Goal: Task Accomplishment & Management: Use online tool/utility

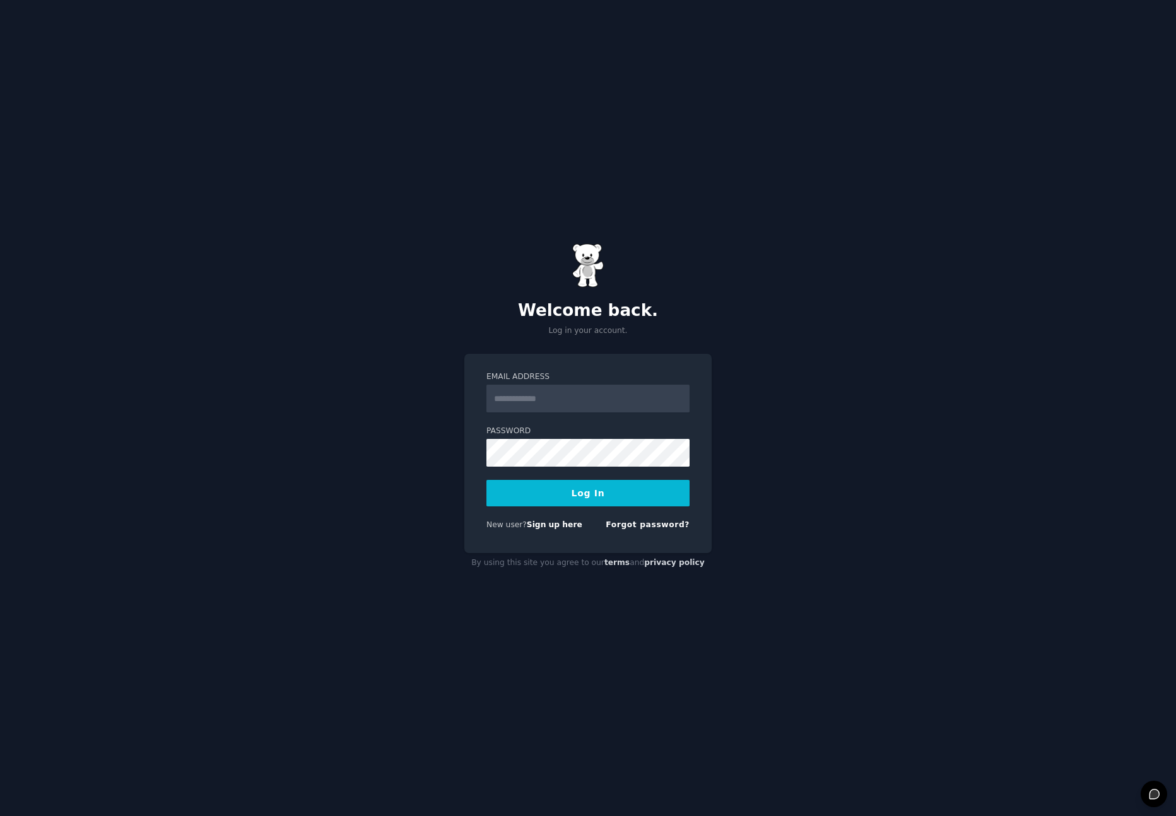
click at [693, 371] on div "Email Address Password Log In New user? Sign up here Forgot password?" at bounding box center [587, 453] width 247 height 199
click at [522, 404] on input "Email Address" at bounding box center [587, 399] width 203 height 28
type input "**********"
click at [619, 499] on button "Log In" at bounding box center [587, 493] width 203 height 26
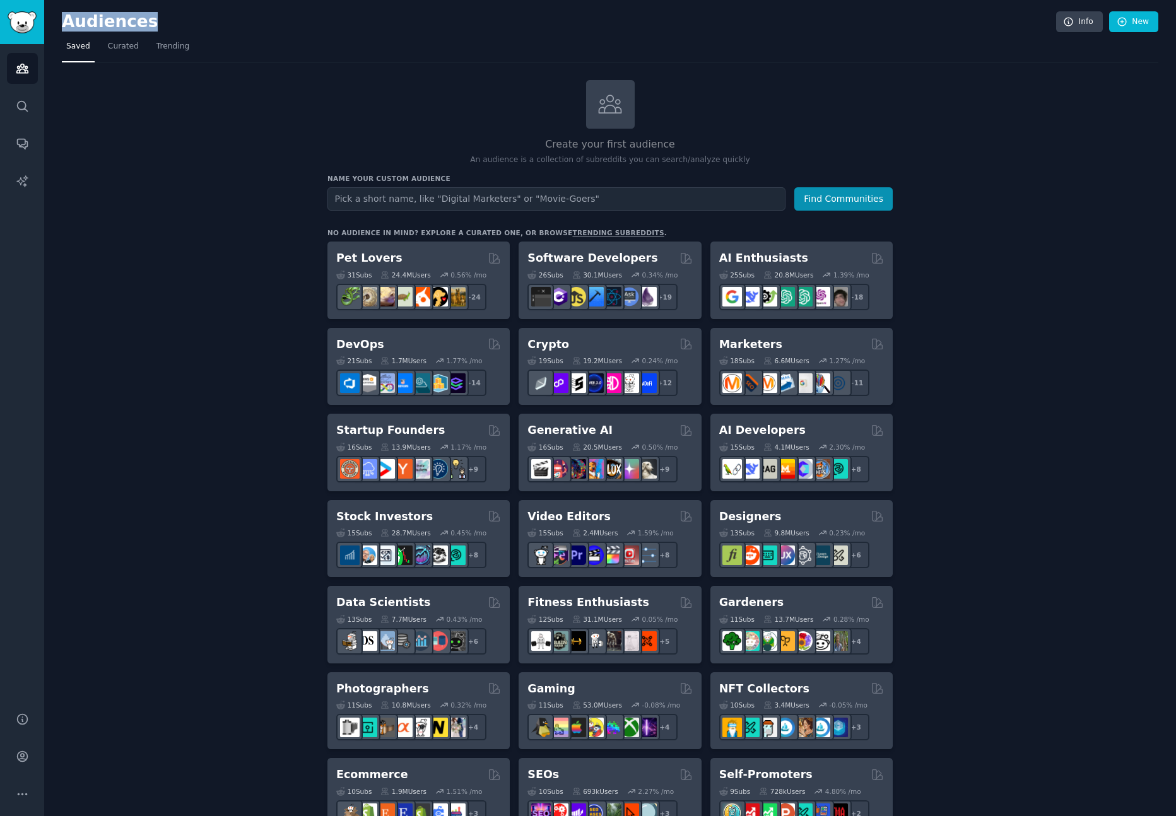
click at [500, 0] on html "Help Audiences Search Conversations AI Reports Help Account More Audiences Info…" at bounding box center [588, 408] width 1176 height 816
click at [21, 23] on img "Sidebar" at bounding box center [22, 22] width 29 height 22
click at [20, 20] on img "Sidebar" at bounding box center [22, 22] width 29 height 22
click at [28, 73] on icon "Sidebar" at bounding box center [22, 68] width 13 height 13
click at [25, 105] on icon "Sidebar" at bounding box center [22, 106] width 10 height 10
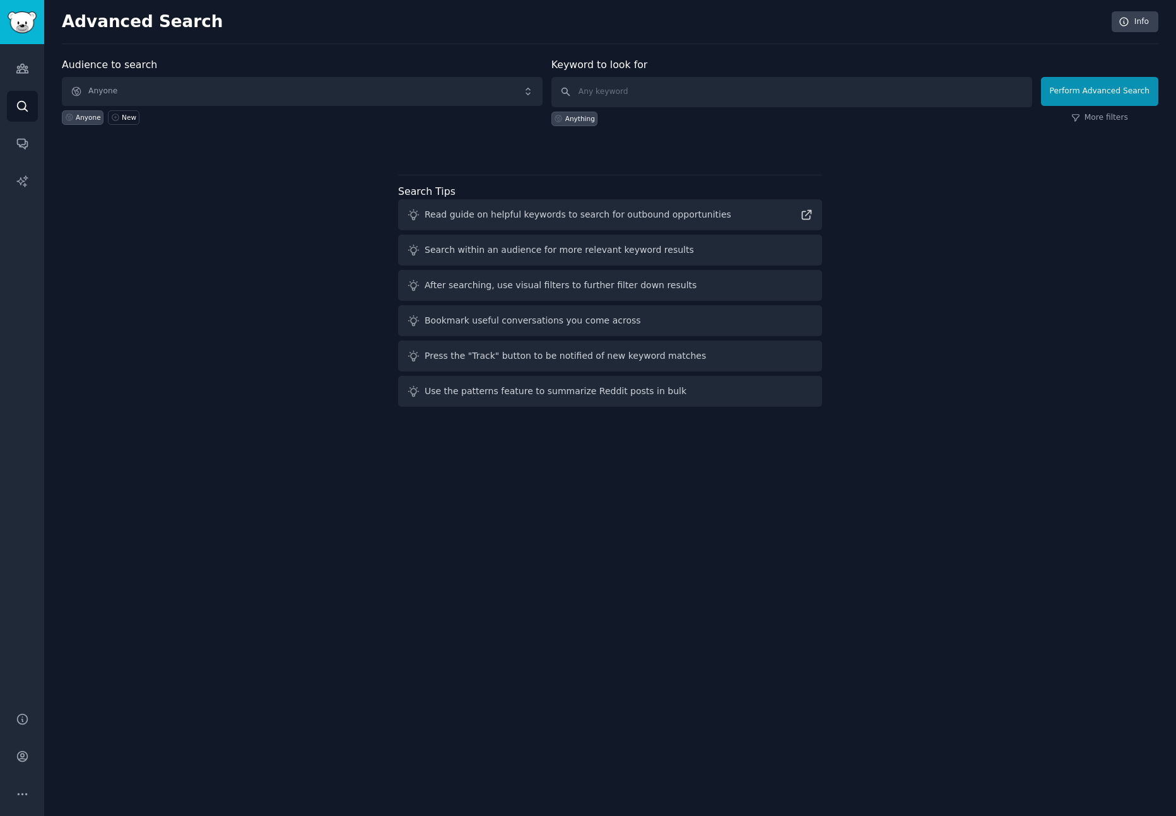
click at [76, 26] on h2 "Advanced Search" at bounding box center [583, 22] width 1043 height 20
click at [36, 29] on img "Sidebar" at bounding box center [22, 22] width 29 height 22
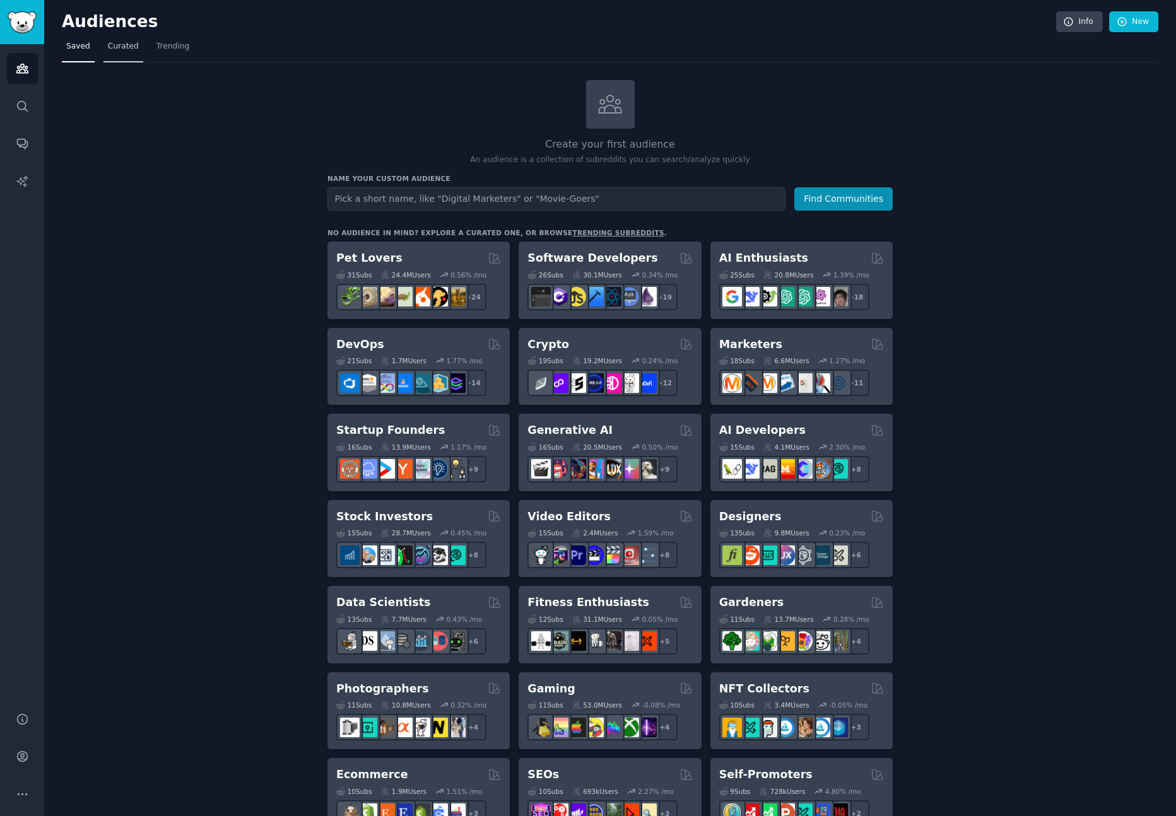
click at [121, 47] on span "Curated" at bounding box center [123, 46] width 31 height 11
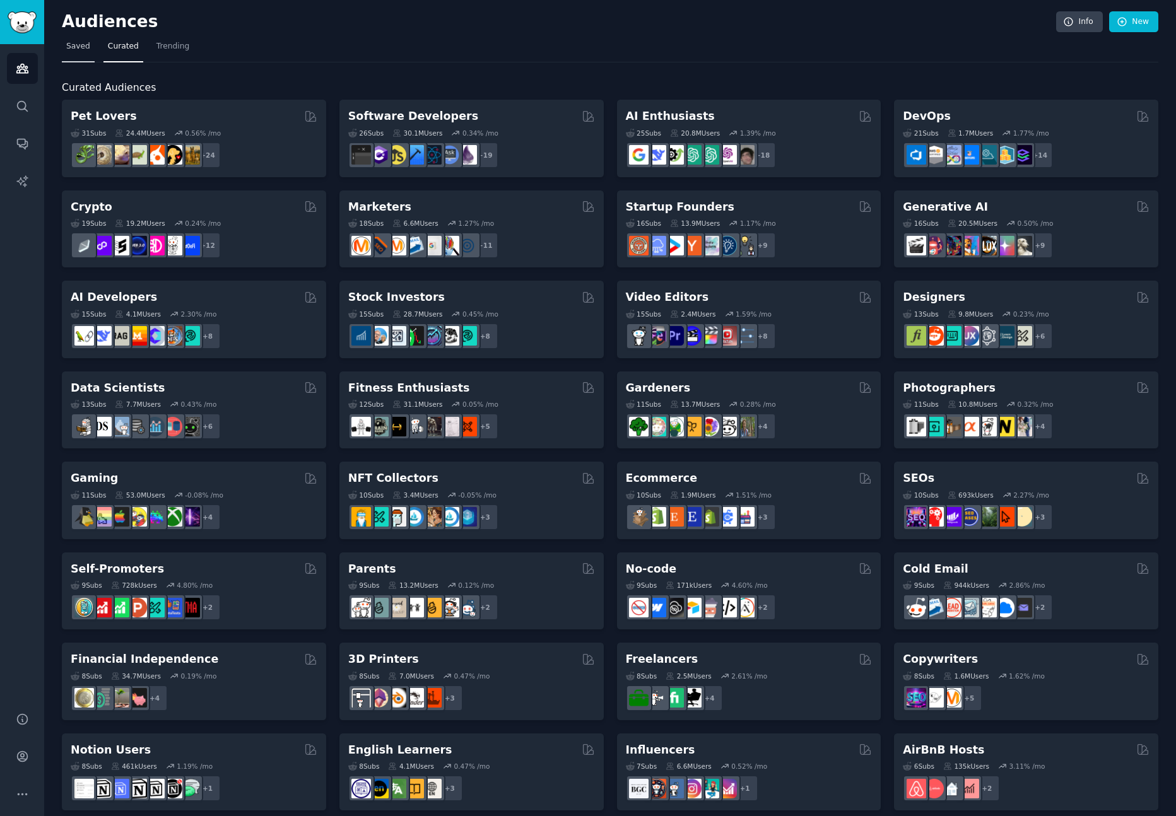
click at [76, 51] on span "Saved" at bounding box center [78, 46] width 24 height 11
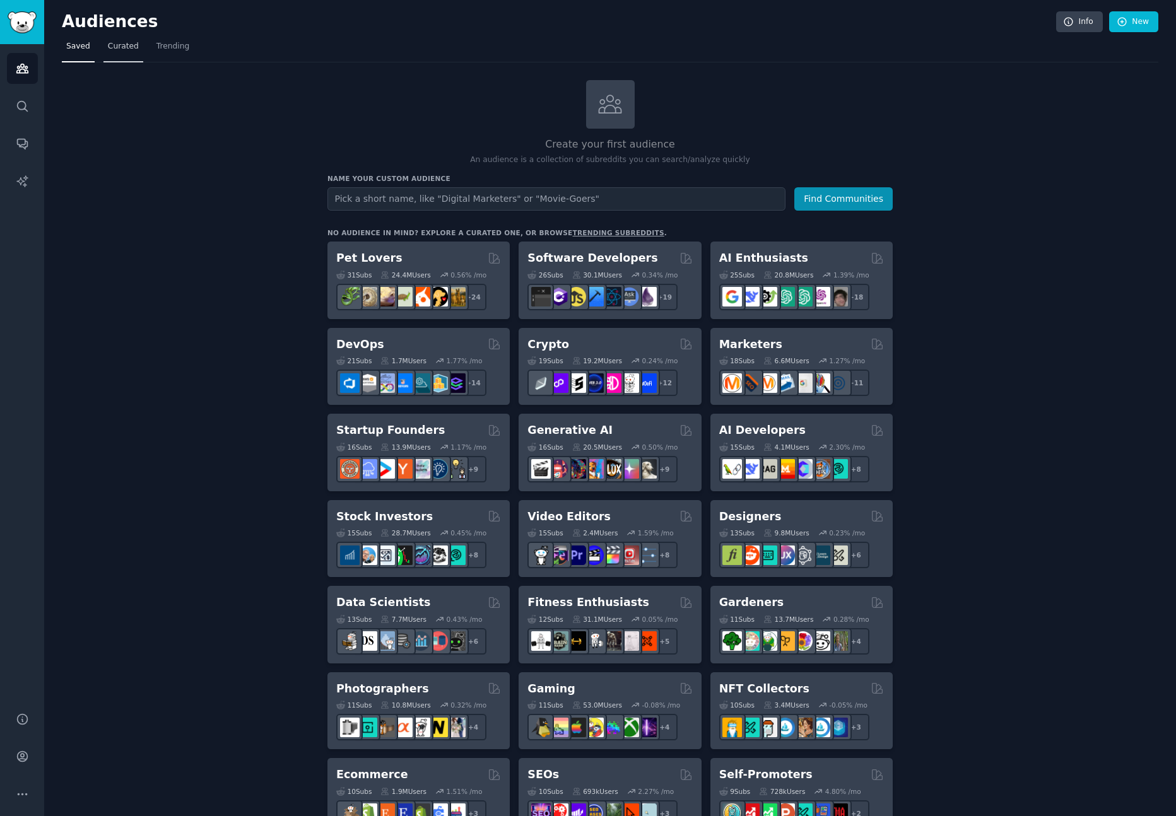
click at [117, 49] on span "Curated" at bounding box center [123, 46] width 31 height 11
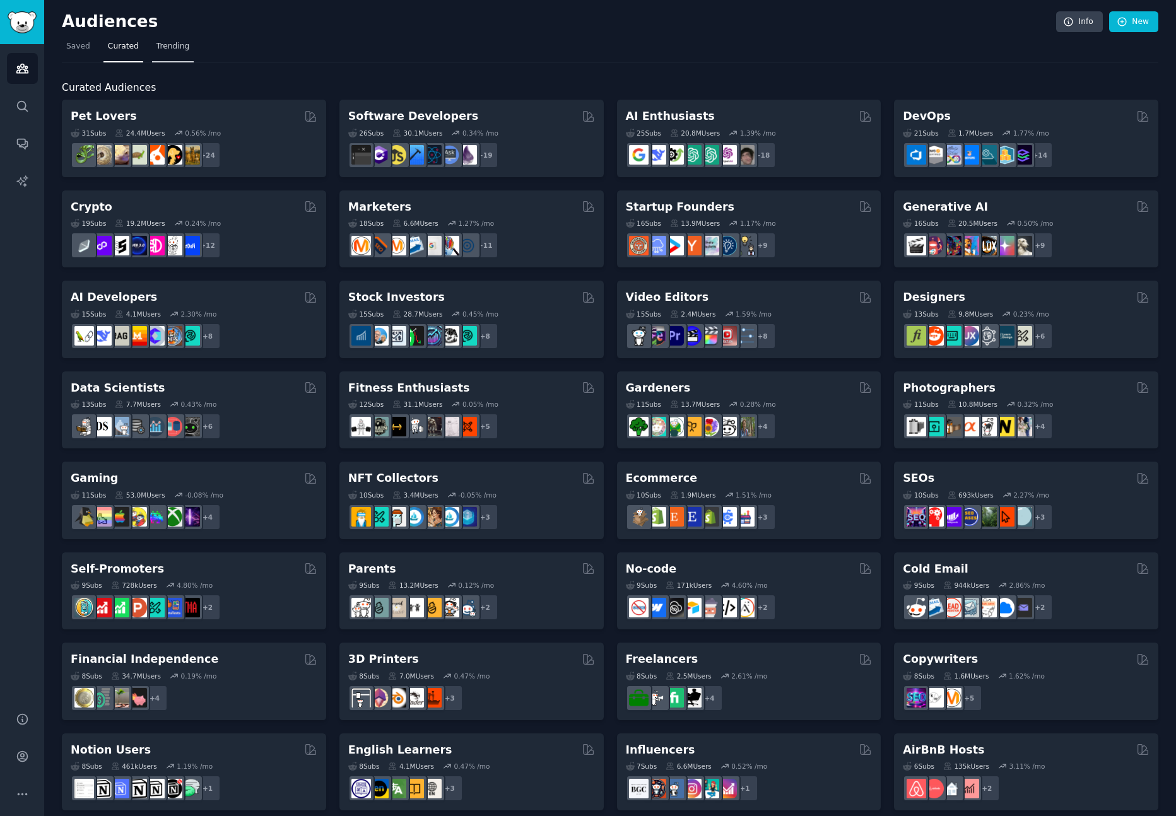
click at [170, 46] on span "Trending" at bounding box center [172, 46] width 33 height 11
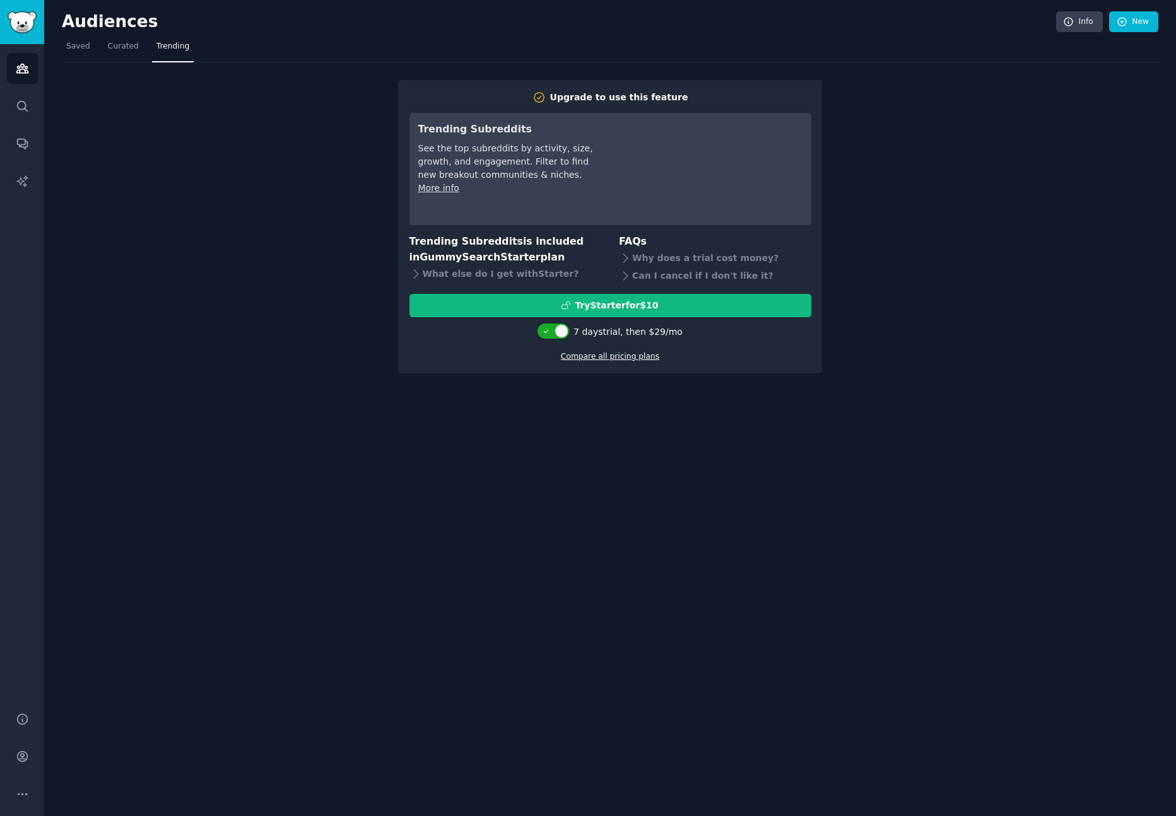
click at [608, 354] on link "Compare all pricing plans" at bounding box center [610, 356] width 98 height 9
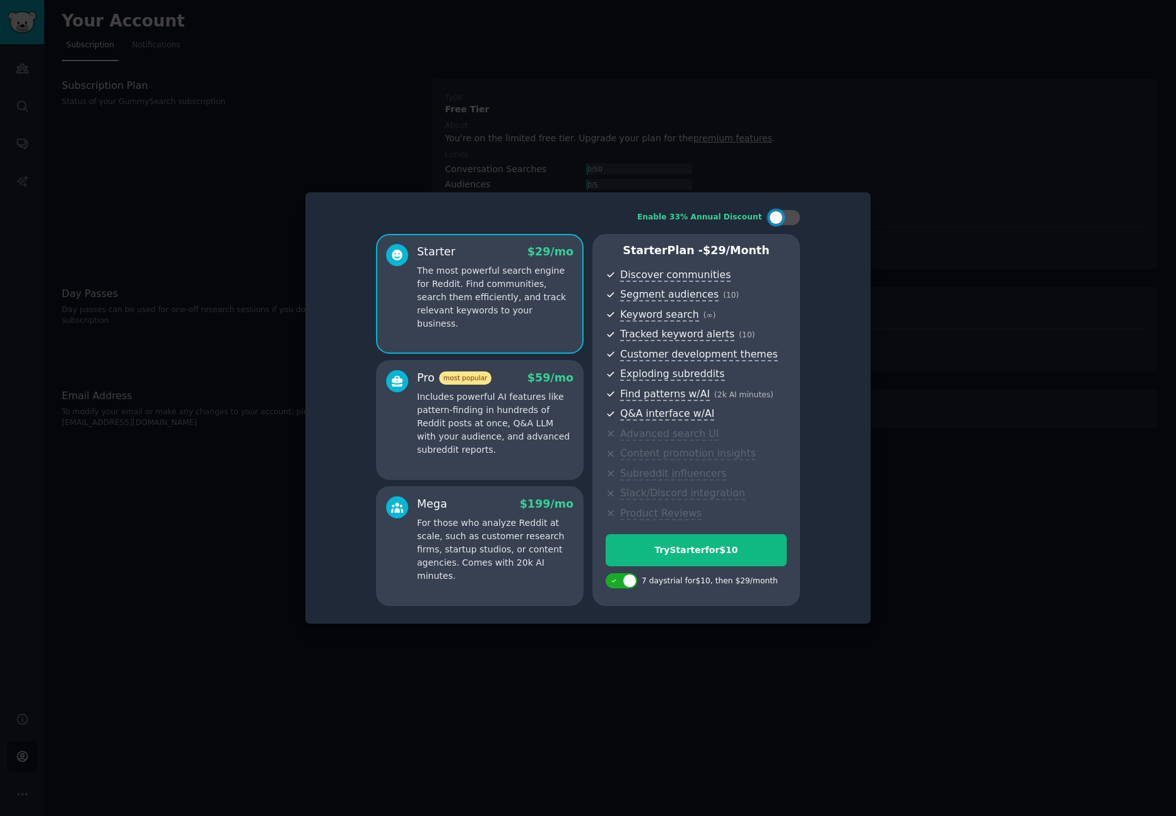
click at [537, 445] on p "Includes powerful AI features like pattern-finding in hundreds of Reddit posts …" at bounding box center [495, 423] width 156 height 66
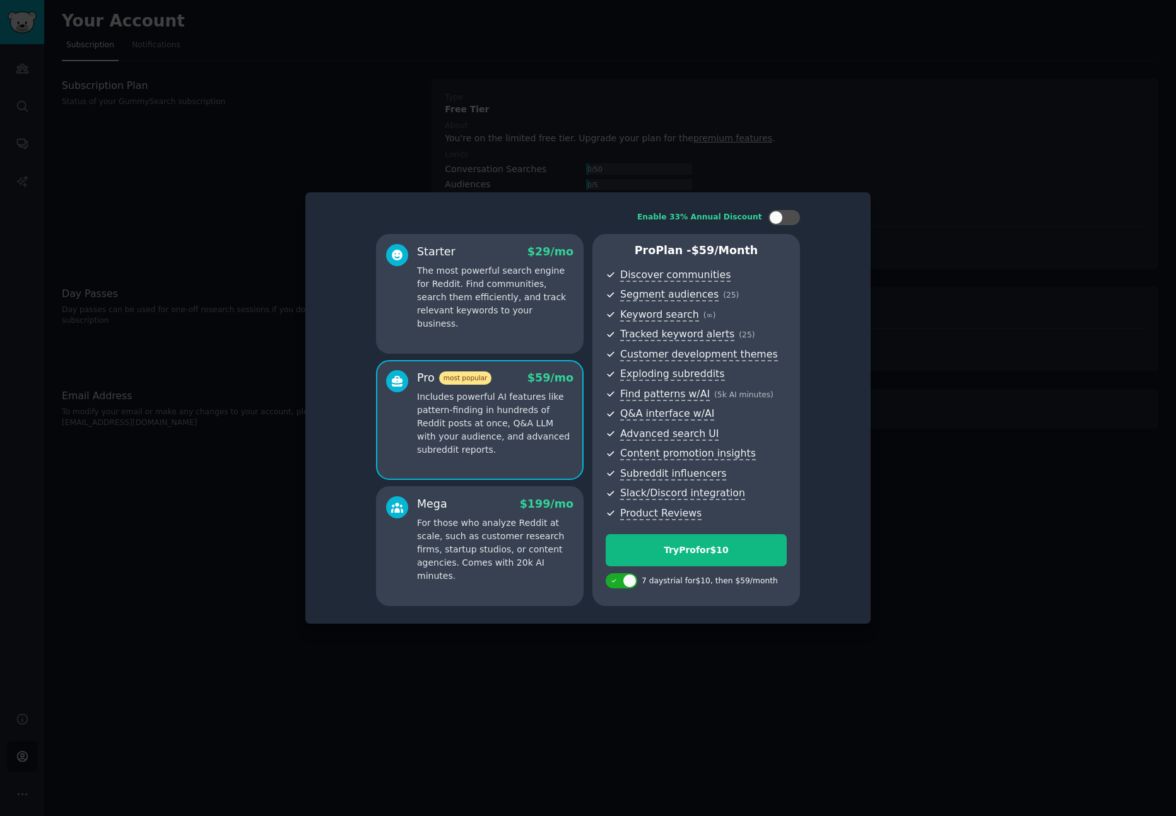
click at [515, 323] on div "Starter $ 29 /mo The most powerful search engine for Reddit. Find communities, …" at bounding box center [480, 294] width 208 height 120
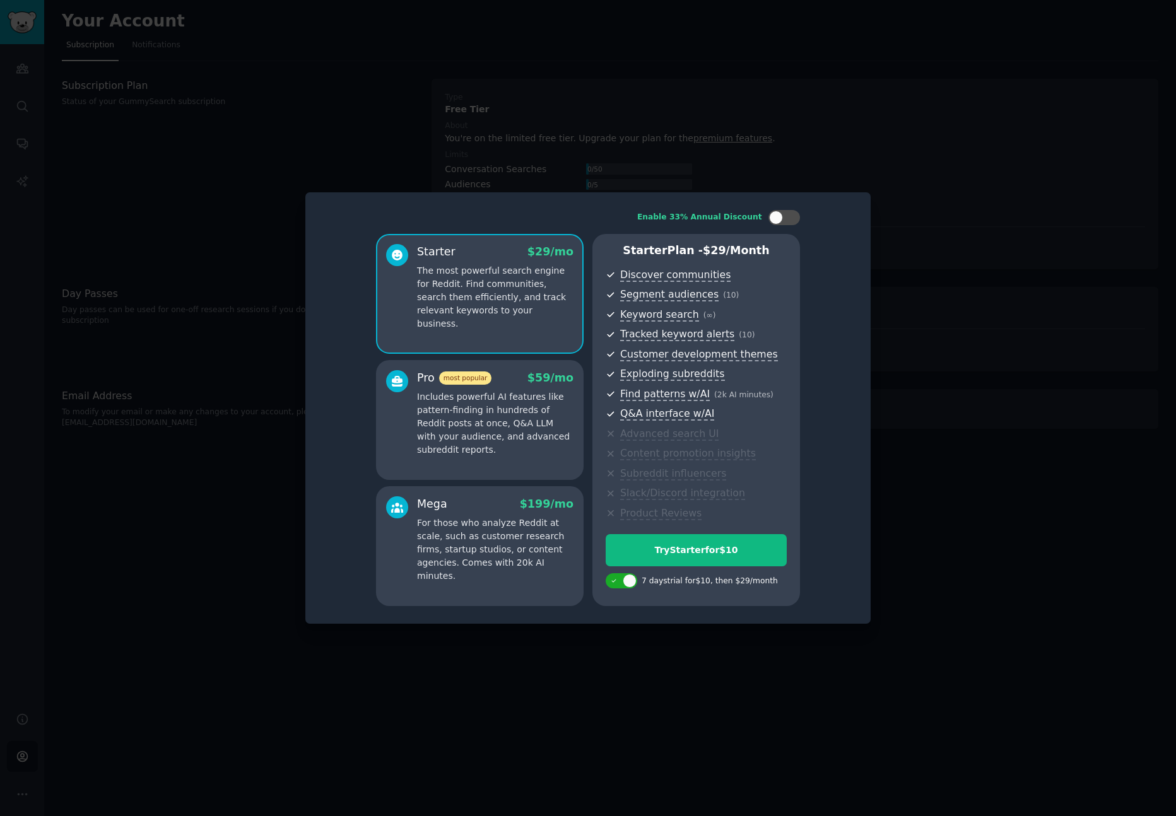
click at [500, 543] on p "For those who analyze Reddit at scale, such as customer research firms, startup…" at bounding box center [495, 550] width 156 height 66
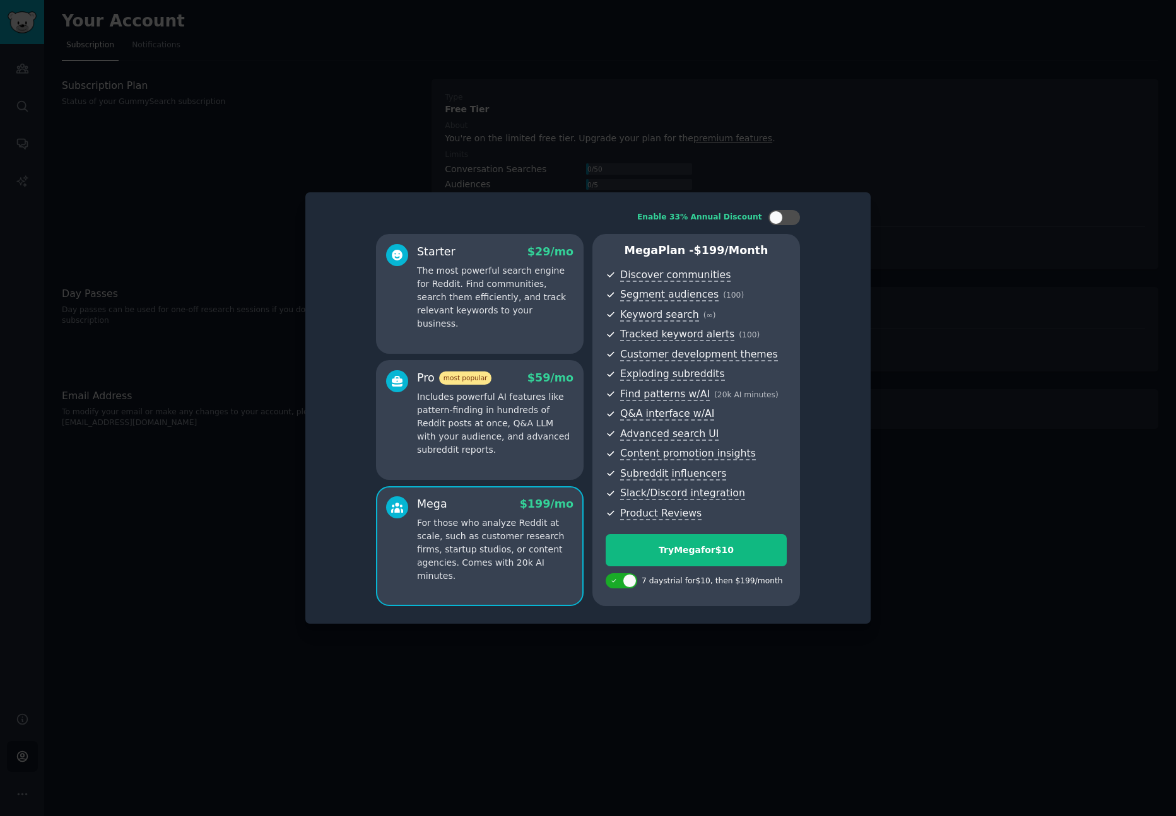
click at [469, 322] on div "Starter $ 29 /mo The most powerful search engine for Reddit. Find communities, …" at bounding box center [480, 294] width 208 height 120
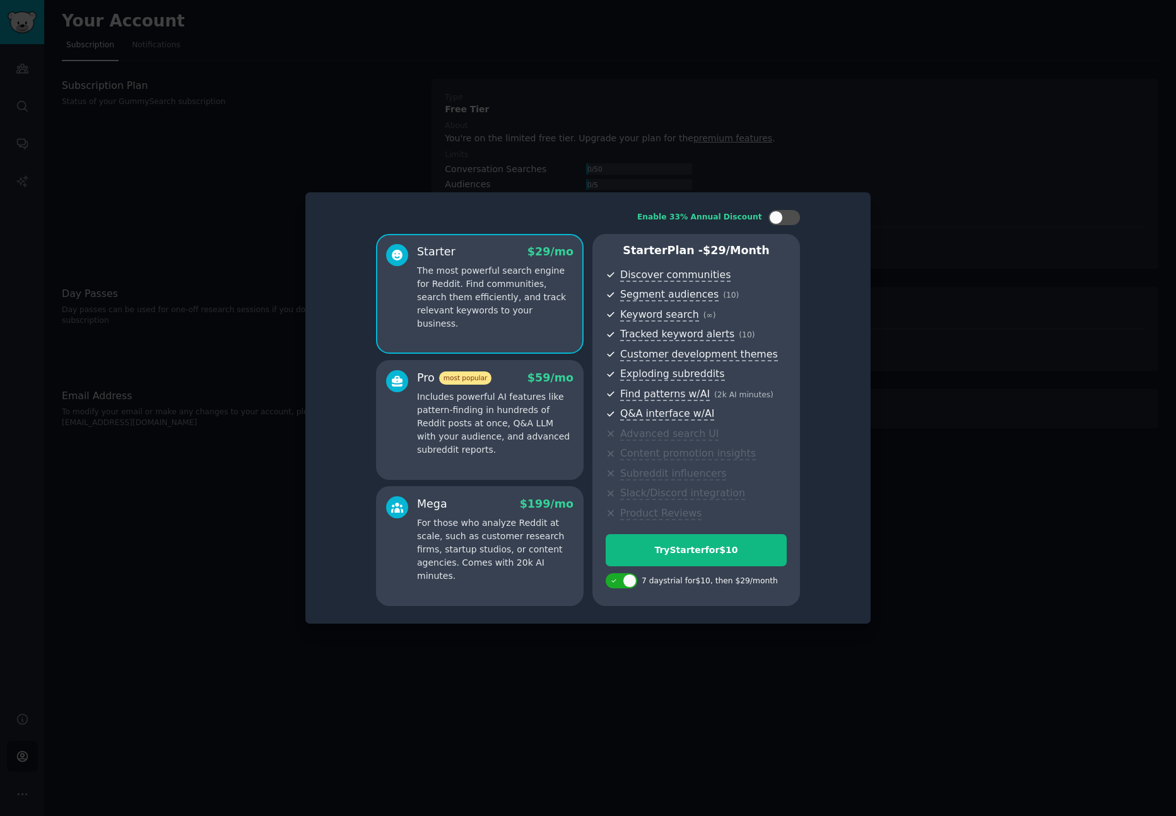
click at [409, 134] on div at bounding box center [588, 408] width 1176 height 816
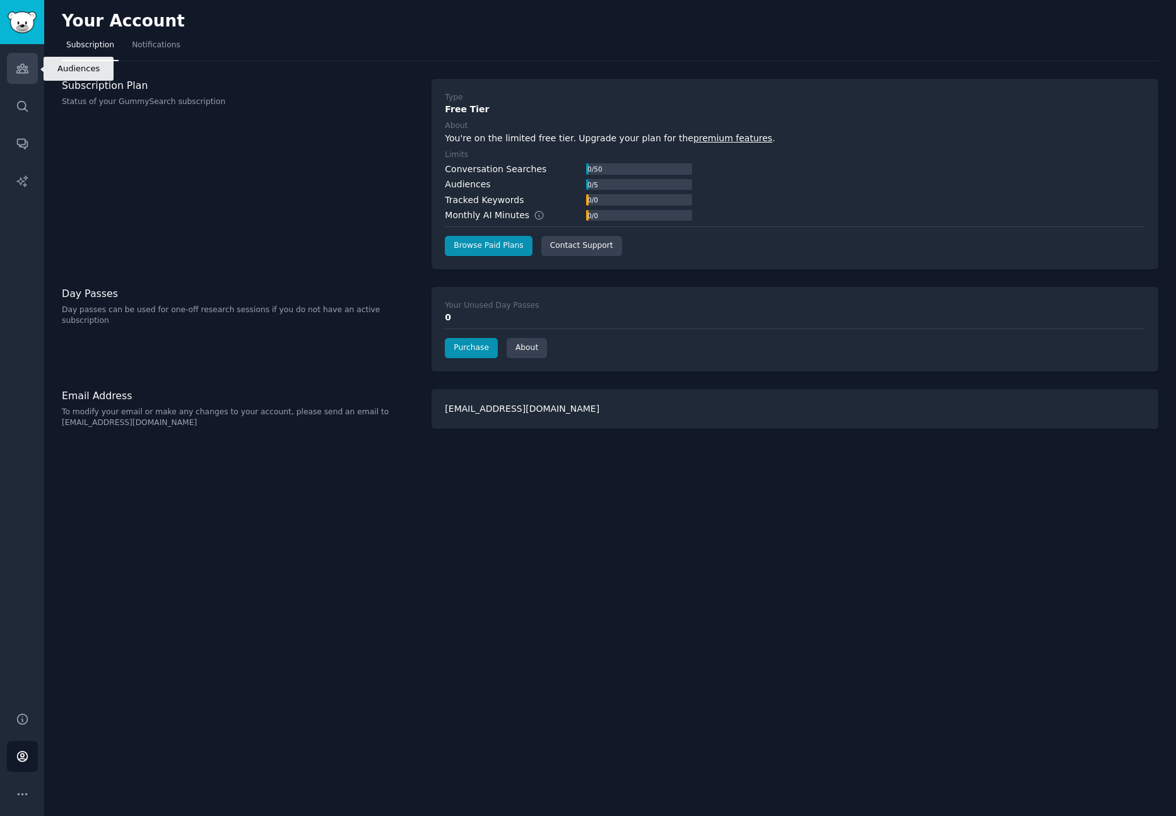
click at [25, 80] on link "Audiences" at bounding box center [22, 68] width 31 height 31
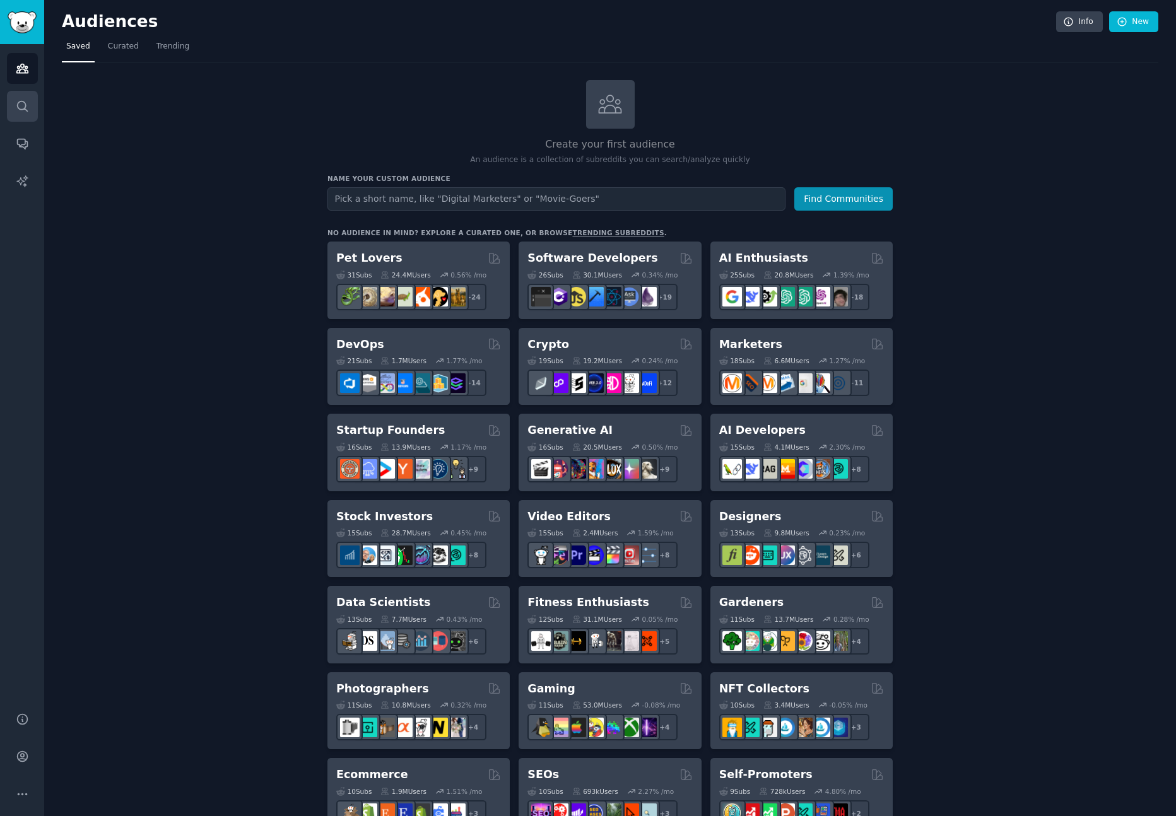
click at [23, 107] on icon "Sidebar" at bounding box center [22, 106] width 13 height 13
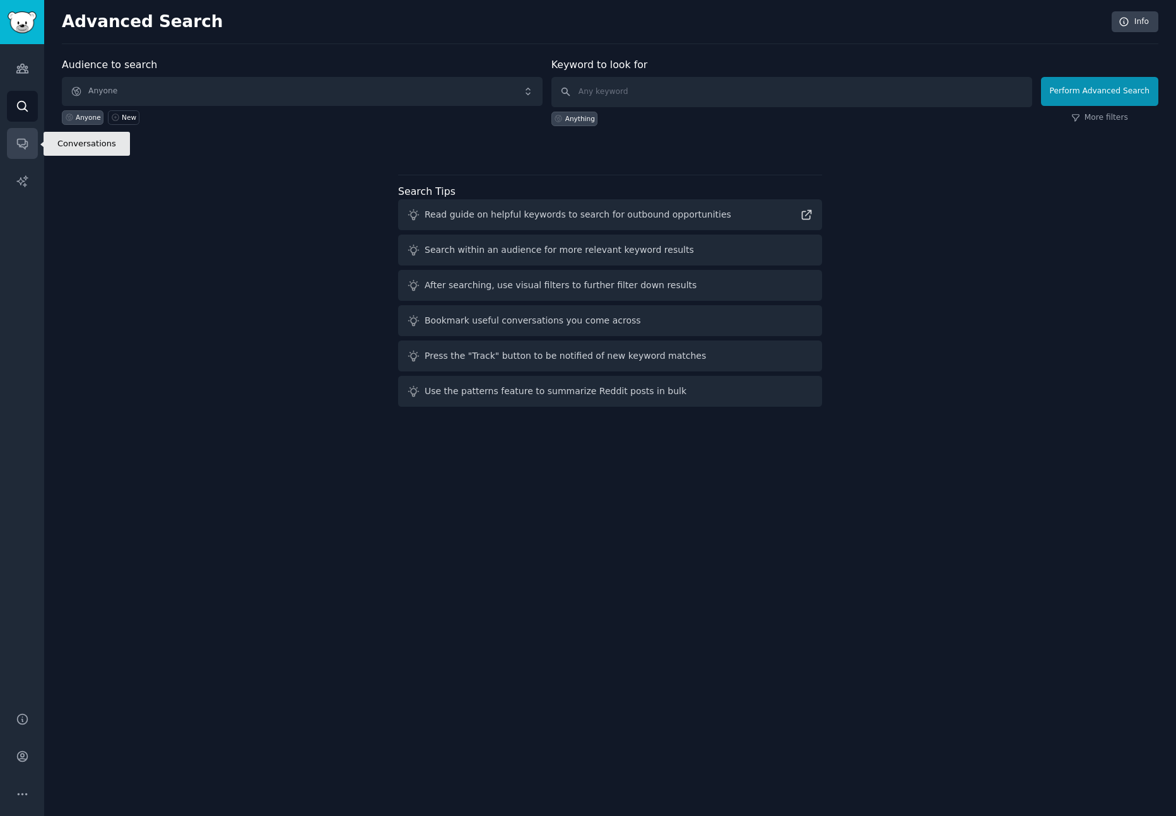
click at [26, 149] on icon "Sidebar" at bounding box center [22, 143] width 13 height 13
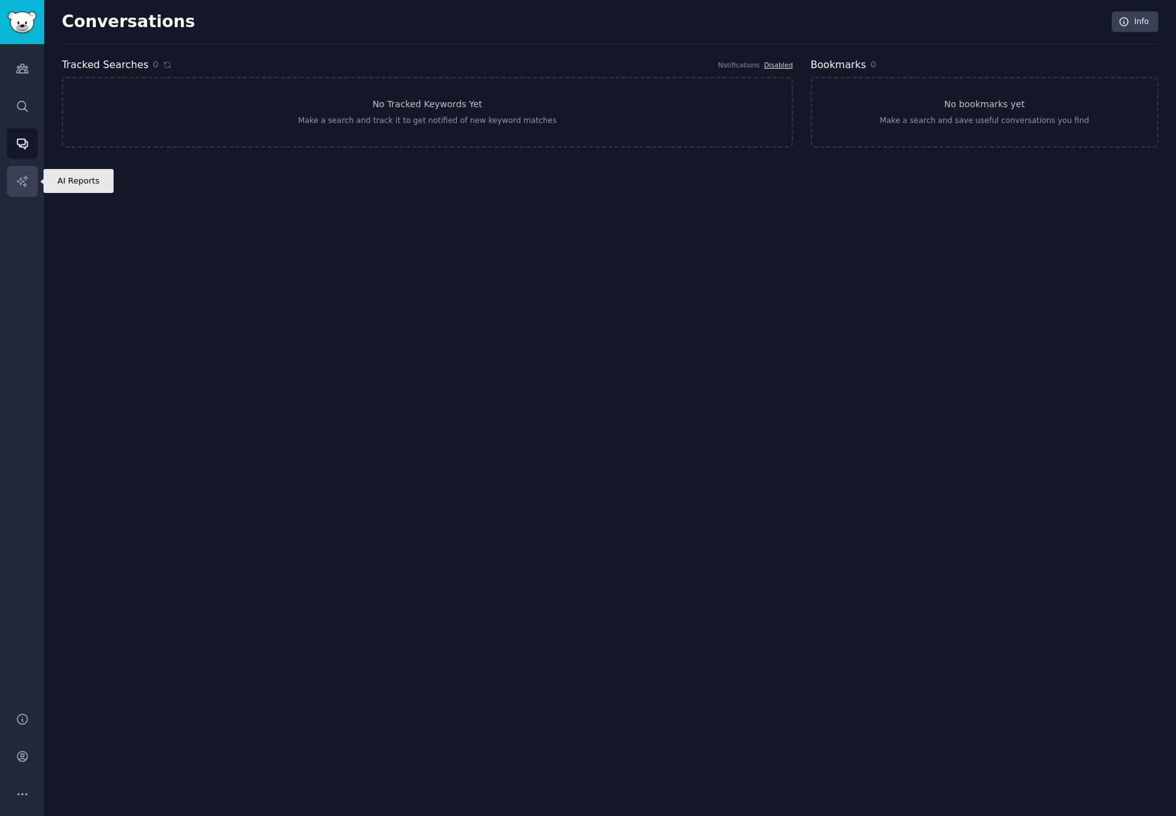
click at [27, 180] on icon "Sidebar" at bounding box center [22, 181] width 13 height 13
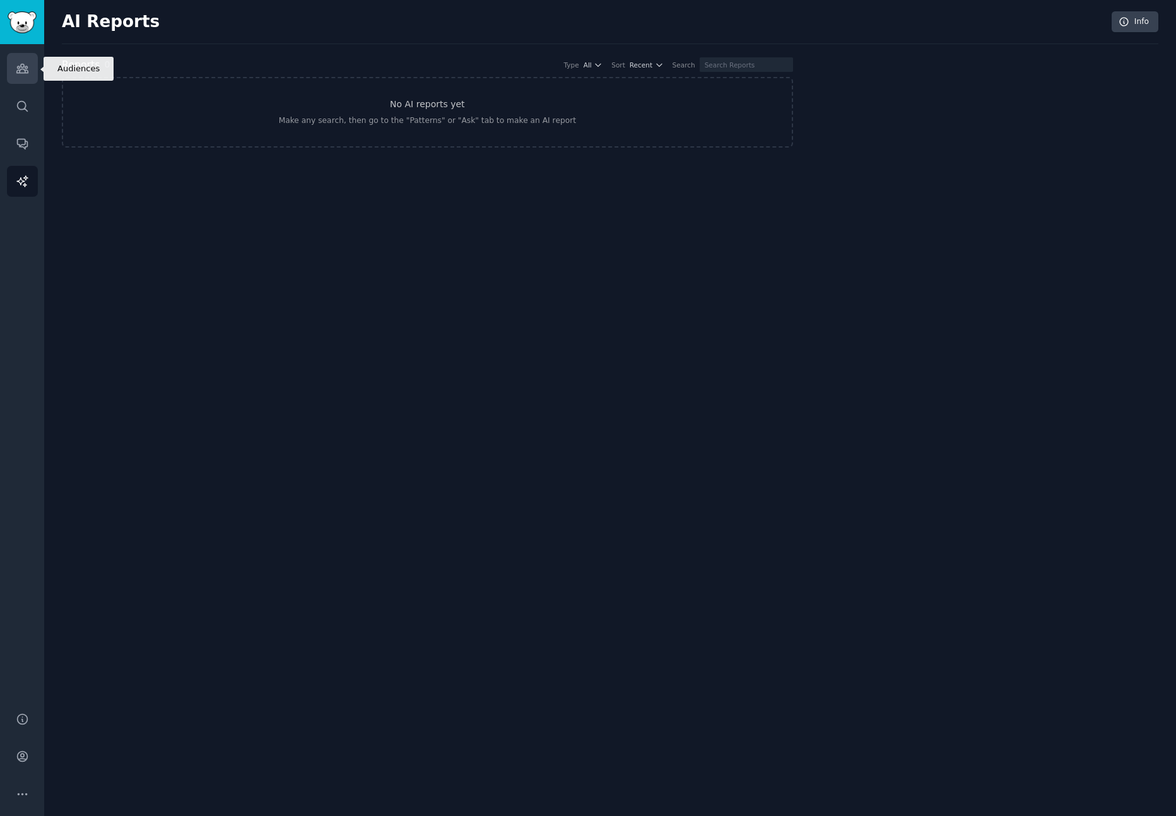
click at [13, 68] on link "Audiences" at bounding box center [22, 68] width 31 height 31
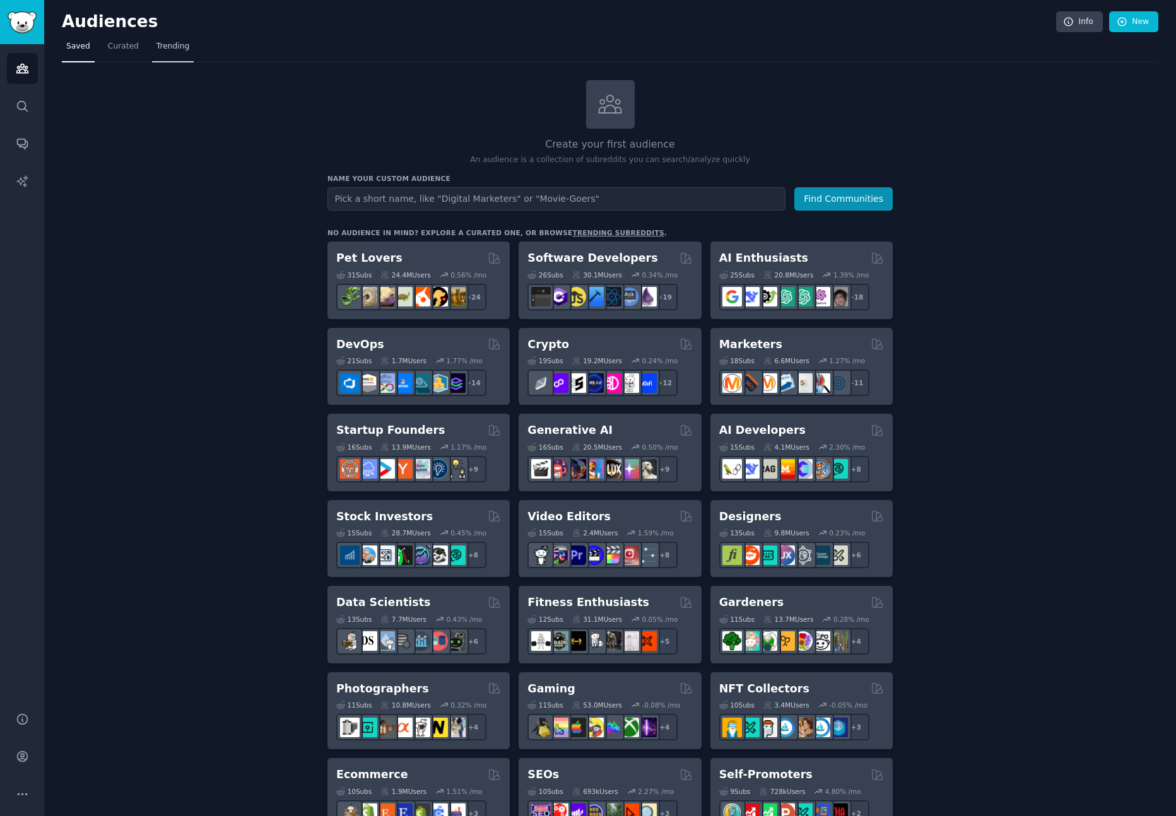
click at [184, 42] on span "Trending" at bounding box center [172, 46] width 33 height 11
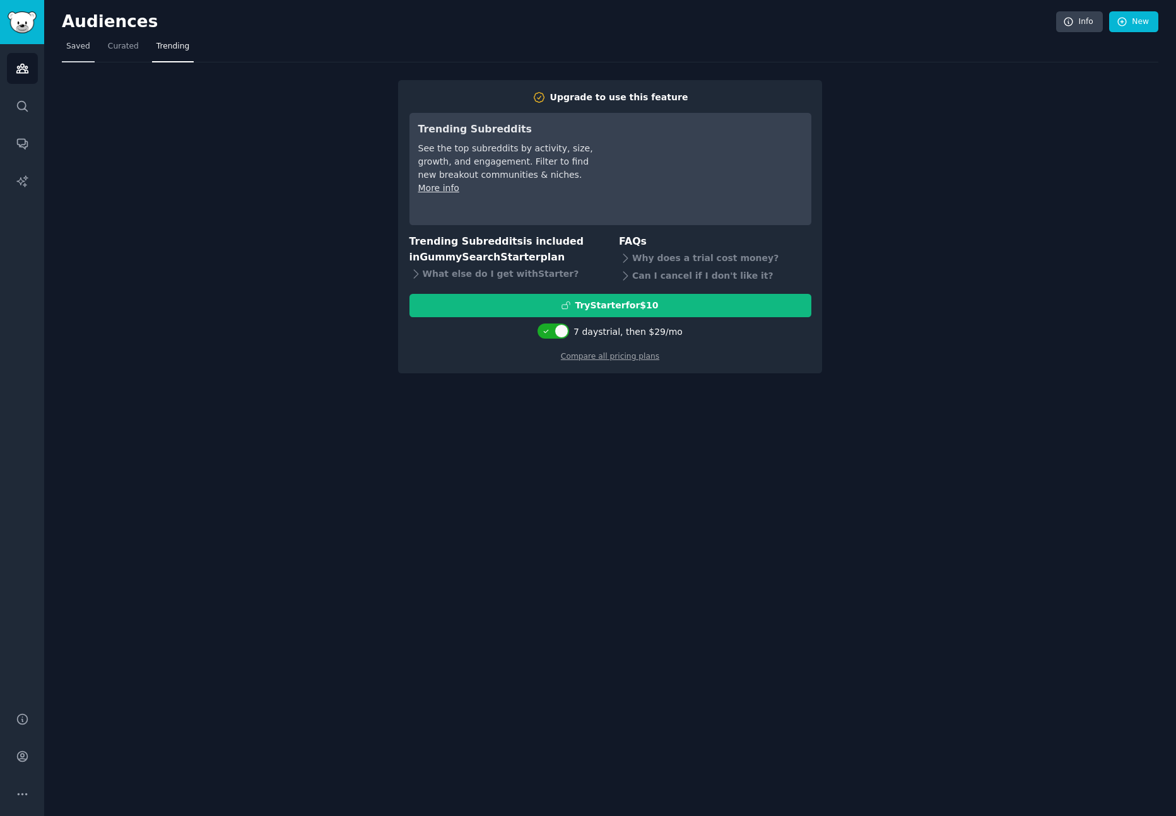
click at [82, 47] on span "Saved" at bounding box center [78, 46] width 24 height 11
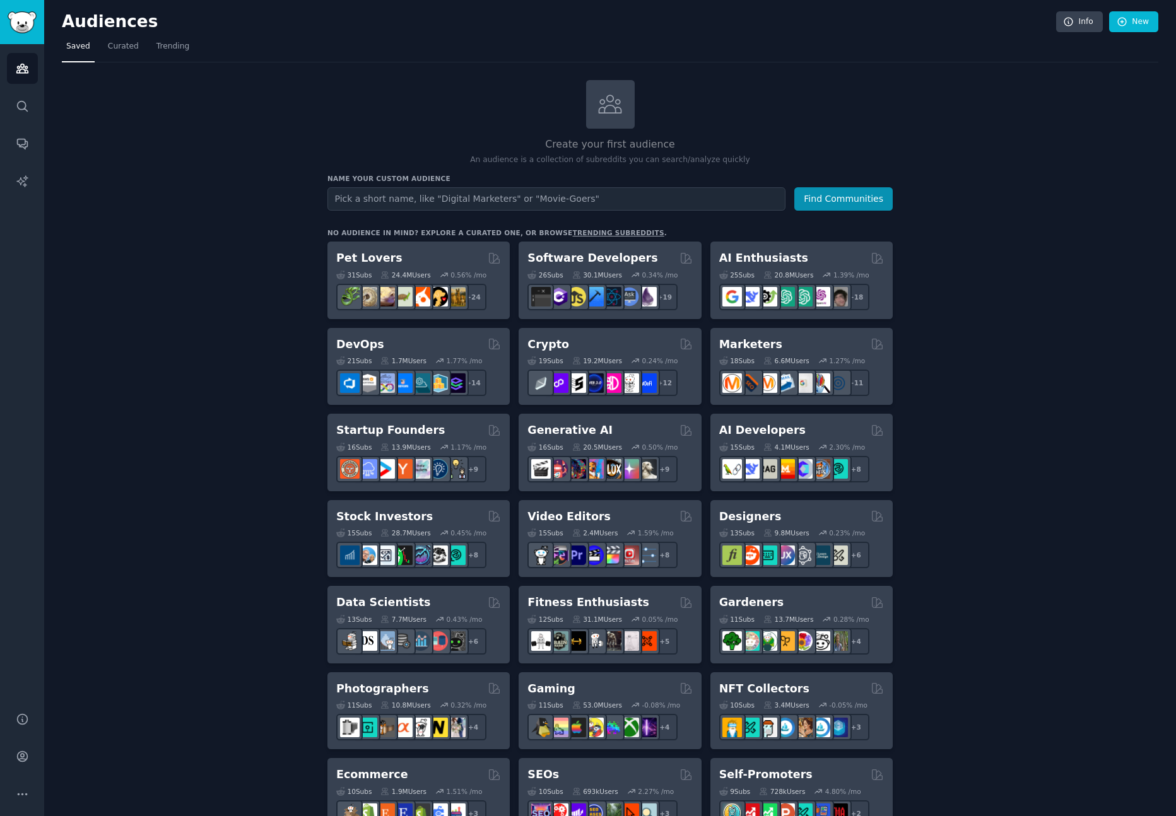
click at [696, 197] on input "text" at bounding box center [556, 198] width 458 height 23
type input "d"
type input "g"
type input "bodybuilding"
click at [794, 187] on button "Find Communities" at bounding box center [843, 198] width 98 height 23
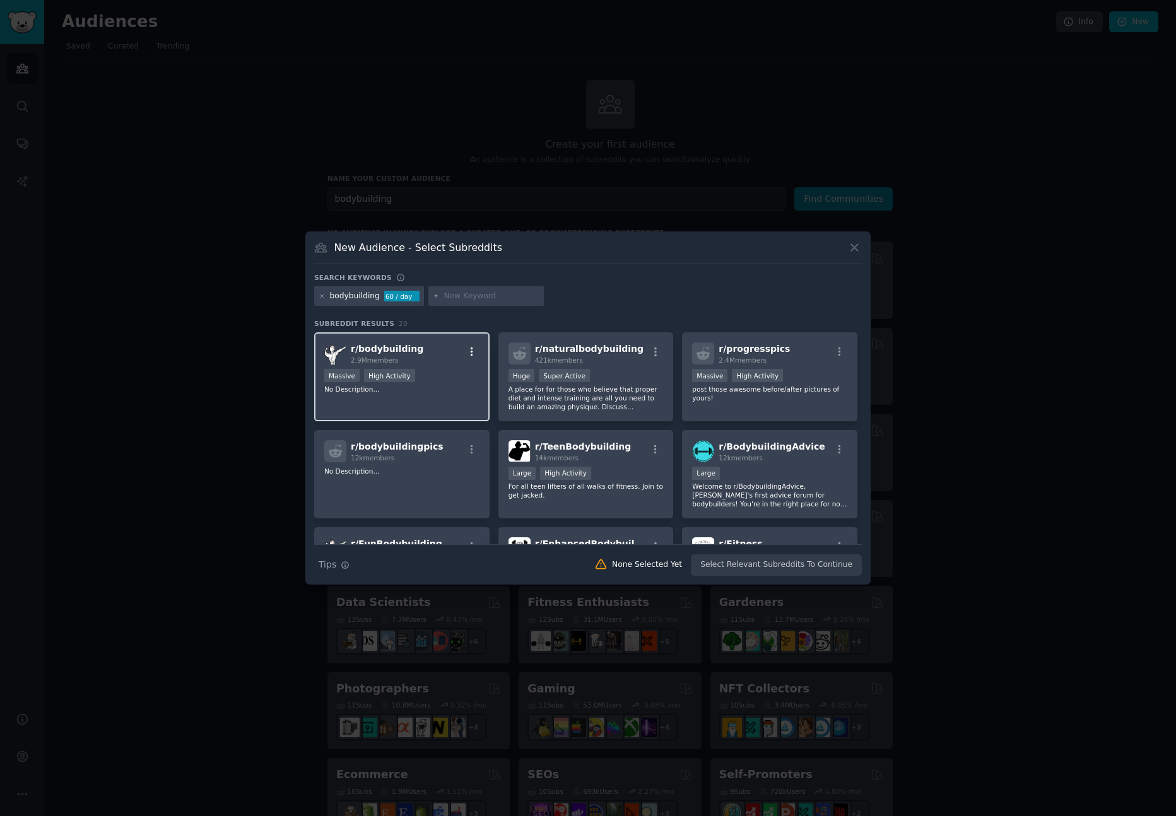
click at [473, 348] on icon "button" at bounding box center [471, 351] width 11 height 11
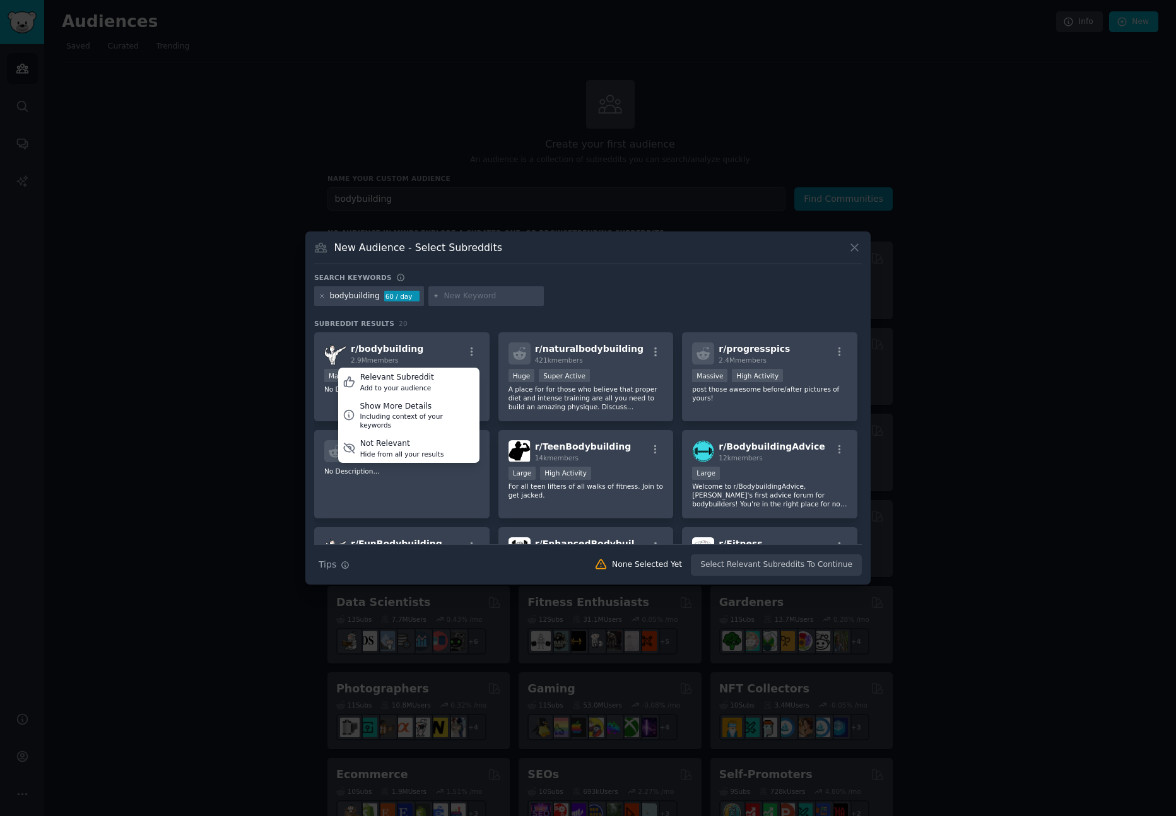
click at [550, 324] on h3 "Subreddit Results 20" at bounding box center [587, 323] width 547 height 9
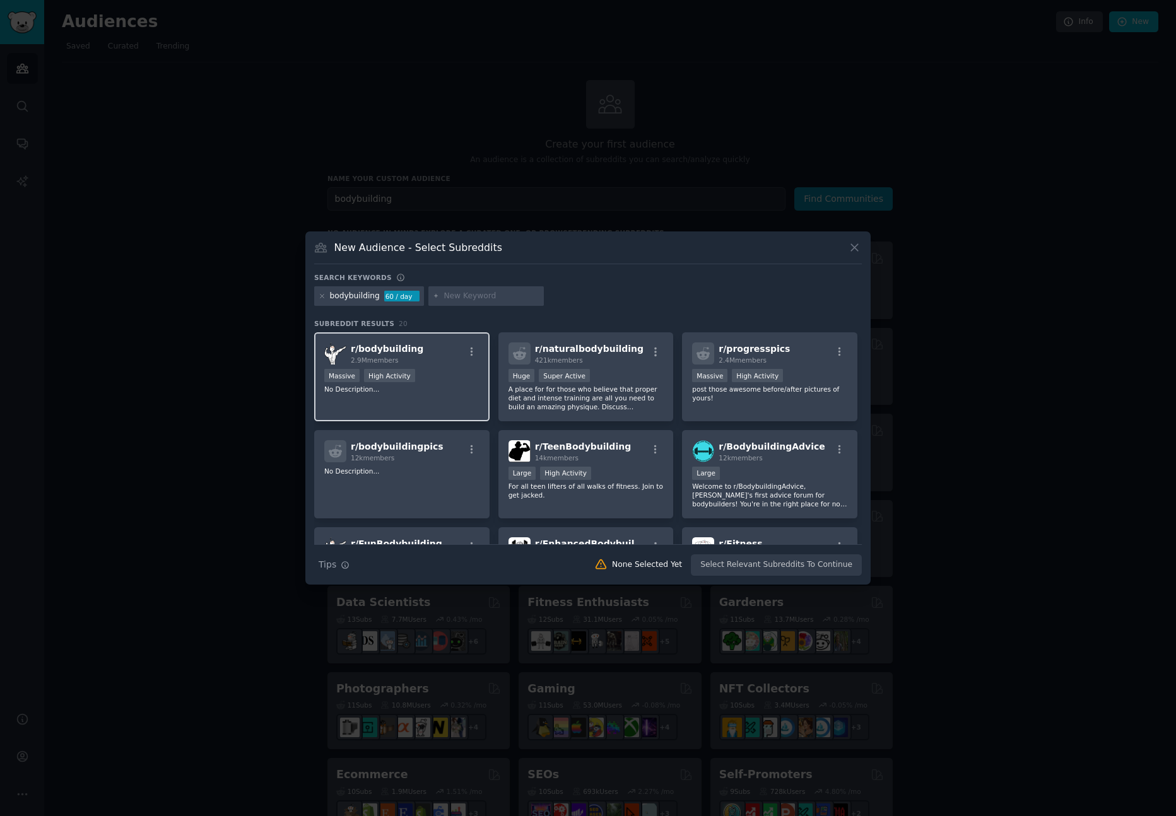
click at [433, 363] on div "r/ bodybuilding 2.9M members" at bounding box center [401, 353] width 155 height 22
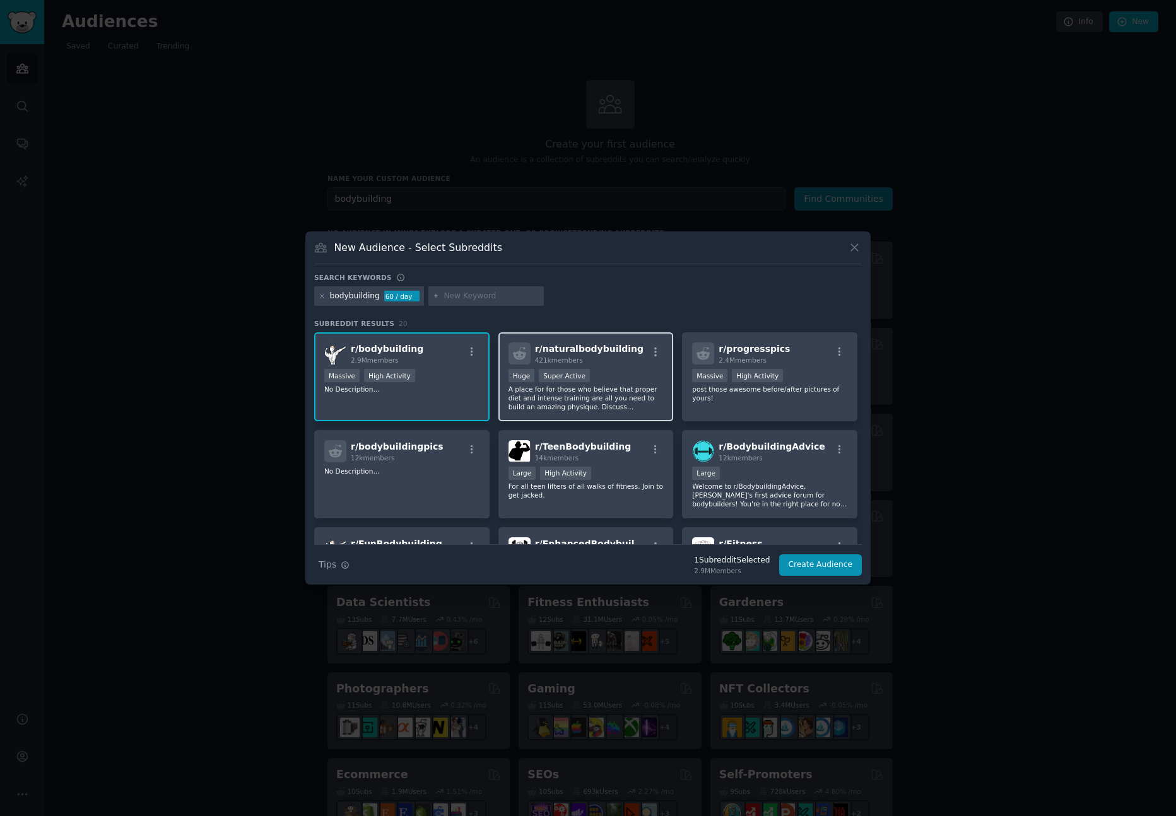
click at [640, 385] on p "A place for for those who believe that proper diet and intense training are all…" at bounding box center [585, 398] width 155 height 26
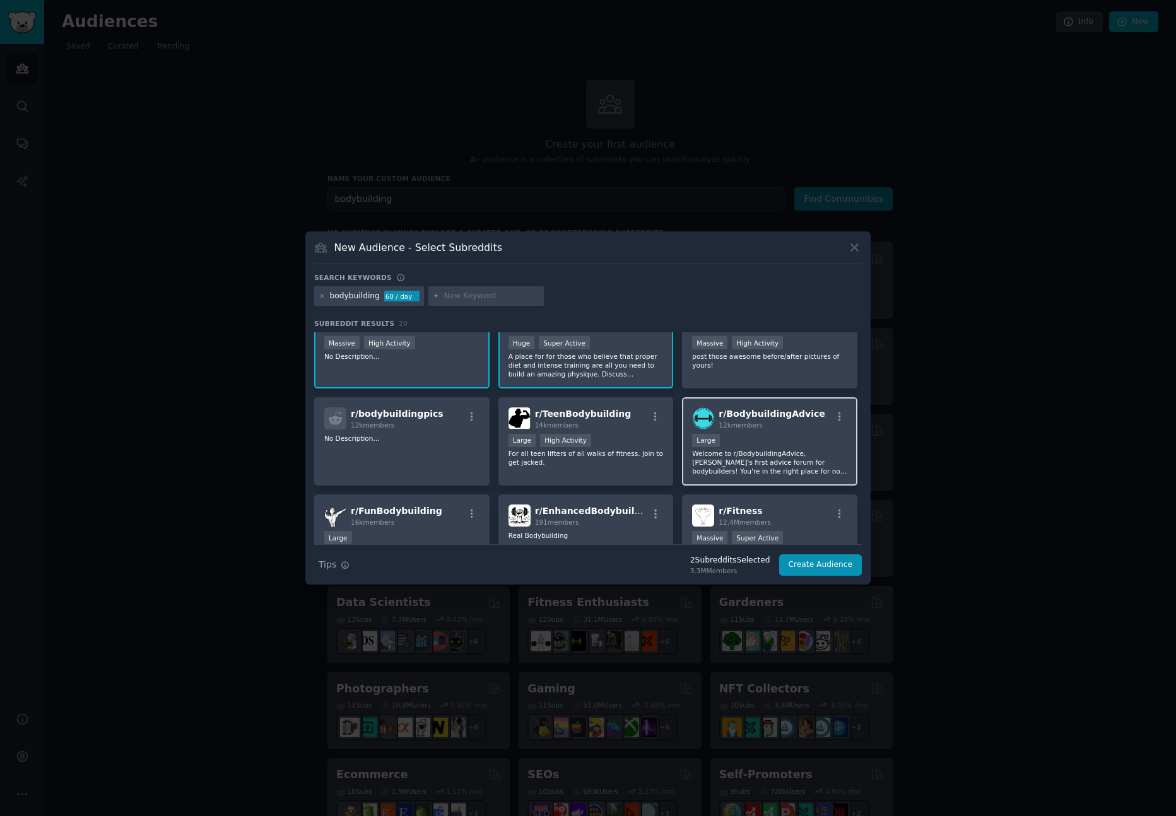
scroll to position [41, 0]
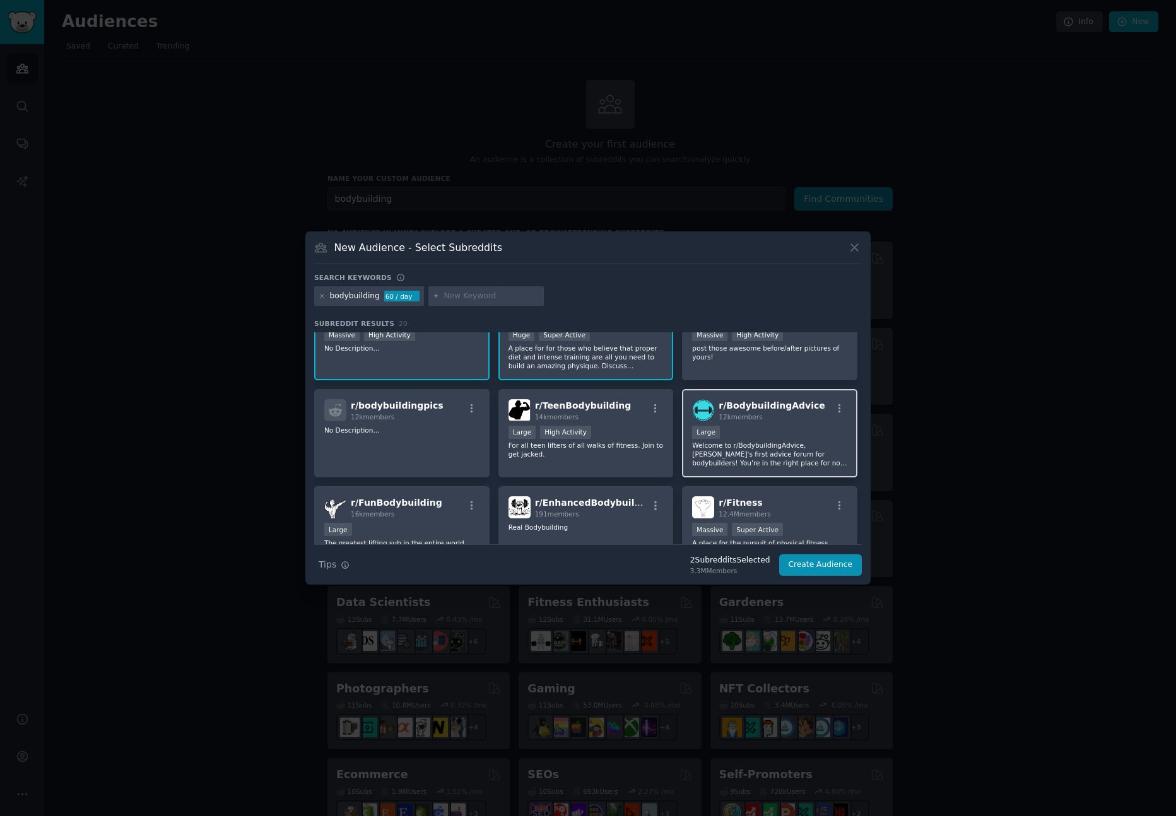
click at [772, 415] on div "12k members" at bounding box center [771, 416] width 106 height 9
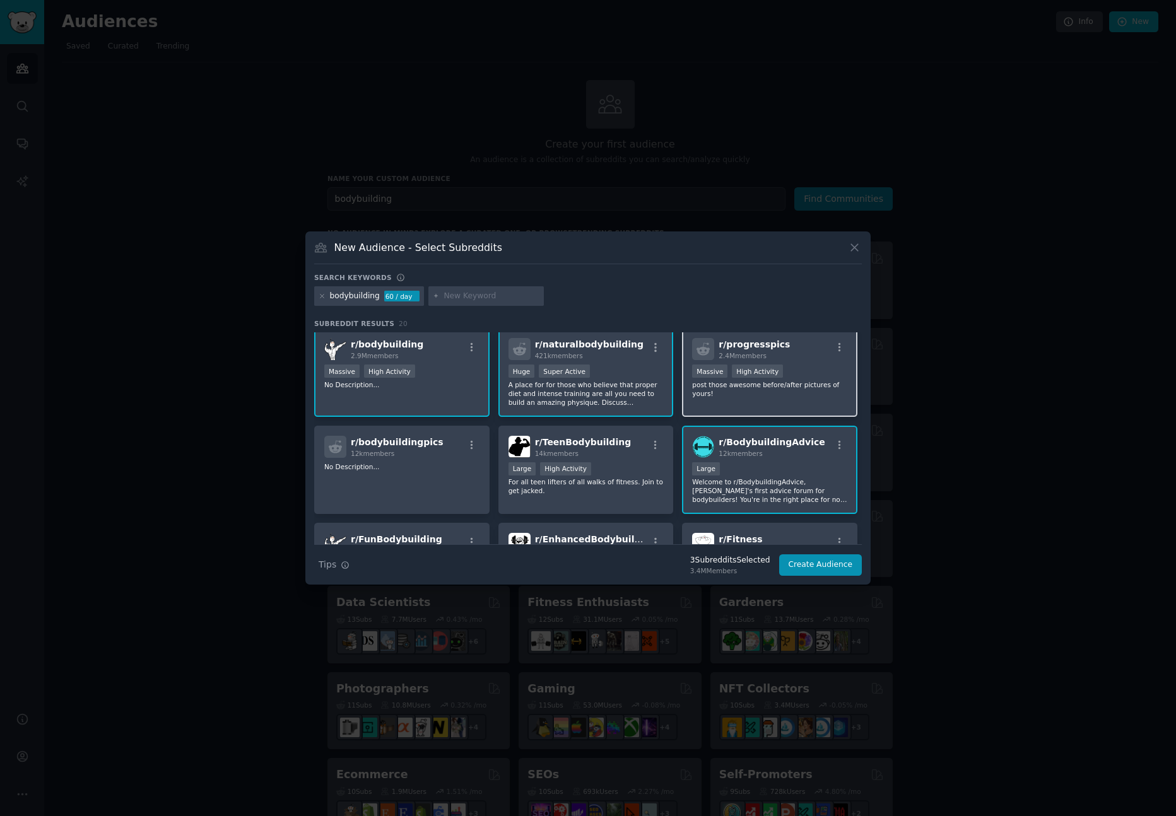
scroll to position [0, 0]
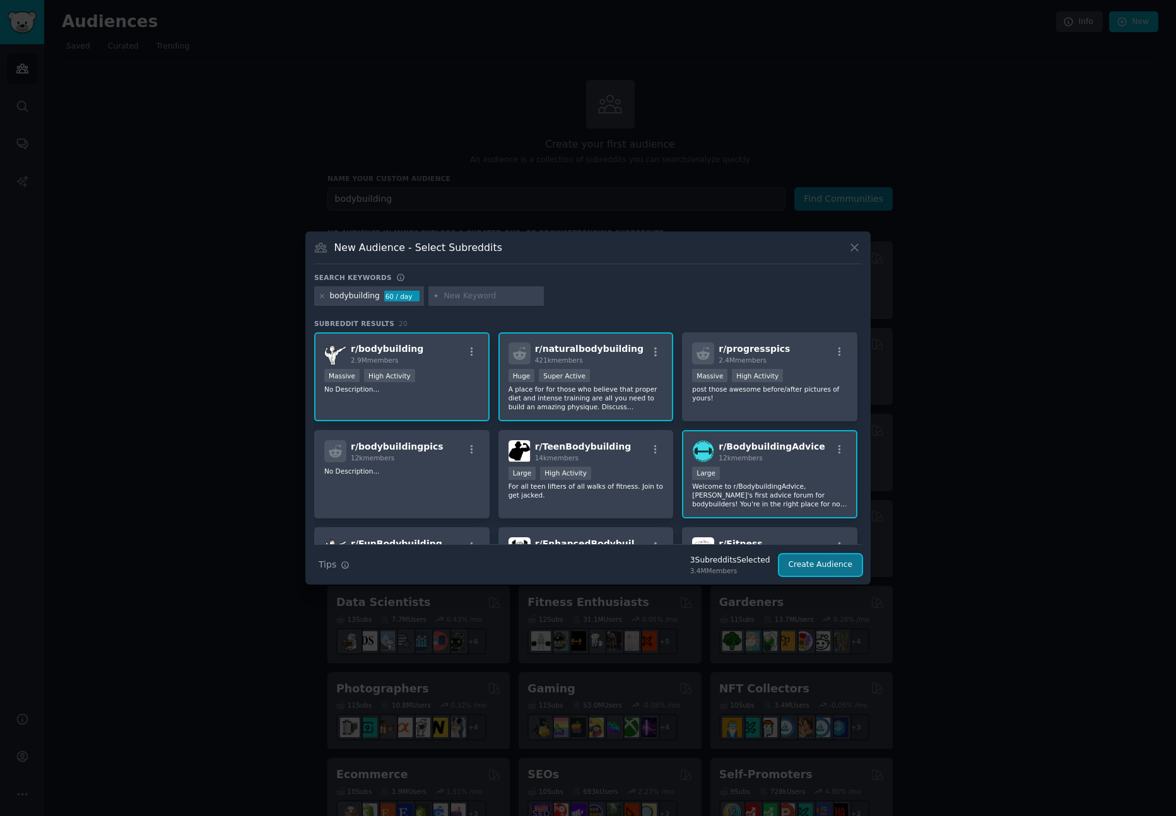
click at [837, 559] on button "Create Audience" at bounding box center [820, 564] width 83 height 21
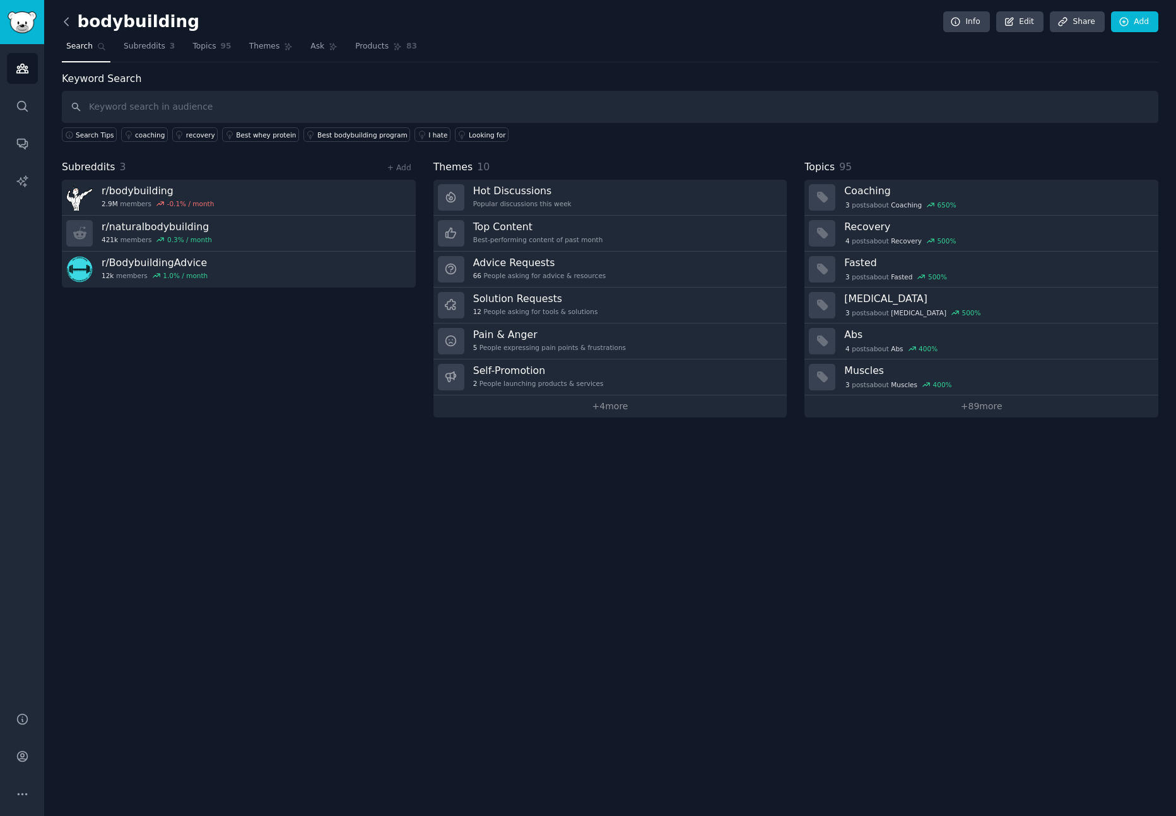
click at [69, 19] on icon at bounding box center [66, 21] width 13 height 13
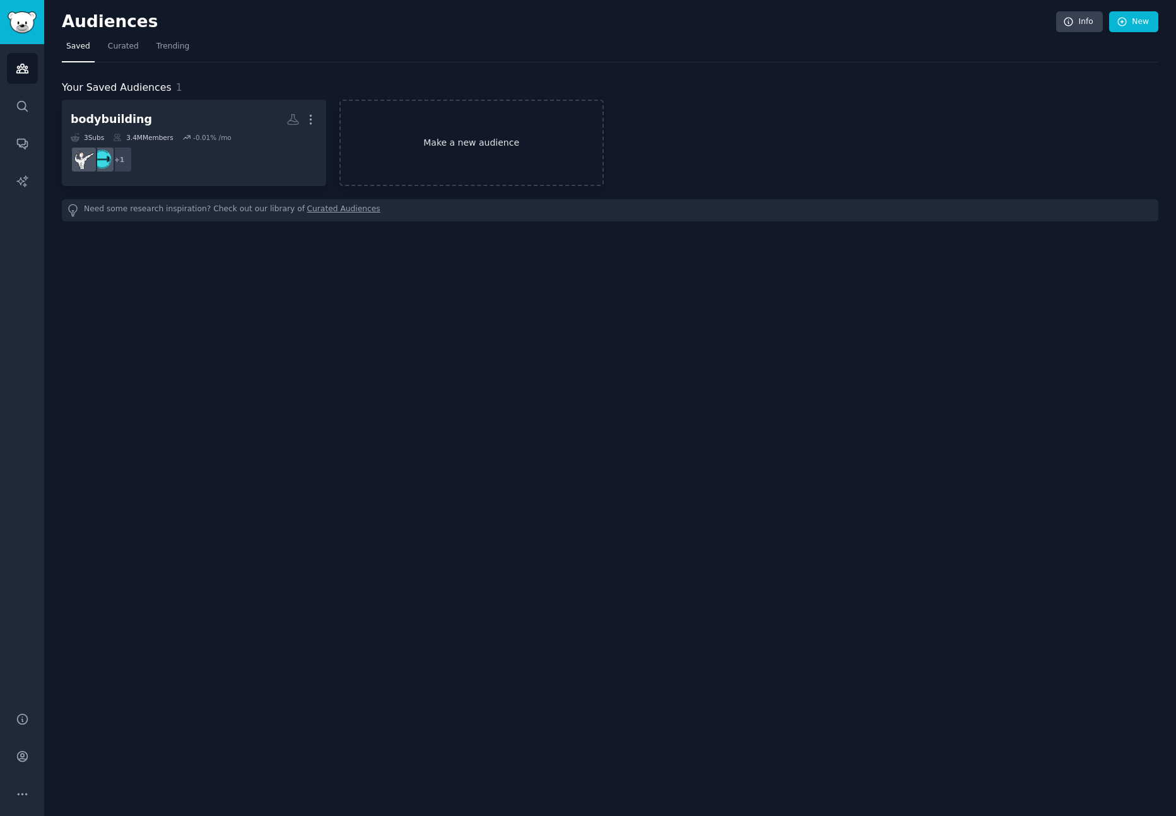
click at [410, 136] on link "Make a new audience" at bounding box center [471, 143] width 264 height 86
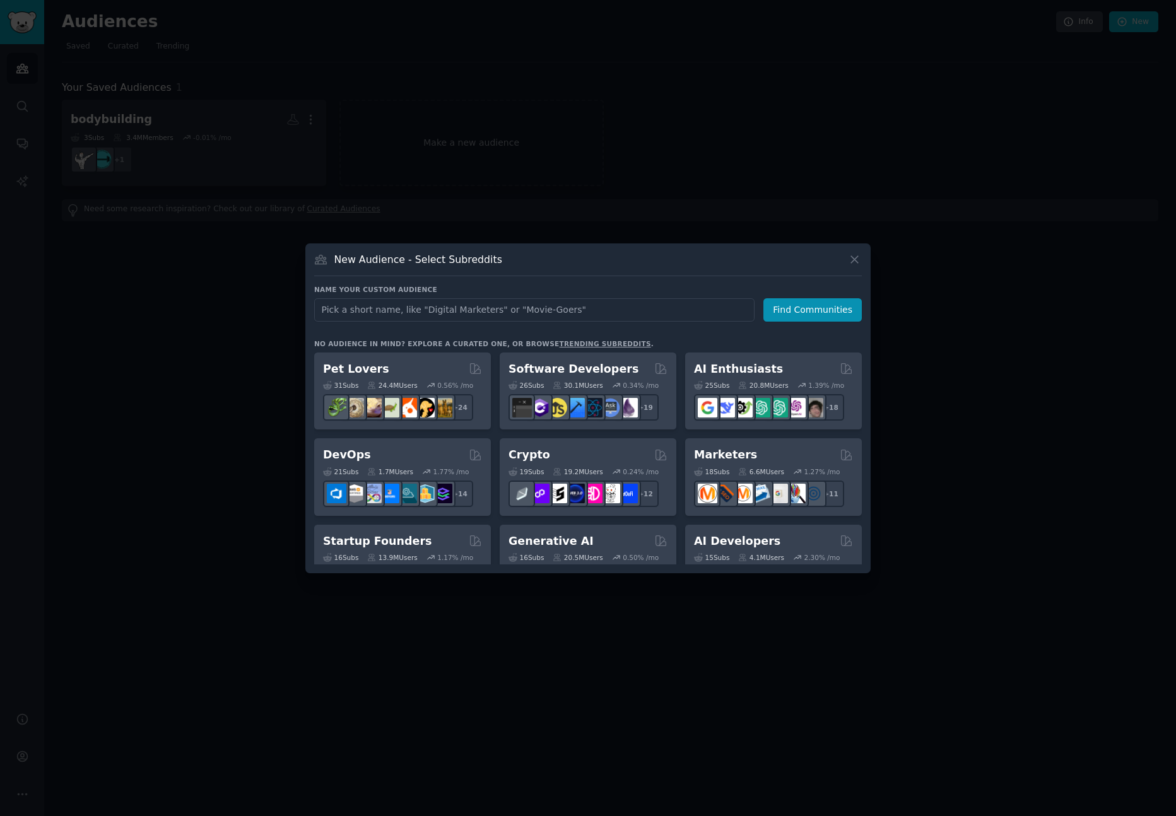
click at [501, 313] on input "text" at bounding box center [534, 309] width 440 height 23
type input "[DEMOGRAPHIC_DATA]"
click button "Find Communities" at bounding box center [812, 309] width 98 height 23
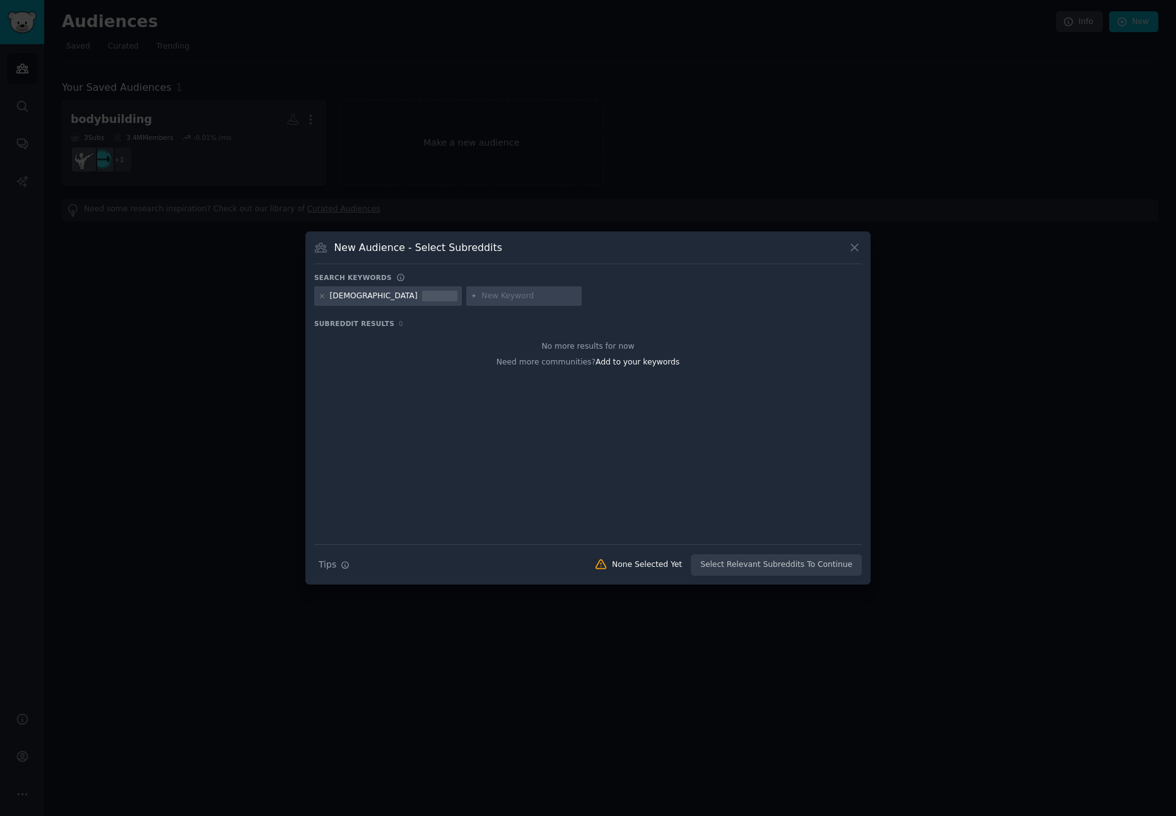
click at [347, 296] on div "[DEMOGRAPHIC_DATA]" at bounding box center [374, 296] width 88 height 11
copy div "[DEMOGRAPHIC_DATA]"
click at [324, 296] on icon at bounding box center [322, 296] width 7 height 7
click at [328, 295] on div at bounding box center [372, 296] width 116 height 20
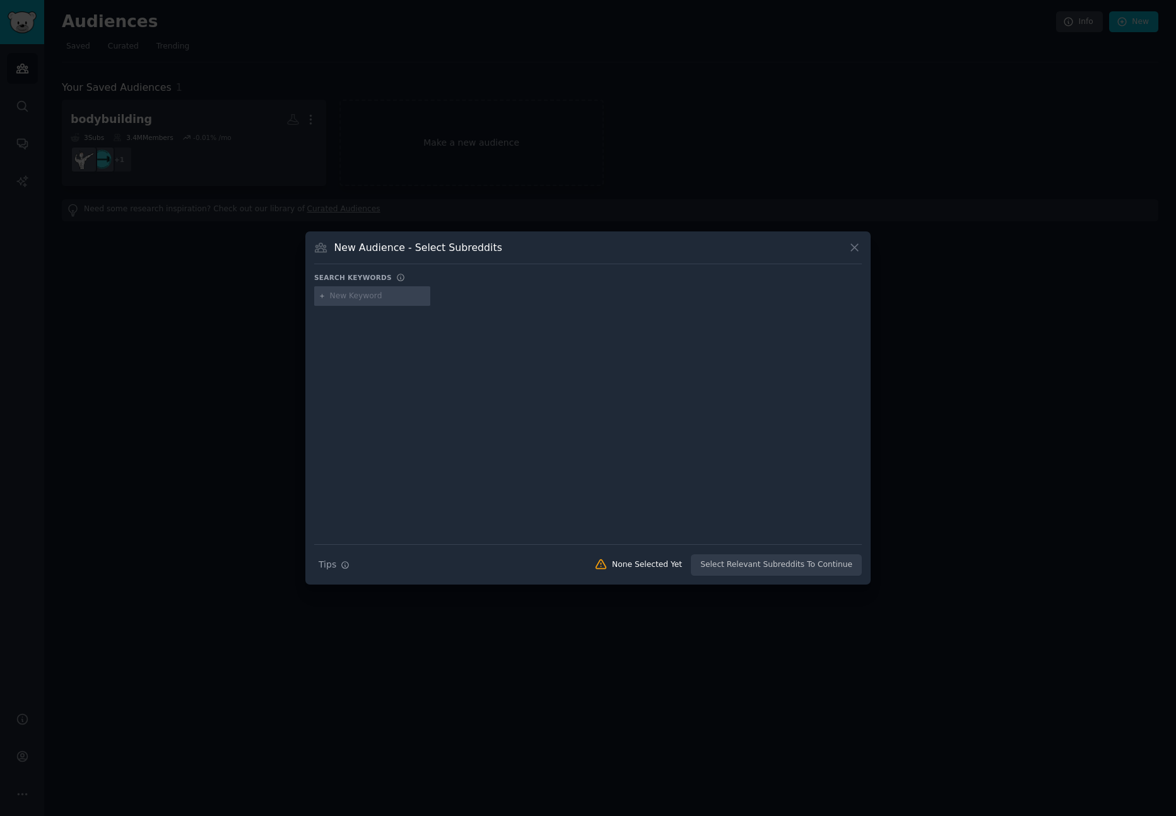
click at [345, 295] on input "text" at bounding box center [378, 296] width 96 height 11
paste input "[DEMOGRAPHIC_DATA]"
type input "[DEMOGRAPHIC_DATA]"
click at [365, 295] on div "[DEMOGRAPHIC_DATA]" at bounding box center [388, 296] width 148 height 20
click at [324, 295] on icon at bounding box center [322, 296] width 7 height 7
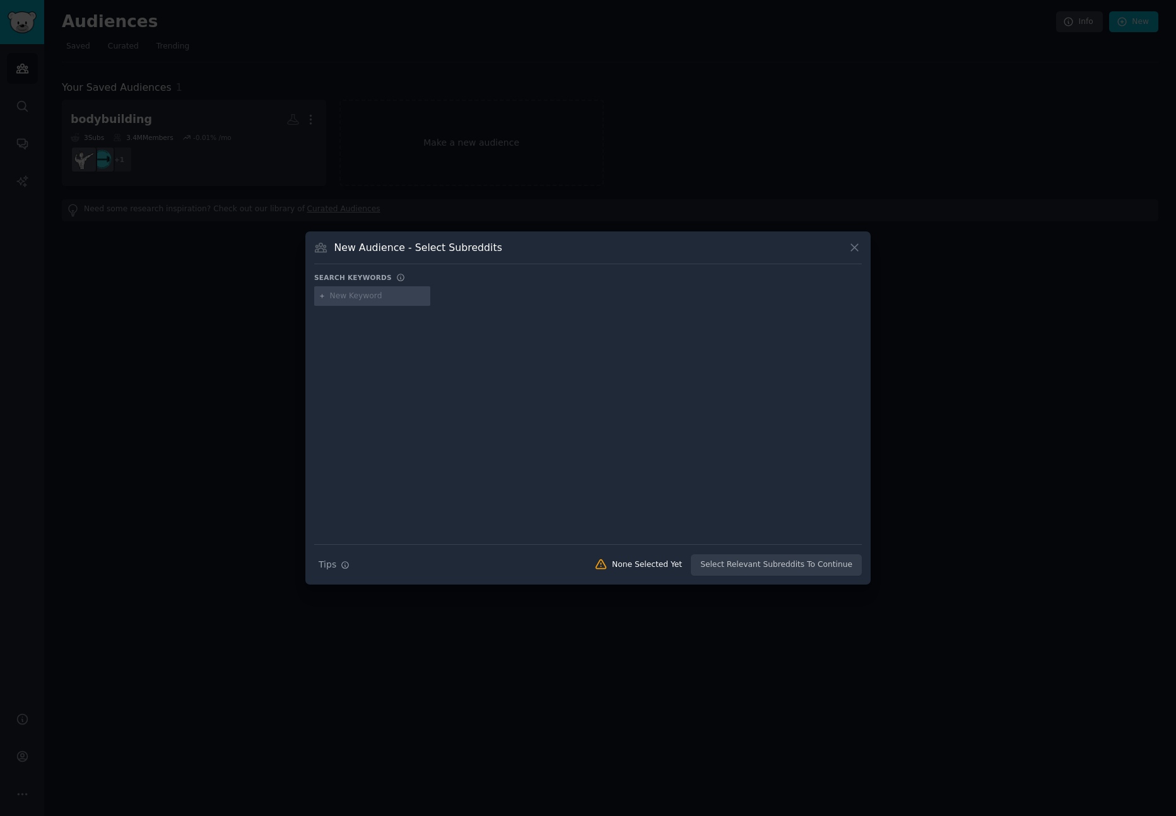
click at [346, 296] on input "text" at bounding box center [378, 296] width 96 height 11
paste input "decipline"
type input "decipline"
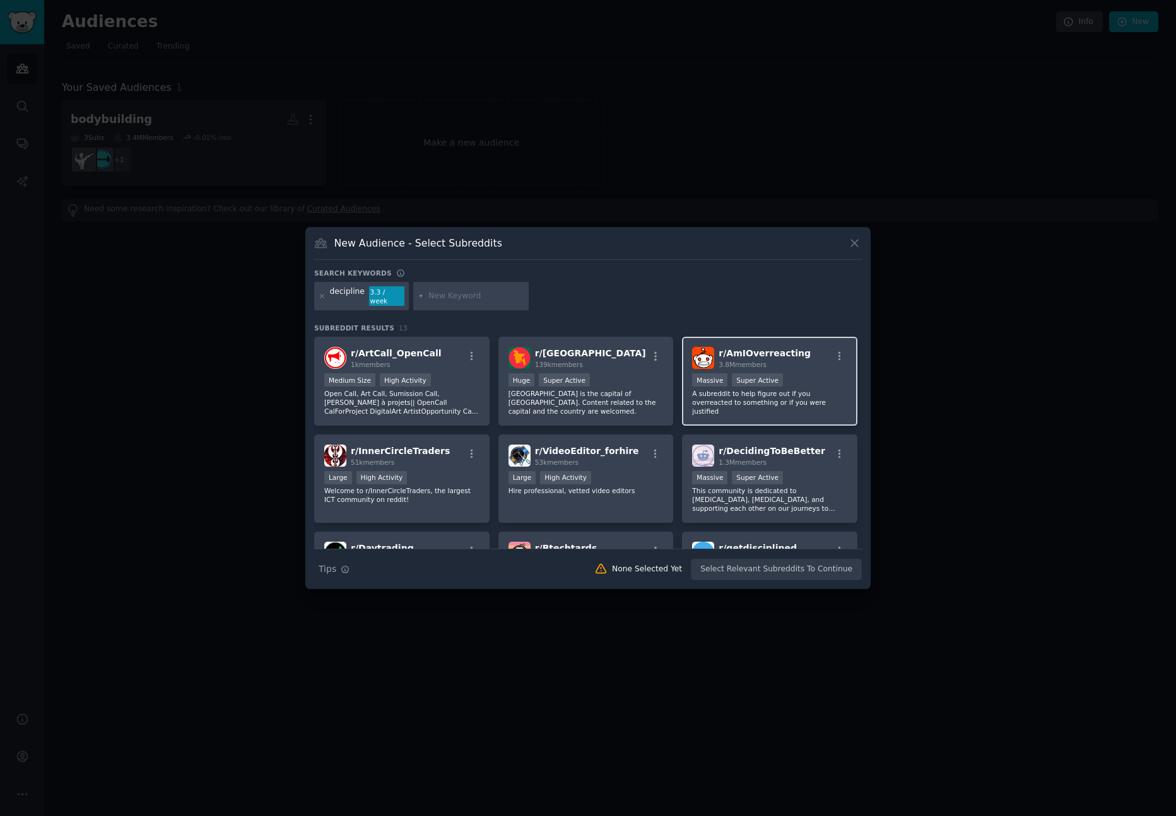
click at [828, 376] on div "Massive Super Active" at bounding box center [769, 381] width 155 height 16
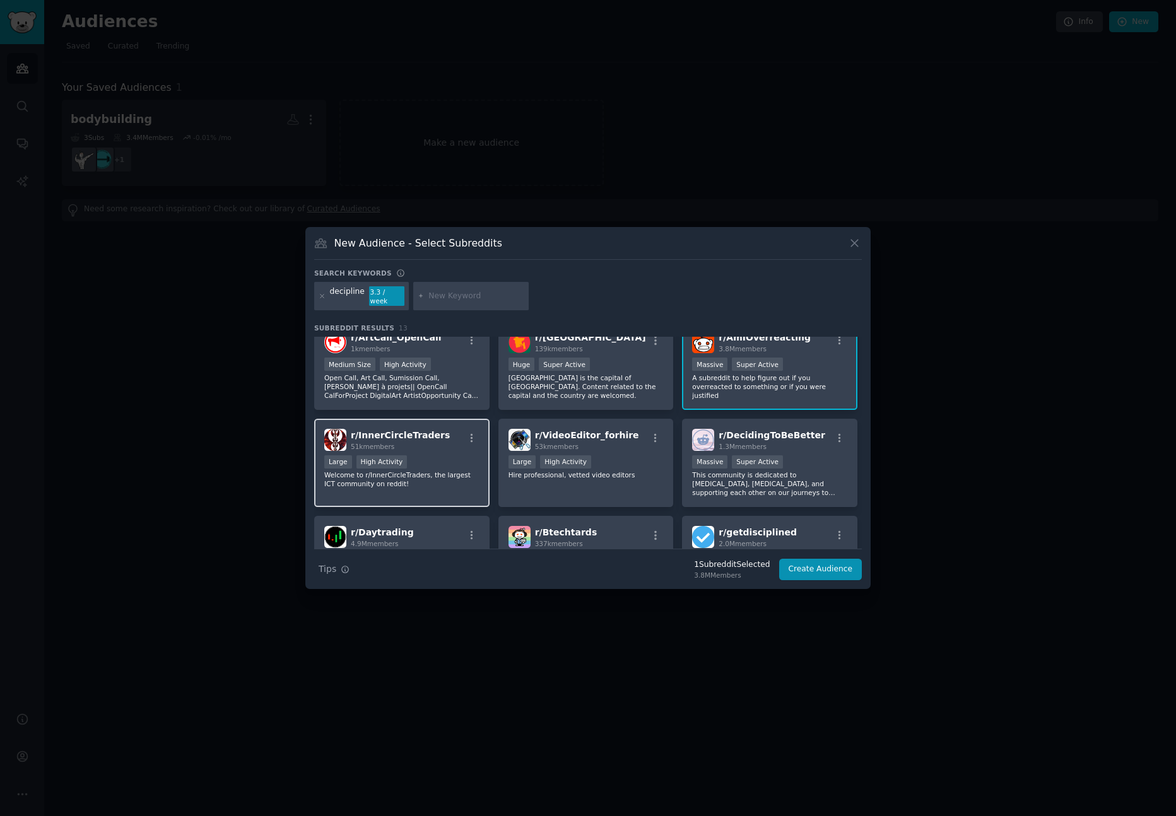
scroll to position [24, 0]
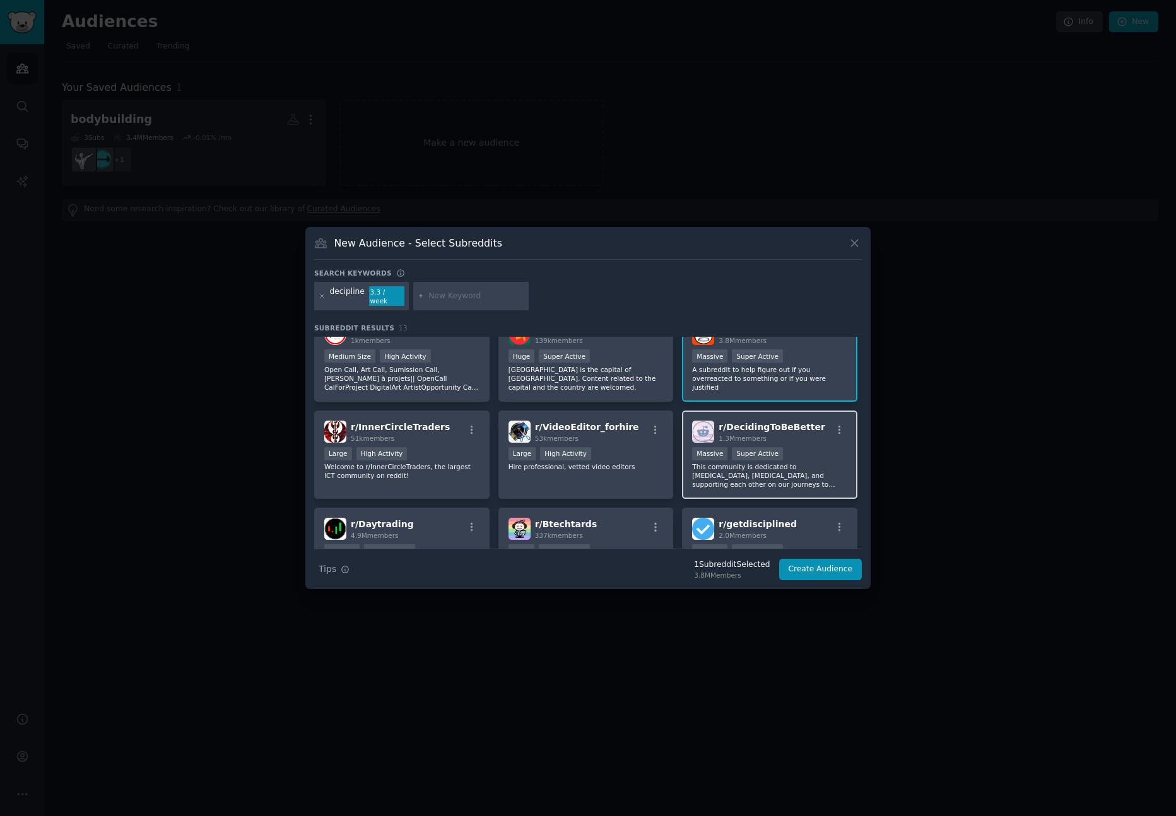
click at [806, 434] on div "1.3M members" at bounding box center [771, 438] width 106 height 9
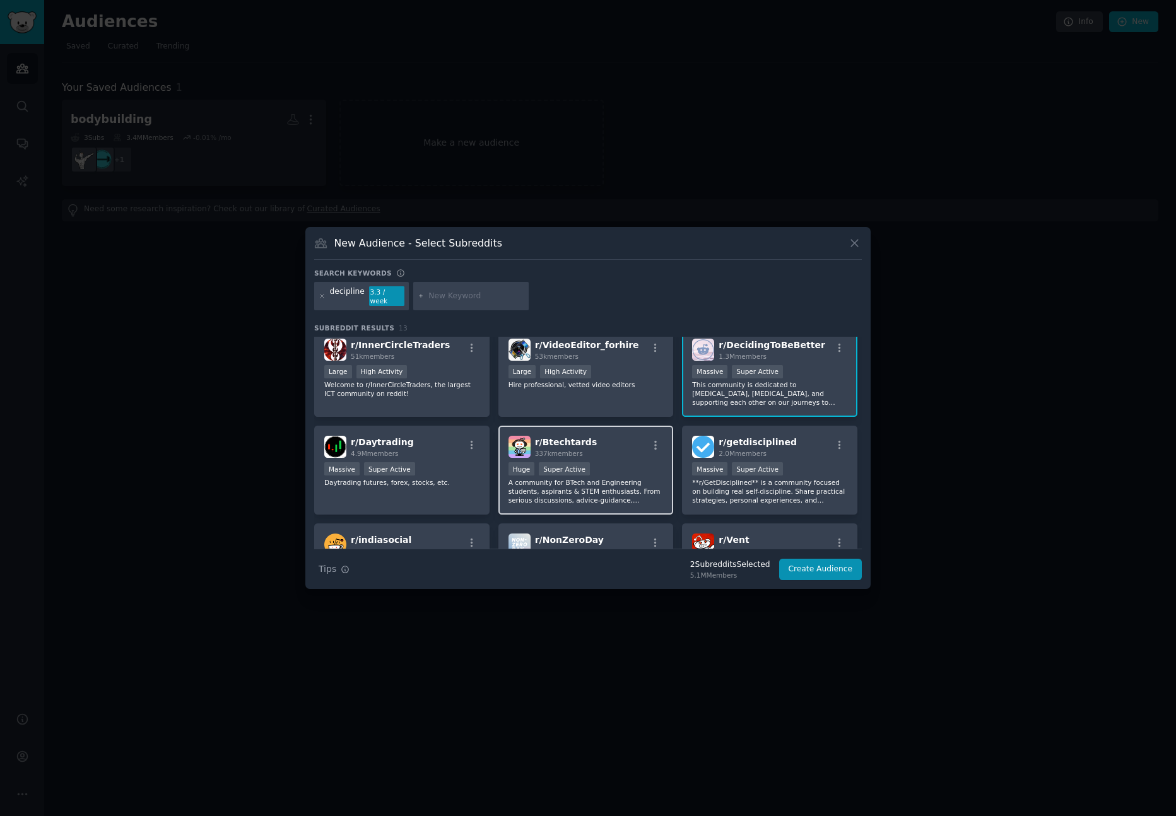
scroll to position [114, 0]
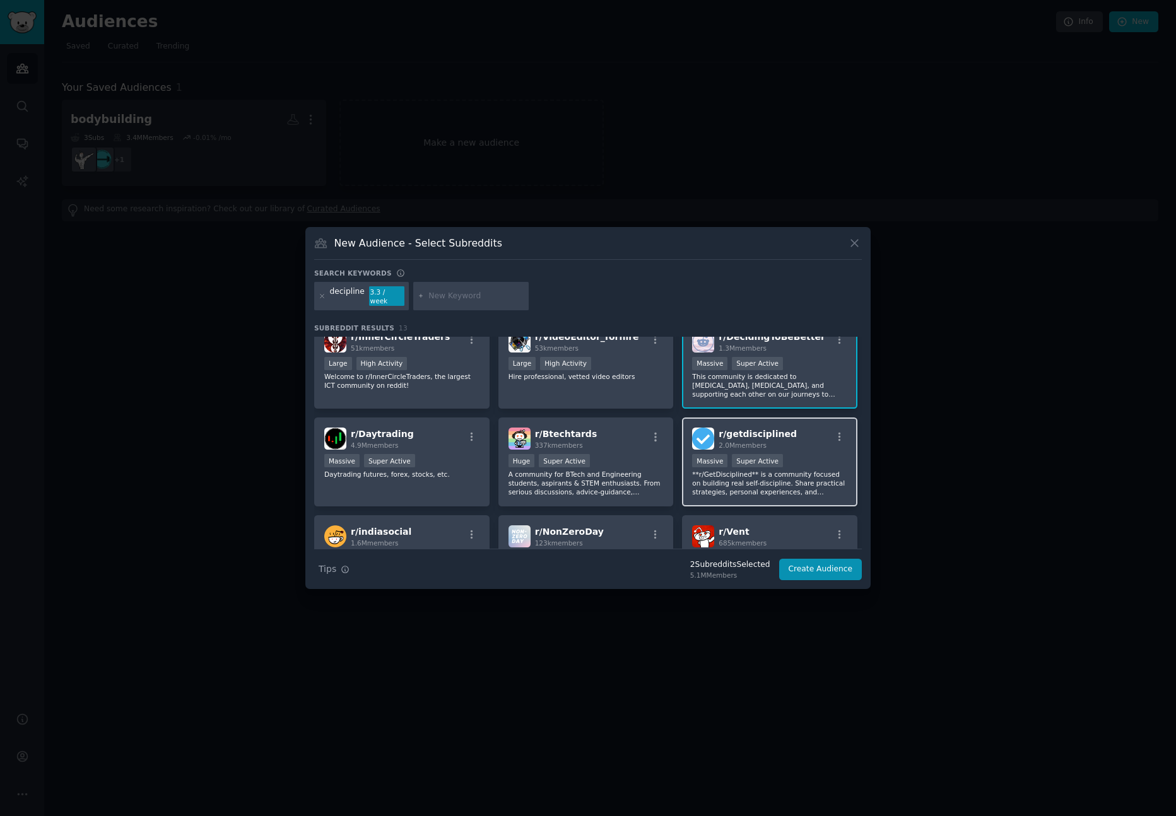
click at [827, 447] on div "r/ getdisciplined 2.0M members 1,000,000+ members Massive Super Active **r/GetD…" at bounding box center [769, 462] width 175 height 89
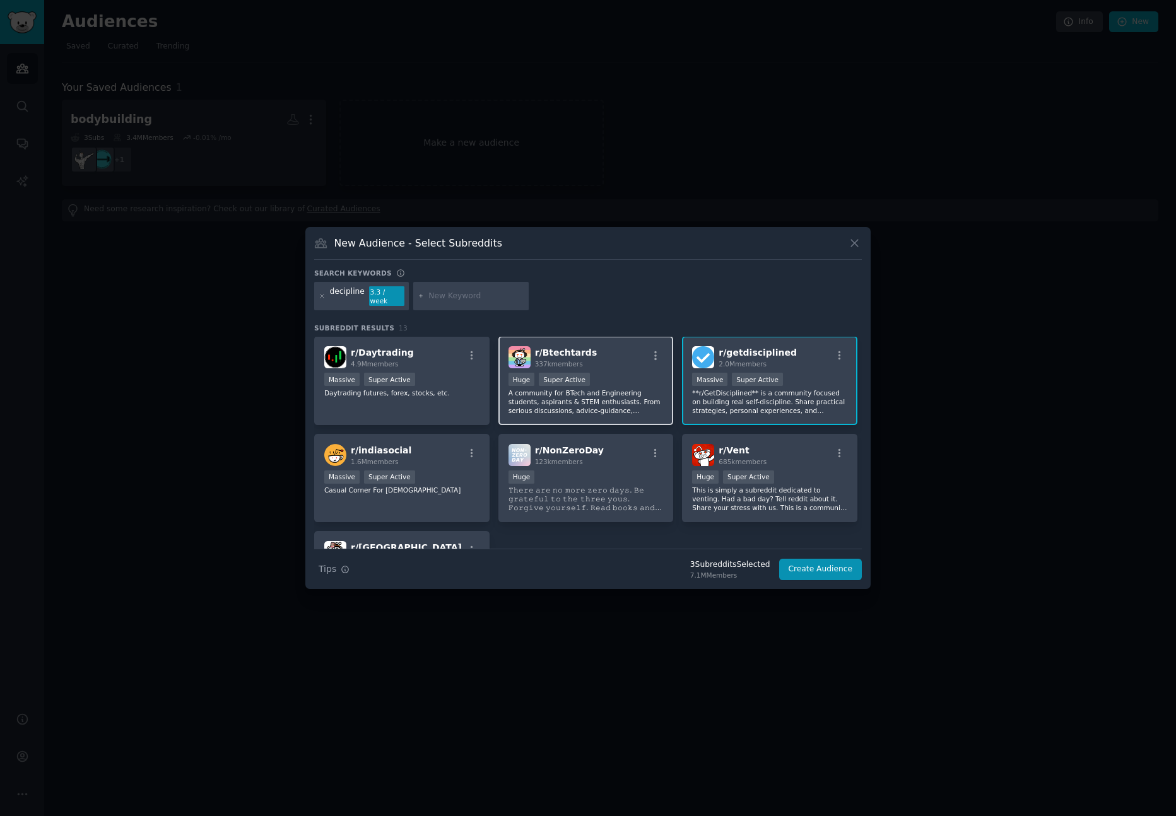
scroll to position [204, 0]
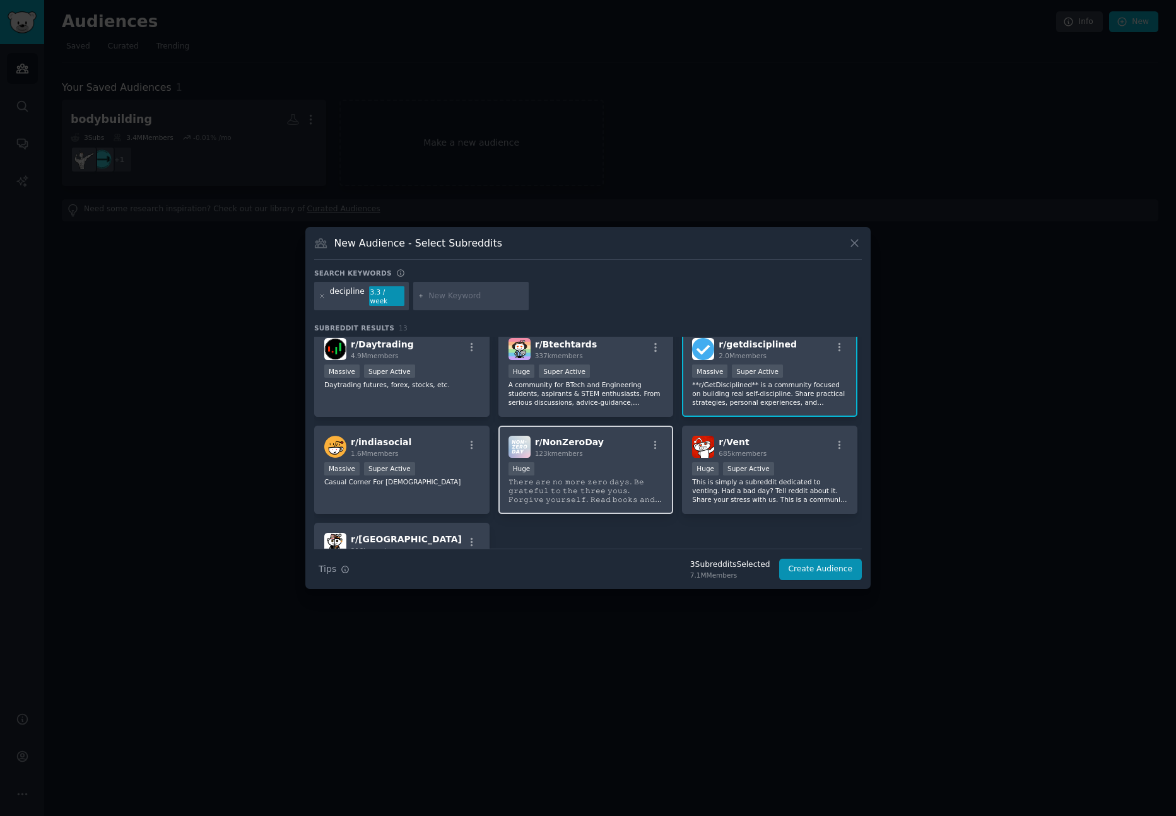
click at [619, 467] on div "Huge" at bounding box center [585, 470] width 155 height 16
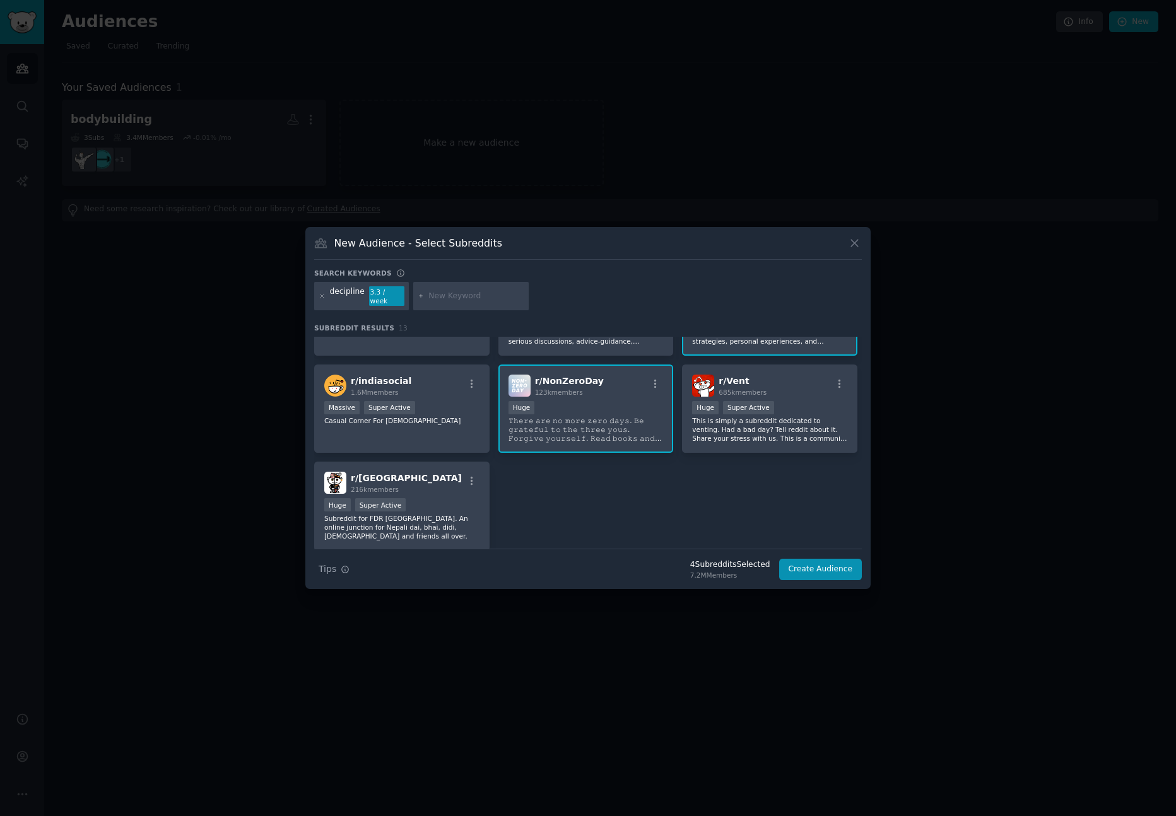
scroll to position [78, 0]
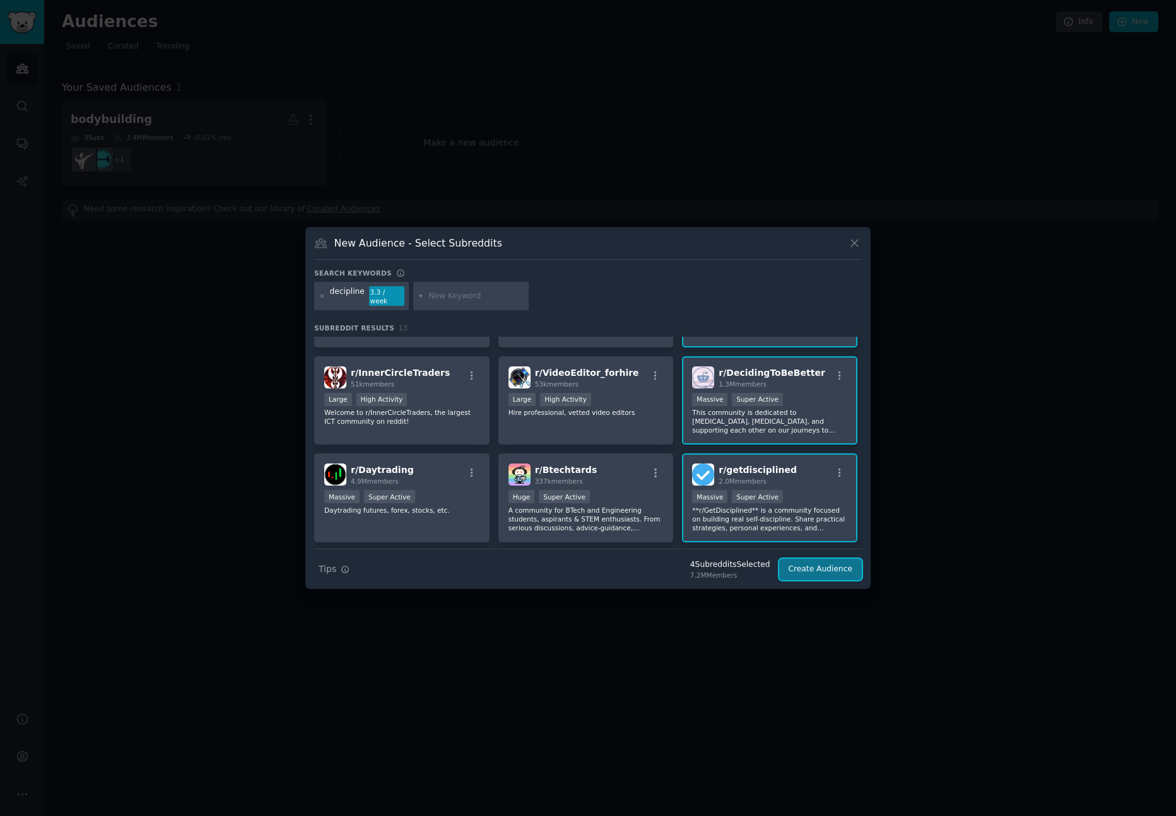
click at [840, 566] on button "Create Audience" at bounding box center [820, 569] width 83 height 21
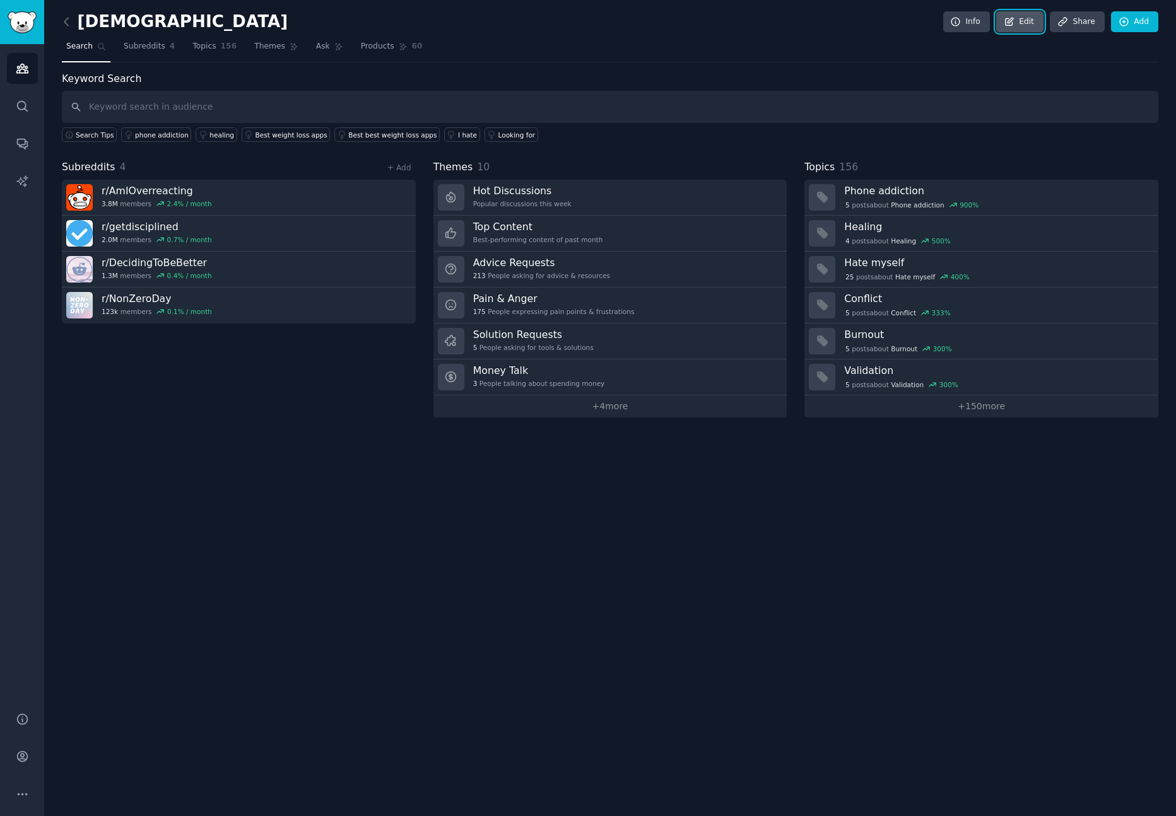
click at [1019, 21] on link "Edit" at bounding box center [1019, 21] width 47 height 21
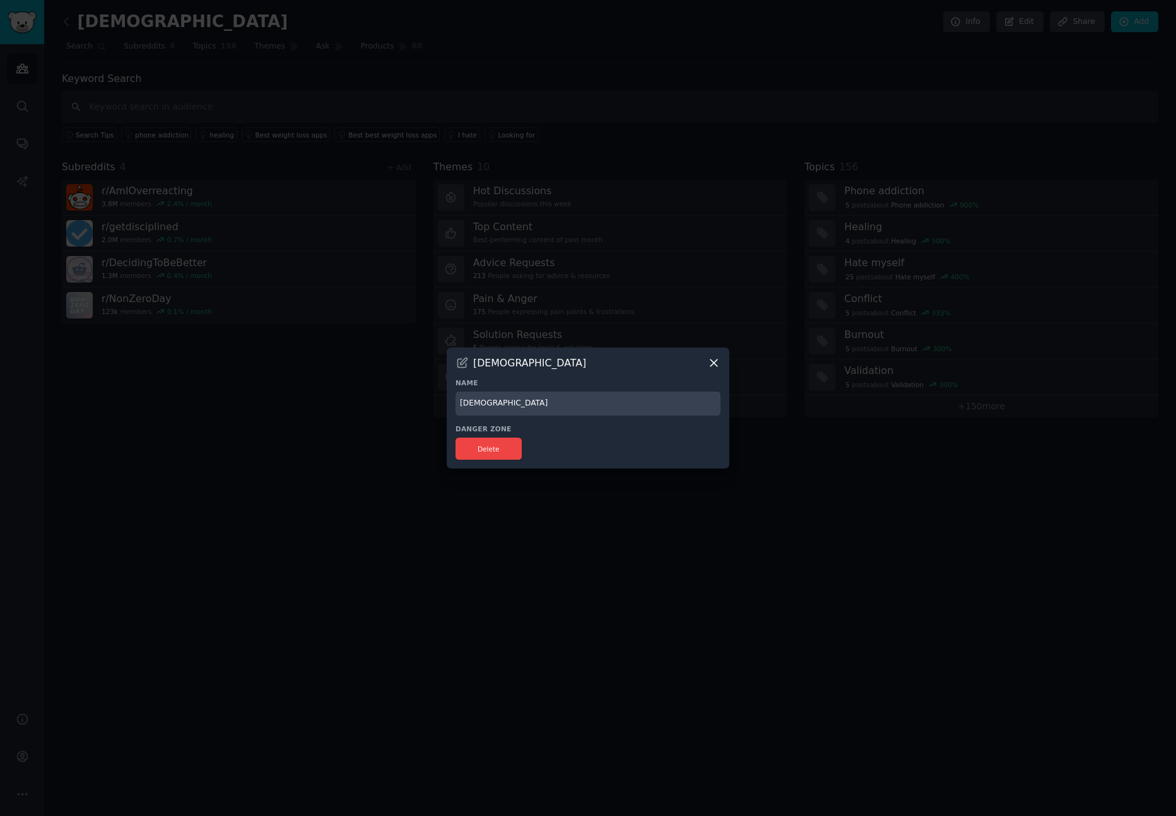
click at [484, 400] on input "[DEMOGRAPHIC_DATA]" at bounding box center [587, 404] width 265 height 25
paste input "decipline"
type input "decipline"
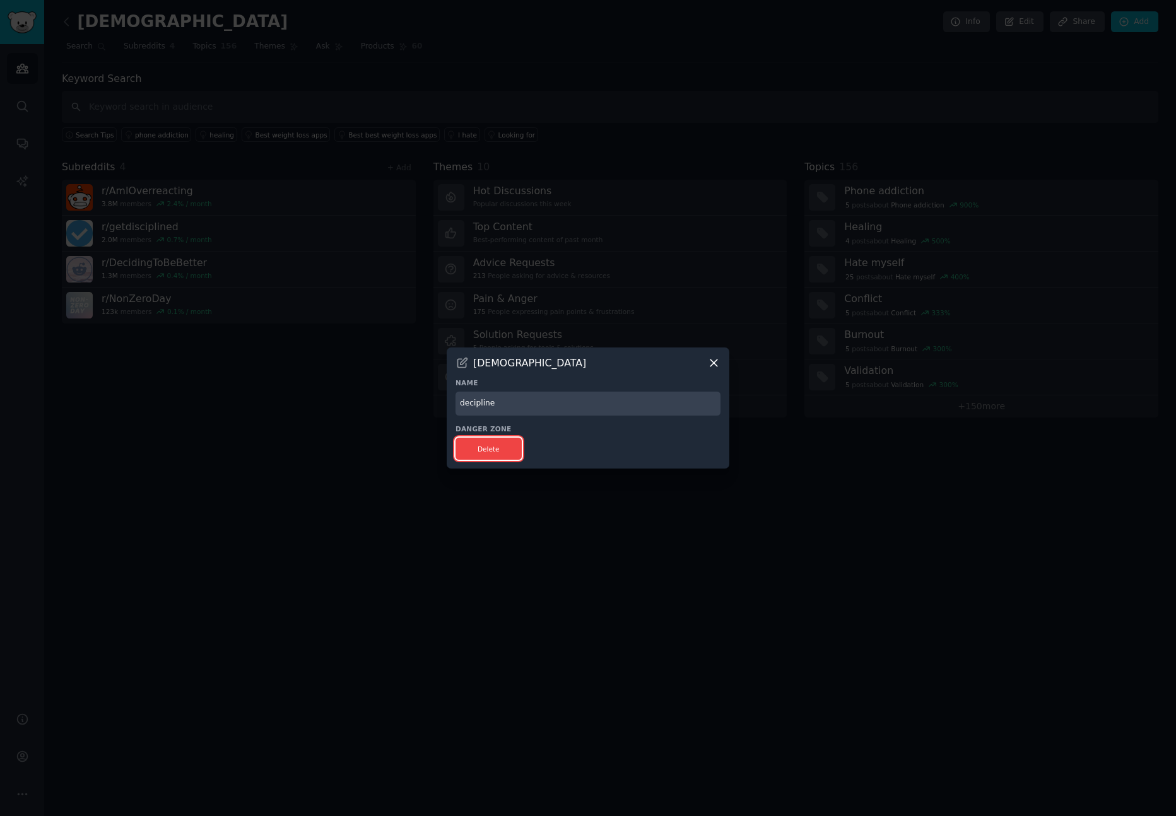
drag, startPoint x: 493, startPoint y: 447, endPoint x: 624, endPoint y: 455, distance: 131.4
click at [622, 458] on div "Delete" at bounding box center [587, 449] width 265 height 22
click at [561, 397] on input "decipline" at bounding box center [587, 404] width 265 height 25
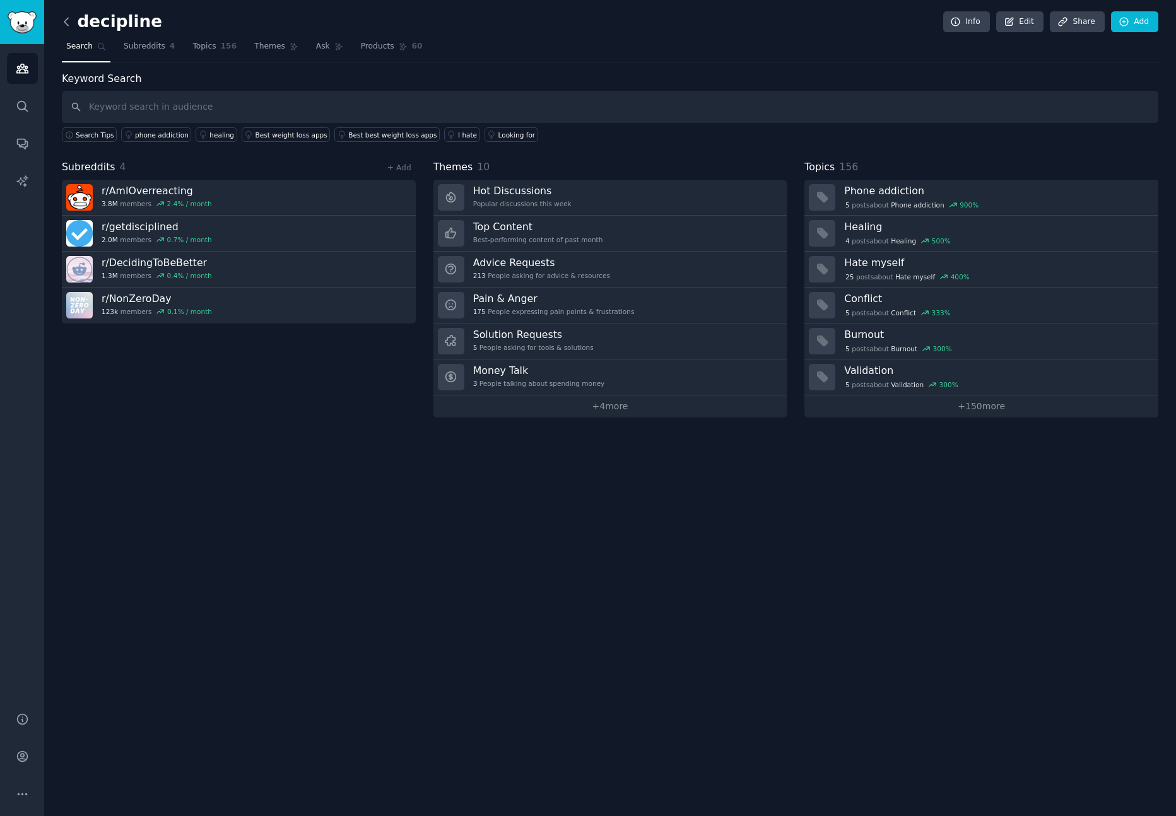
drag, startPoint x: 58, startPoint y: 15, endPoint x: 65, endPoint y: 21, distance: 9.0
click at [61, 18] on div "decipline Info Edit Share Add Search Subreddits 4 Topics 156 Themes Ask Product…" at bounding box center [609, 408] width 1131 height 816
click at [69, 24] on icon at bounding box center [66, 21] width 13 height 13
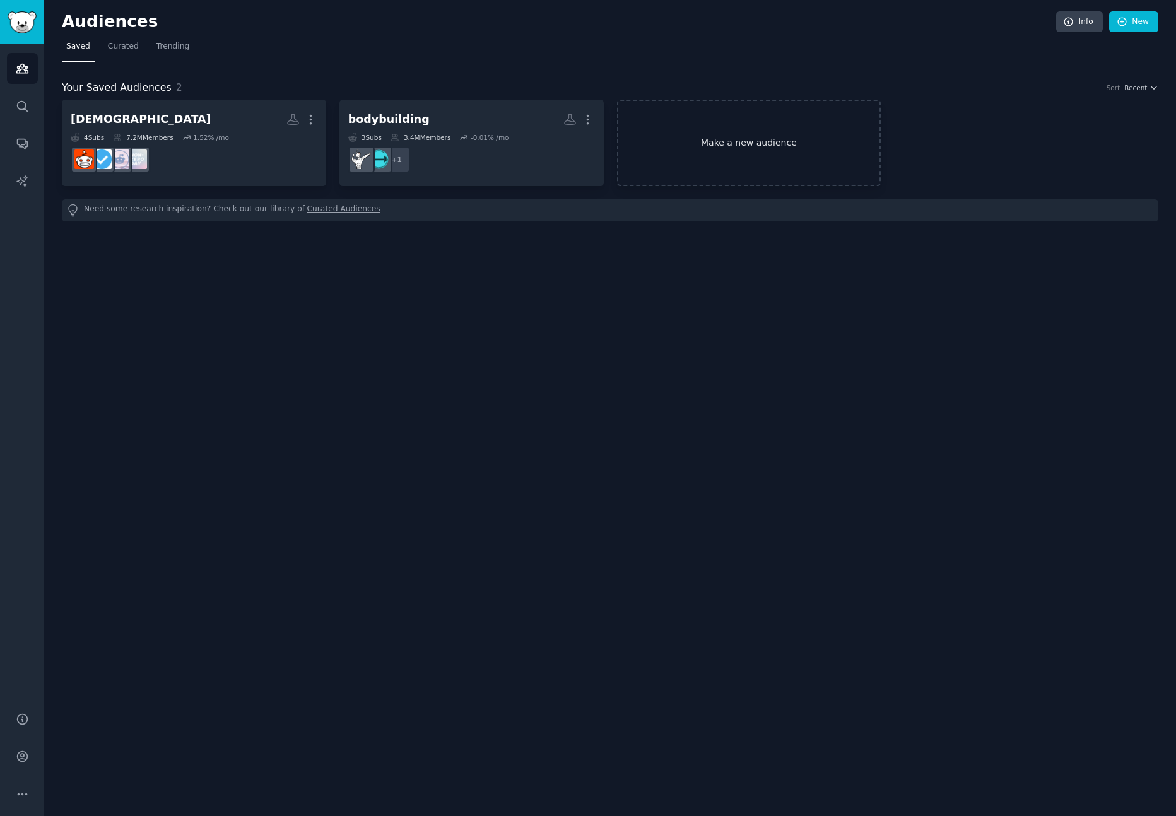
click at [781, 140] on link "Make a new audience" at bounding box center [749, 143] width 264 height 86
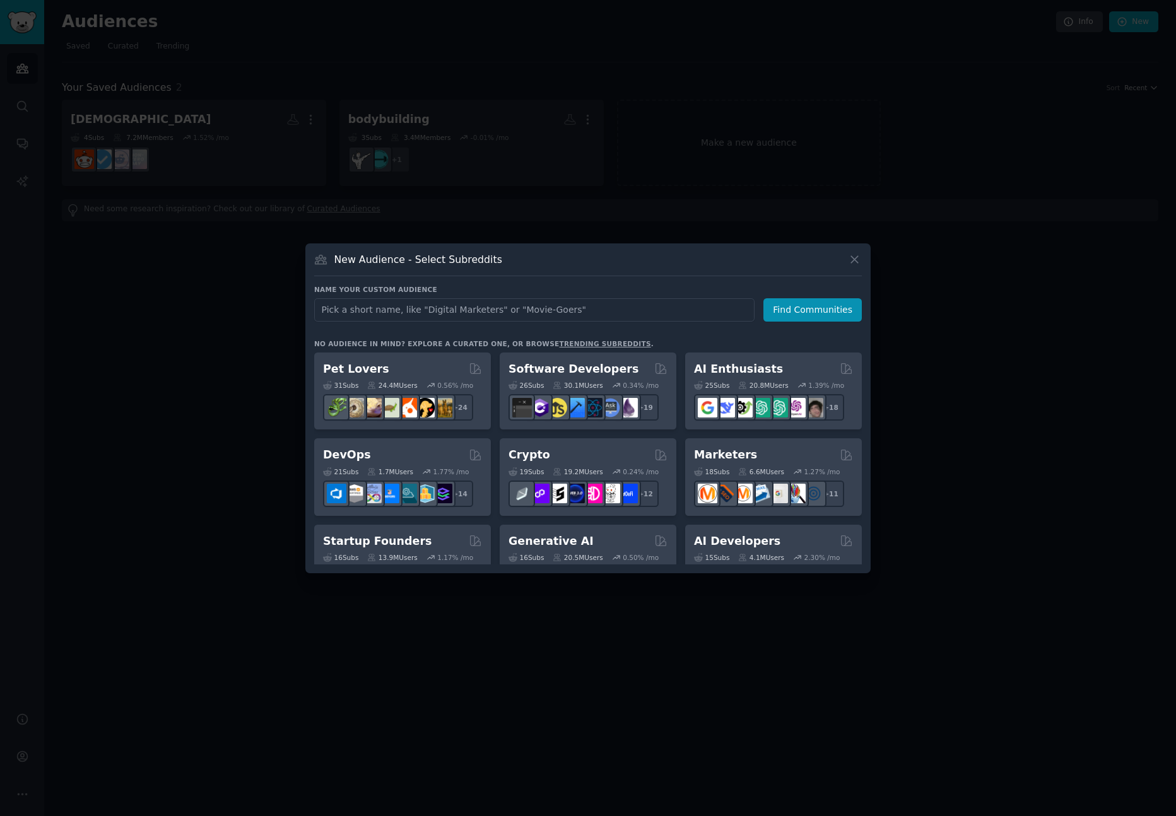
click at [471, 304] on input "text" at bounding box center [534, 309] width 440 height 23
type input "productivity"
click button "Find Communities" at bounding box center [812, 309] width 98 height 23
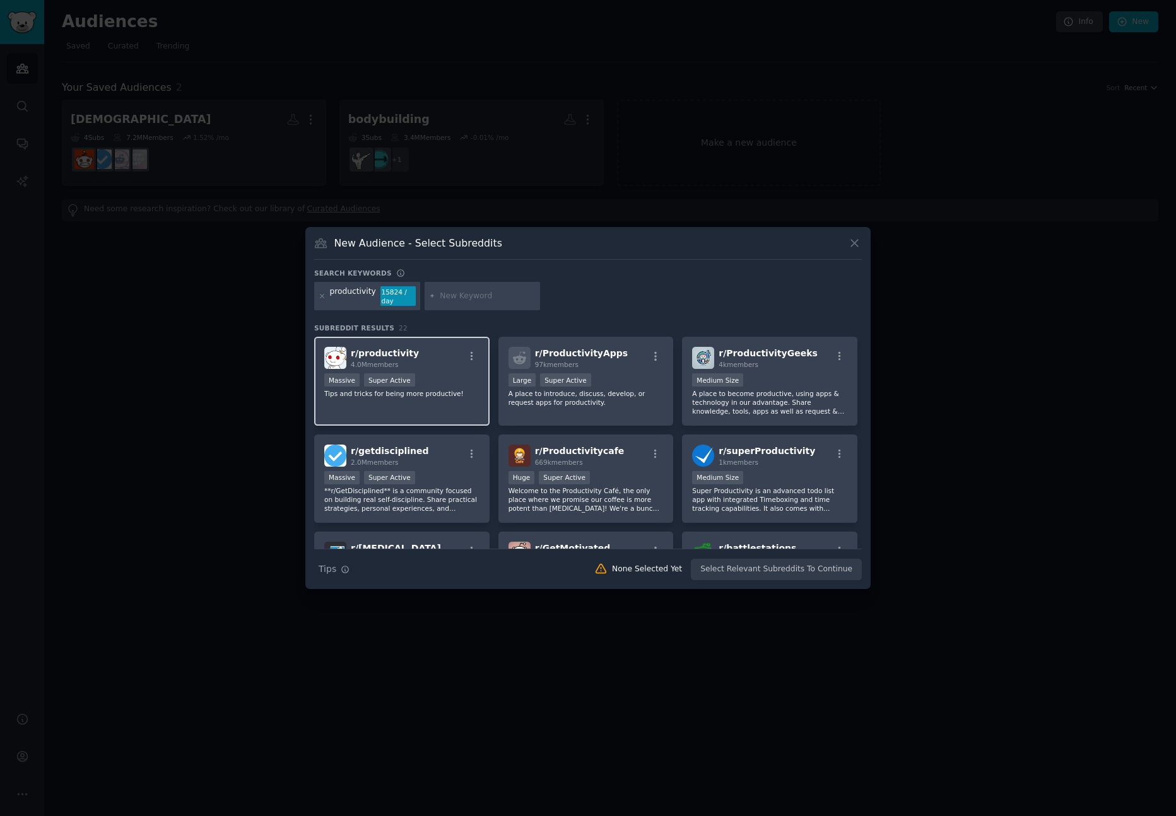
click at [452, 363] on div "r/ productivity 4.0M members" at bounding box center [401, 358] width 155 height 22
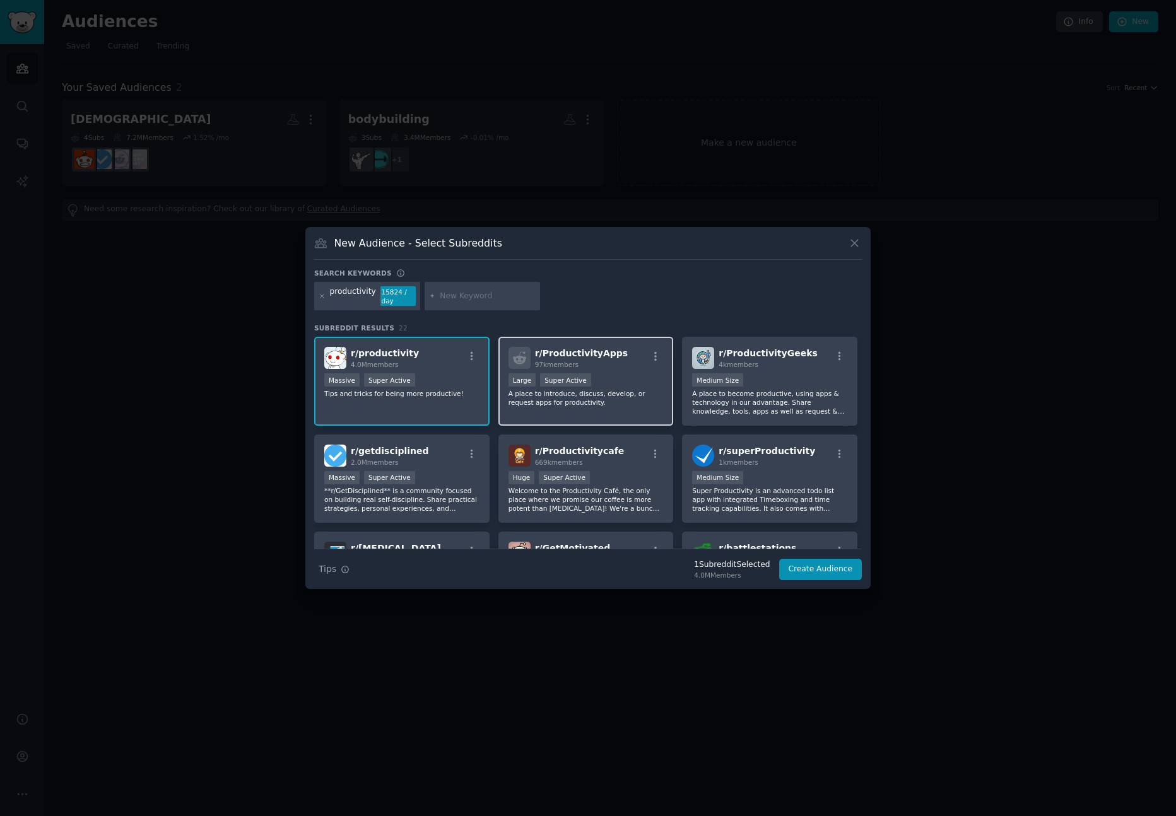
click at [628, 394] on p "A place to introduce, discuss, develop, or request apps for productivity." at bounding box center [585, 398] width 155 height 18
click at [827, 571] on button "Create Audience" at bounding box center [820, 569] width 83 height 21
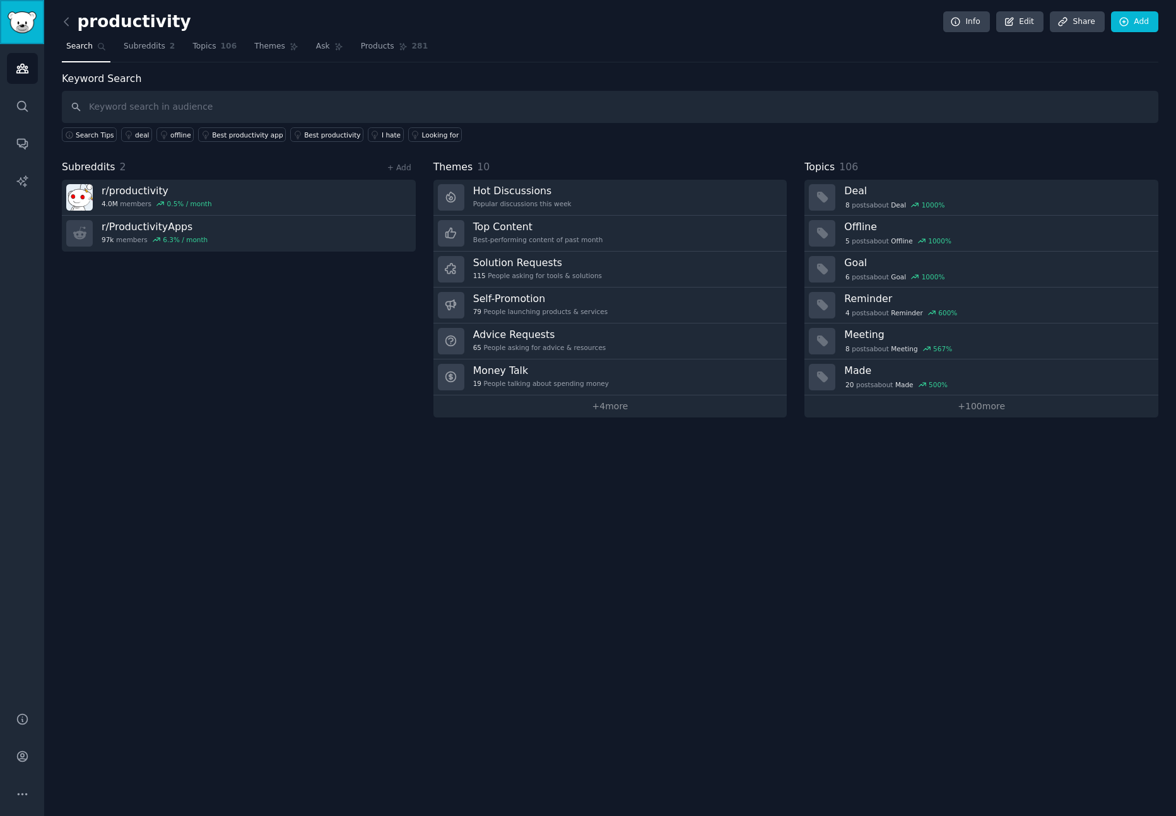
click at [18, 30] on img "Sidebar" at bounding box center [22, 22] width 29 height 22
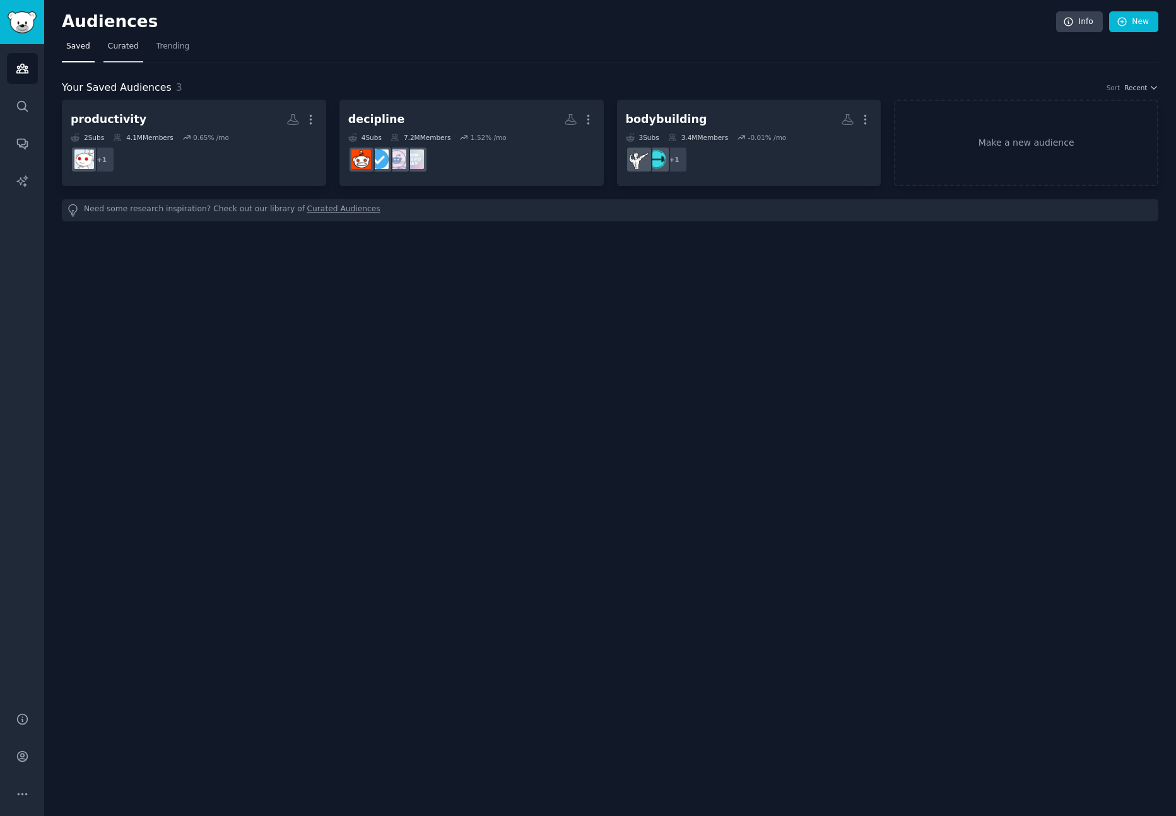
click at [124, 44] on span "Curated" at bounding box center [123, 46] width 31 height 11
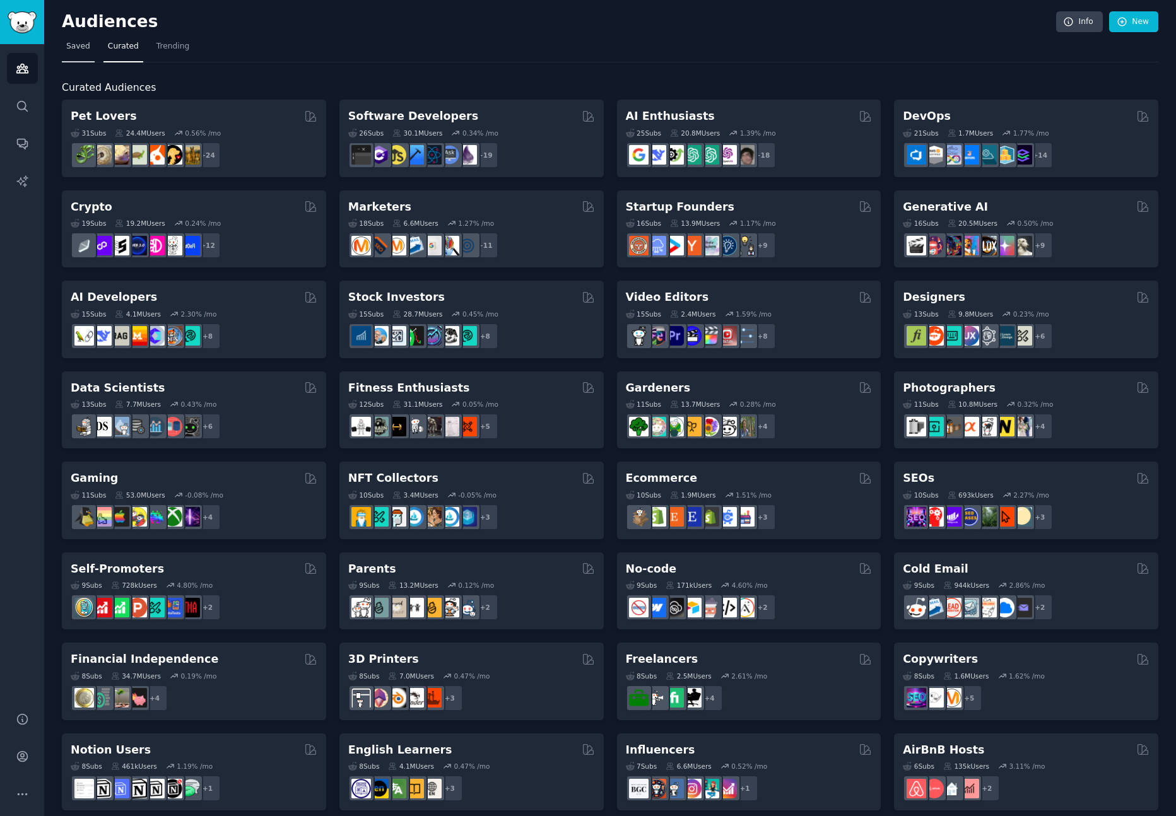
click at [62, 43] on link "Saved" at bounding box center [78, 50] width 33 height 26
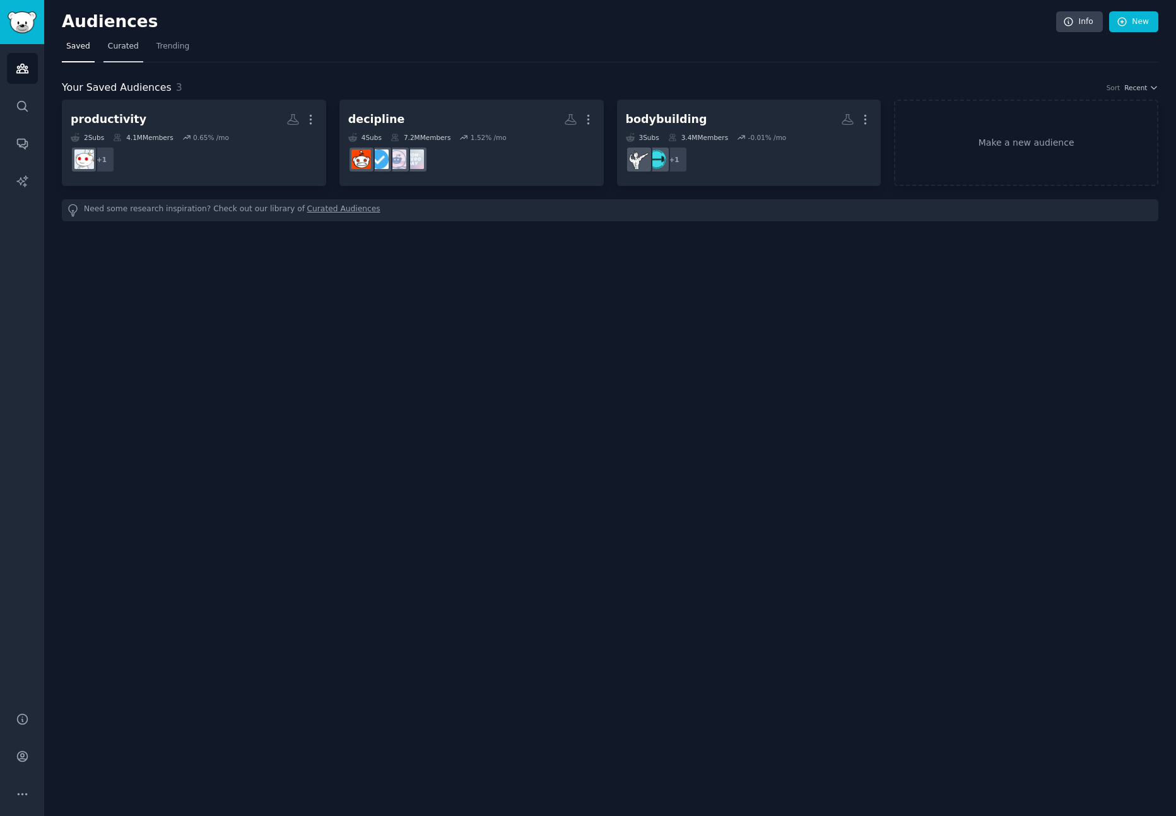
click at [129, 45] on span "Curated" at bounding box center [123, 46] width 31 height 11
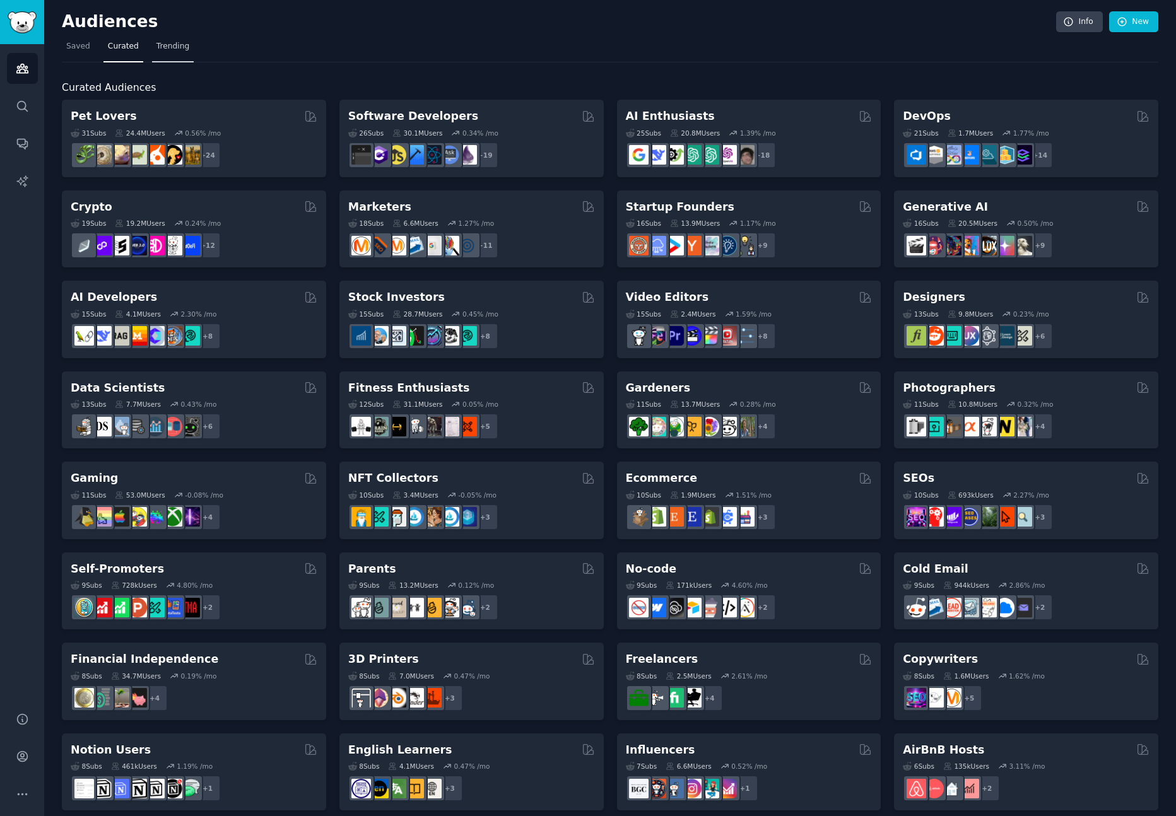
click at [171, 47] on span "Trending" at bounding box center [172, 46] width 33 height 11
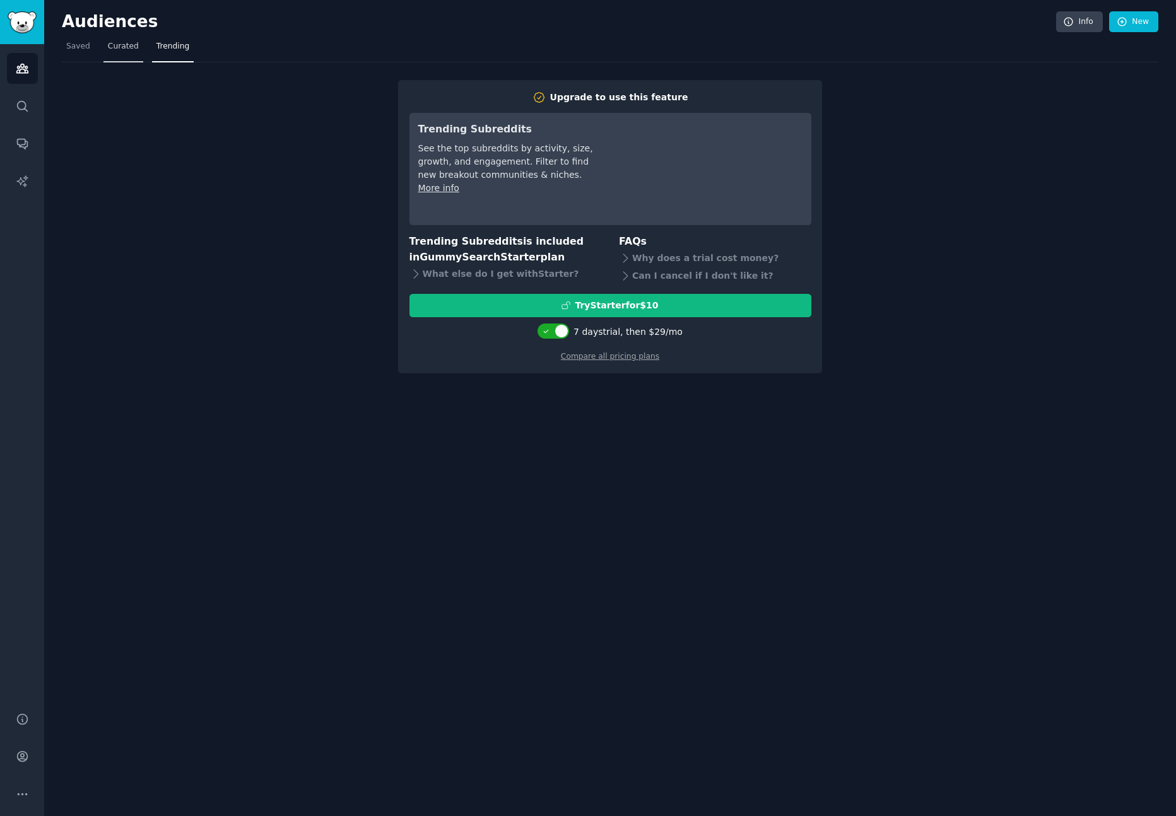
click at [108, 44] on span "Curated" at bounding box center [123, 46] width 31 height 11
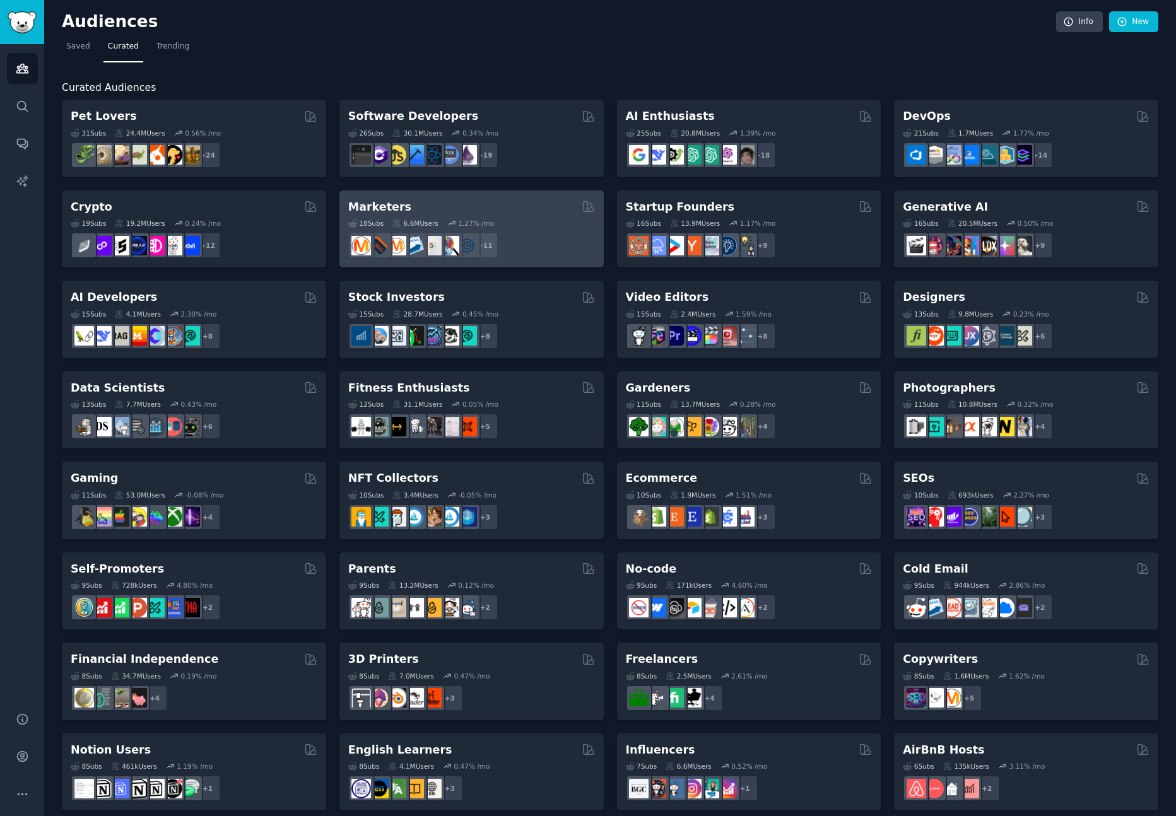
scroll to position [193, 0]
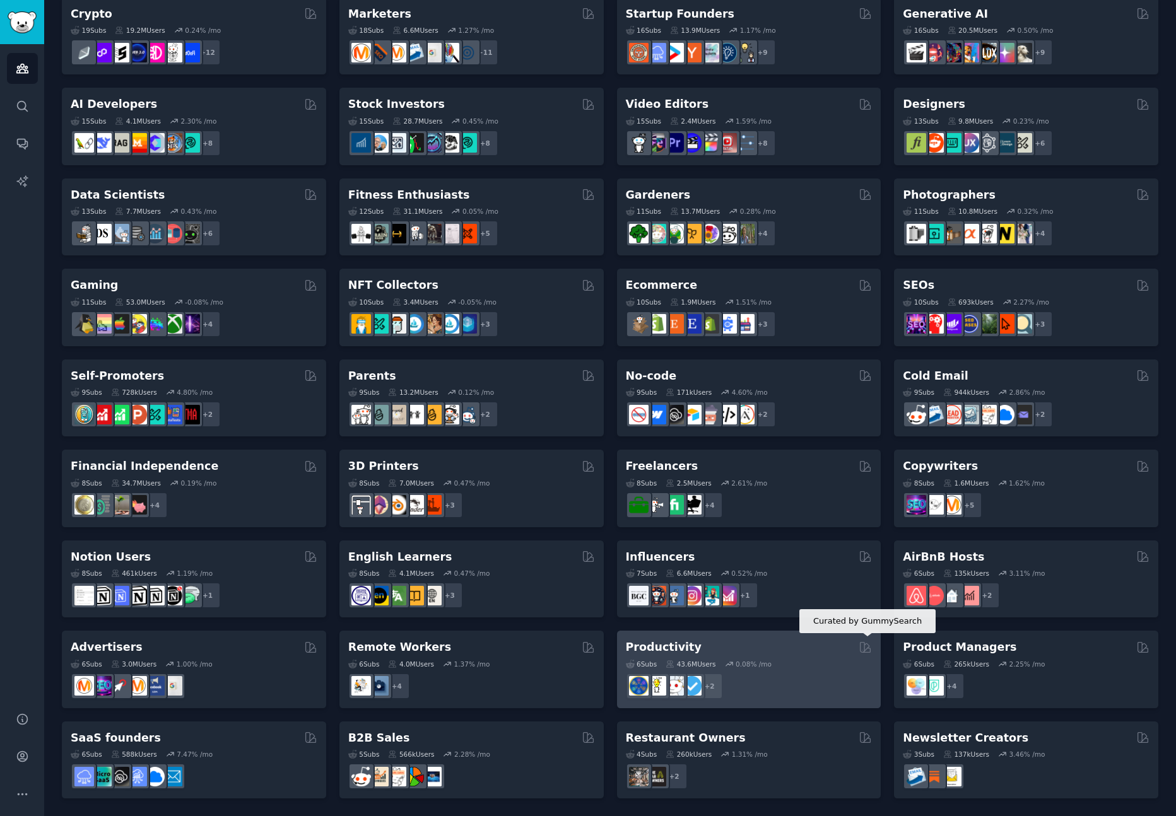
click at [863, 641] on icon at bounding box center [864, 647] width 13 height 13
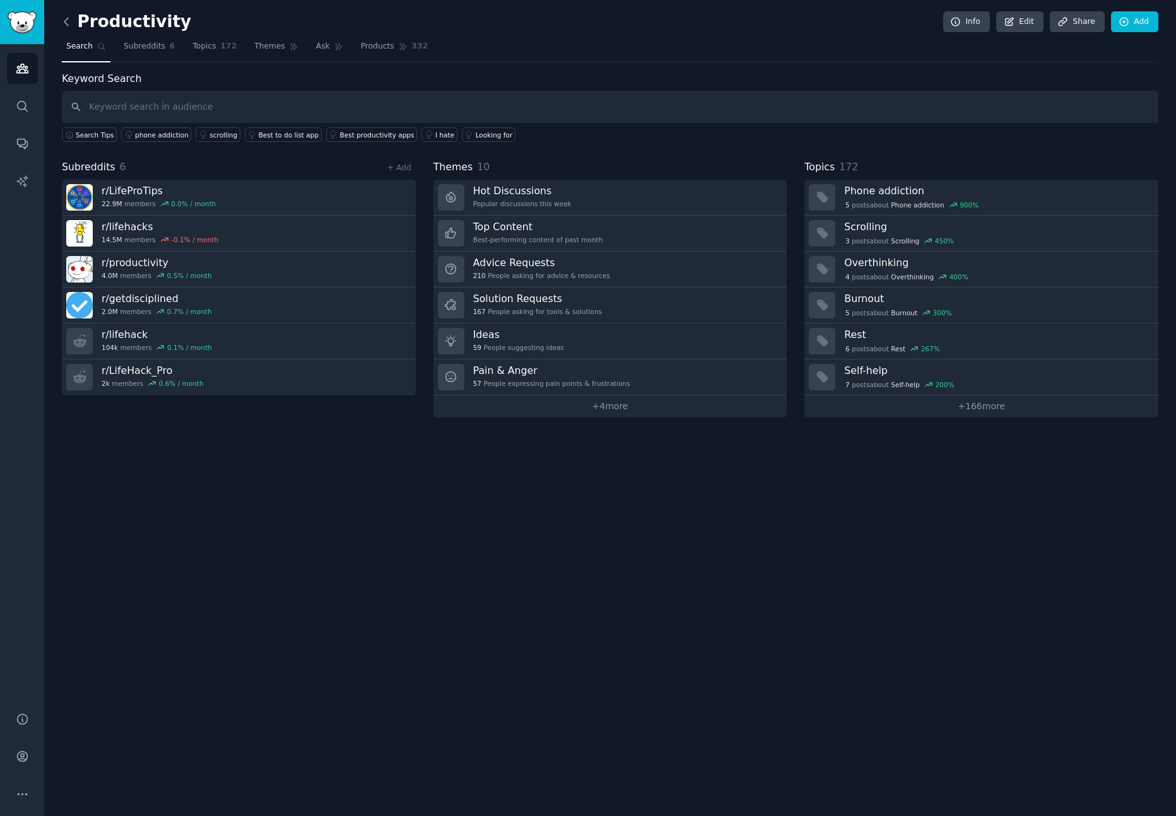
click at [66, 27] on icon at bounding box center [66, 21] width 13 height 13
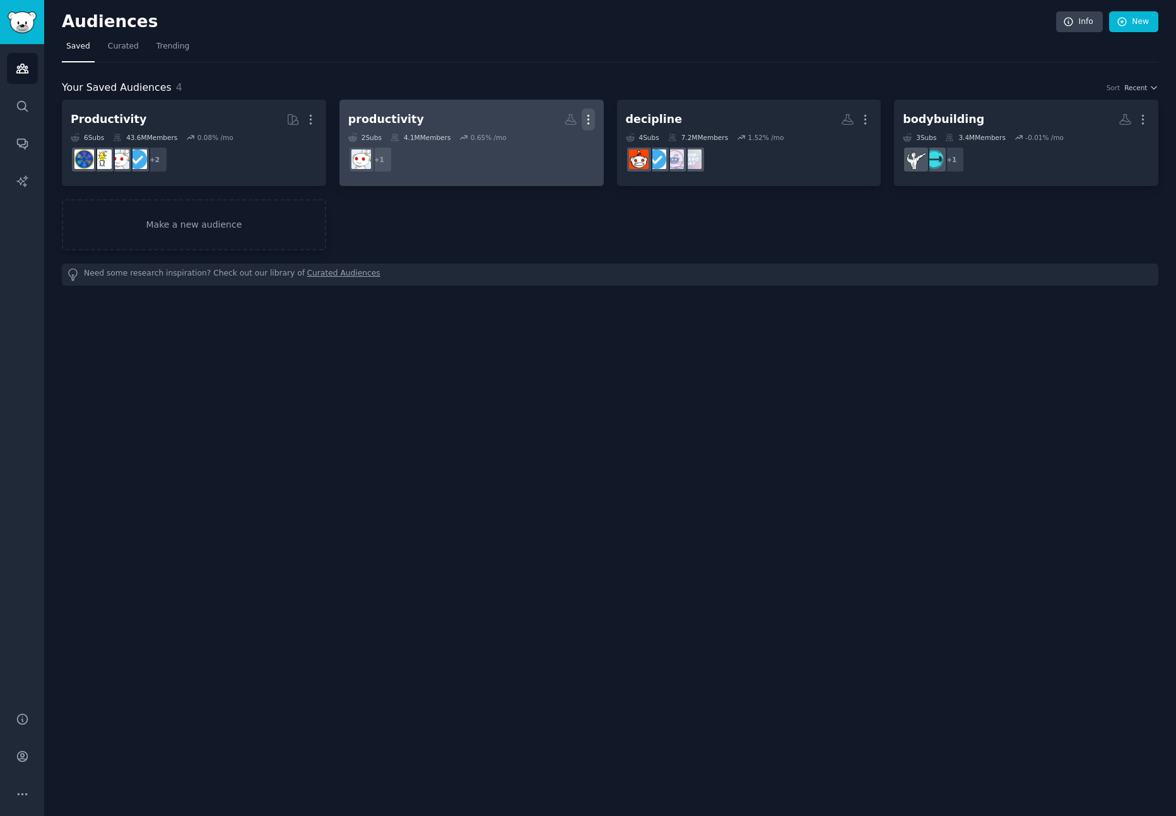
click at [594, 115] on icon "button" at bounding box center [588, 119] width 13 height 13
click at [563, 141] on p "Delete" at bounding box center [553, 145] width 29 height 13
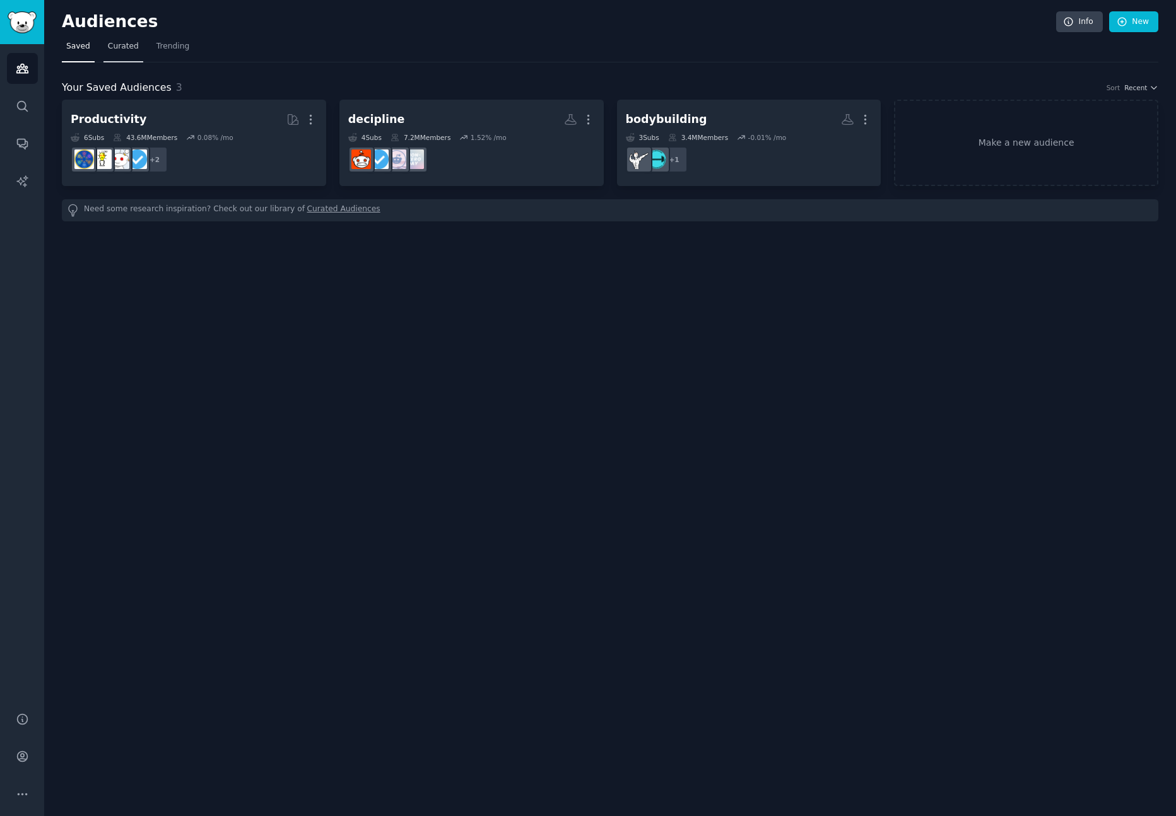
click at [137, 40] on link "Curated" at bounding box center [123, 50] width 40 height 26
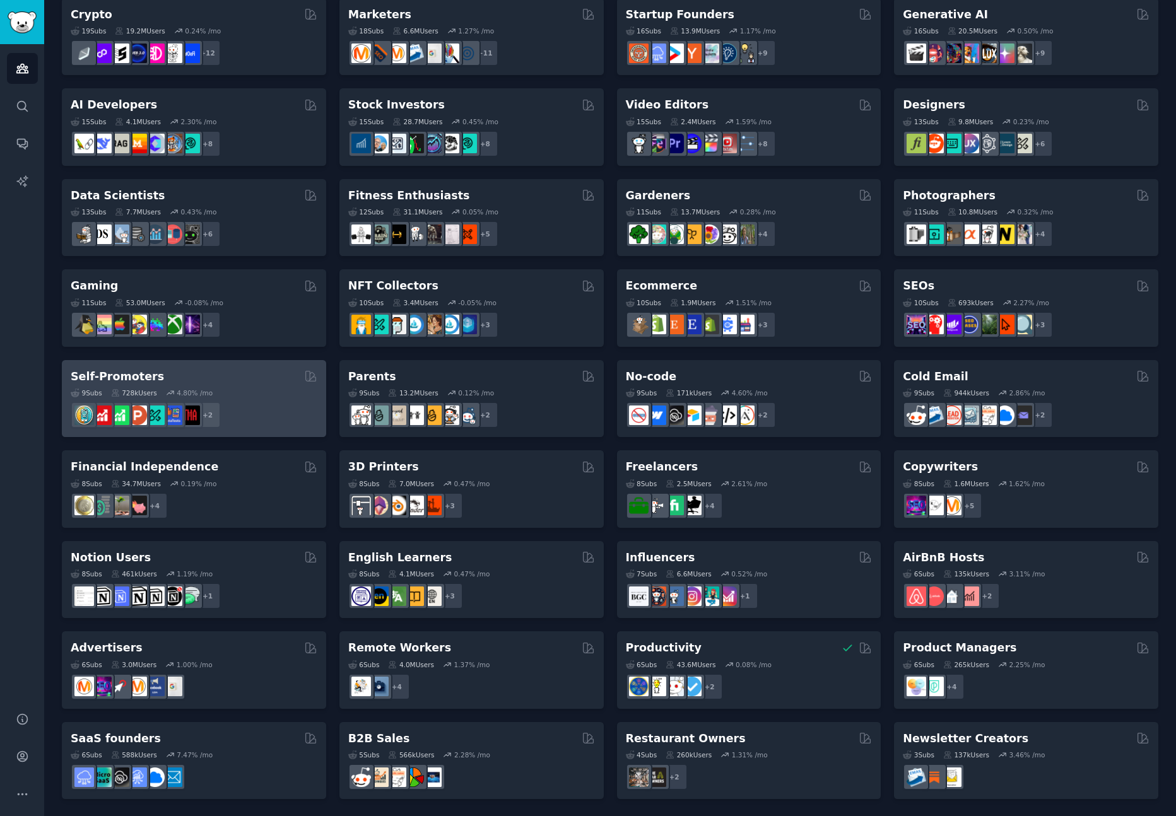
scroll to position [193, 0]
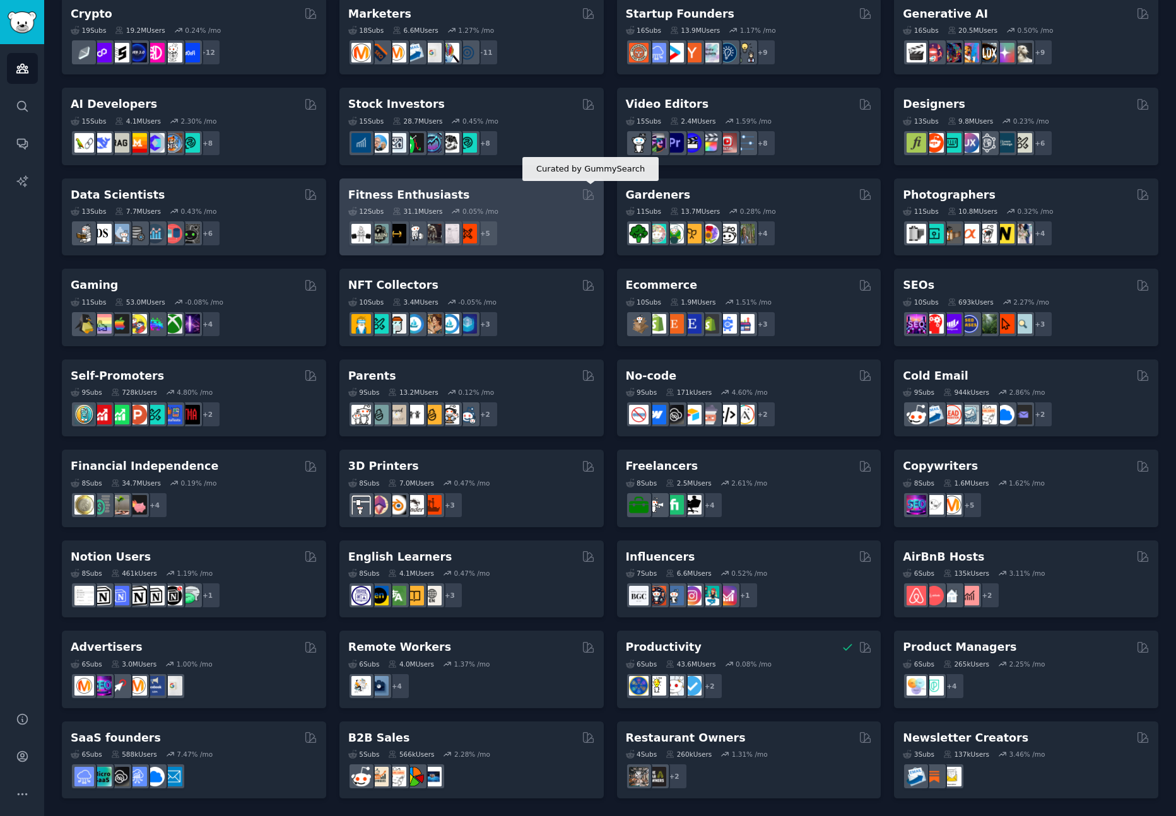
click at [589, 189] on icon at bounding box center [588, 194] width 13 height 13
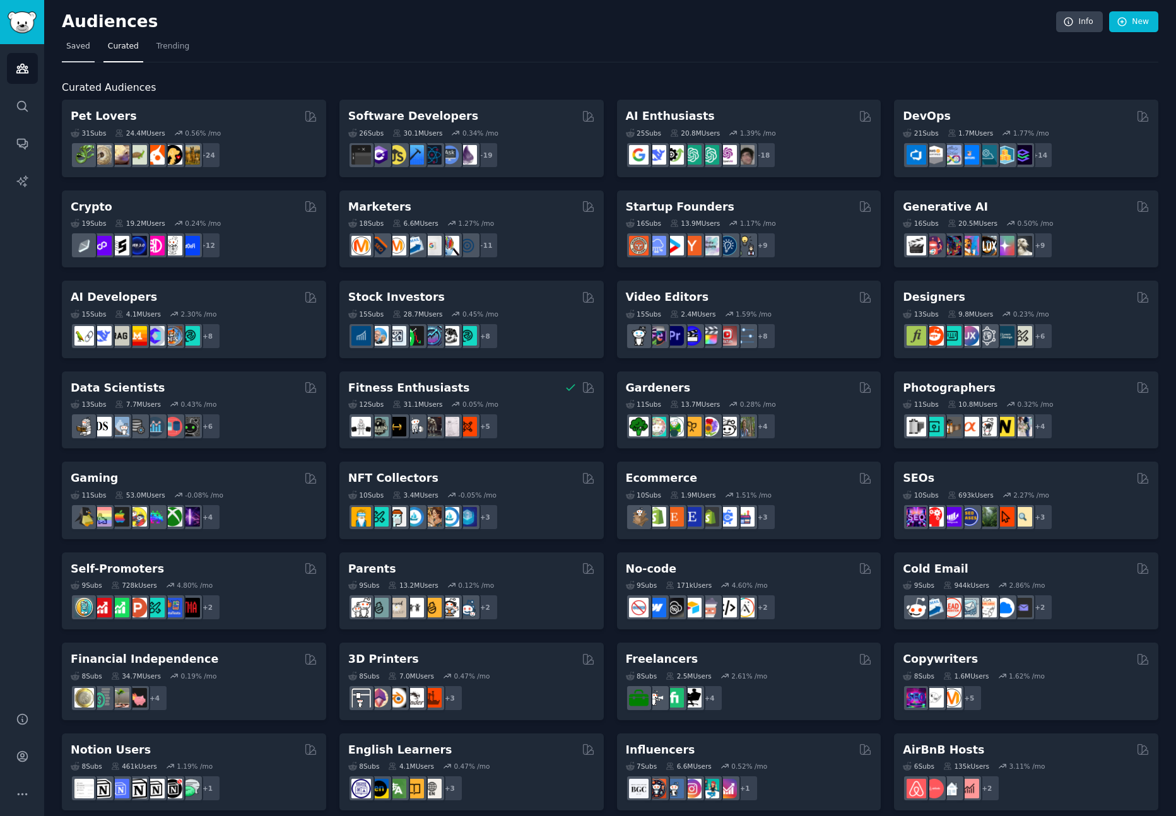
click at [74, 47] on span "Saved" at bounding box center [78, 46] width 24 height 11
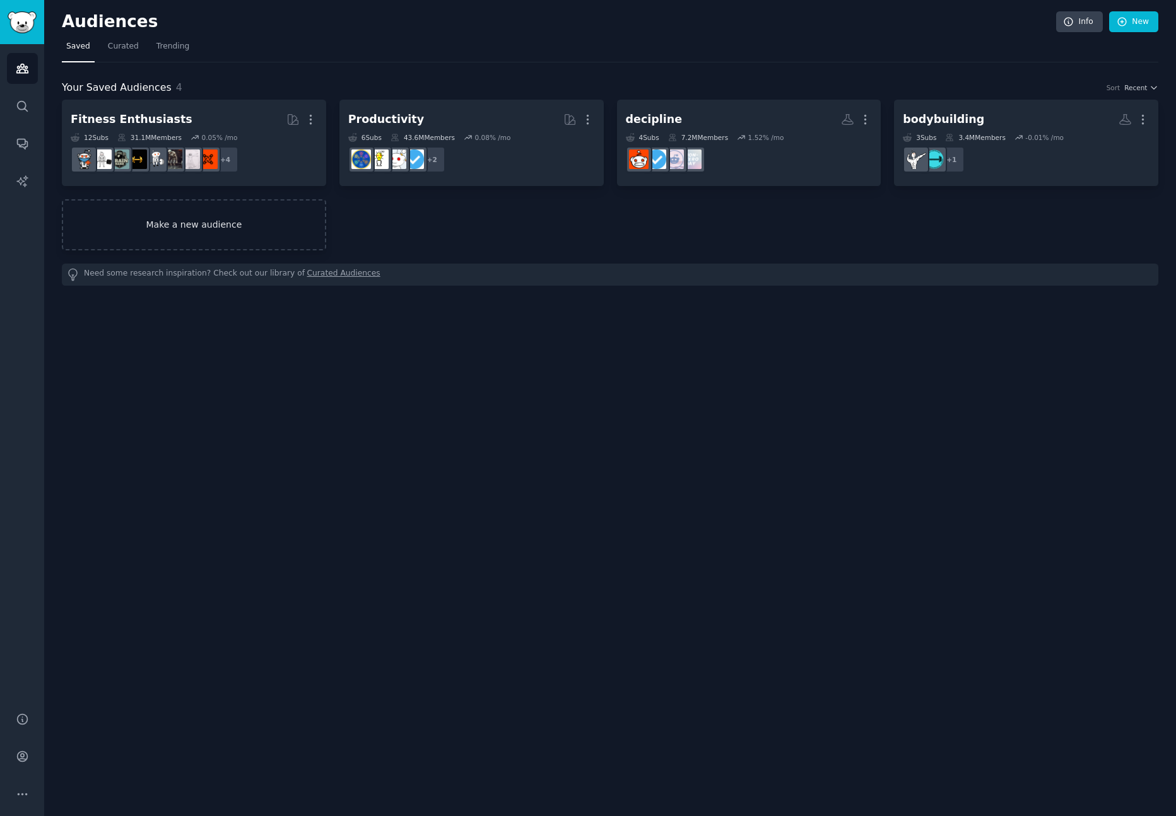
click at [192, 219] on link "Make a new audience" at bounding box center [194, 224] width 264 height 51
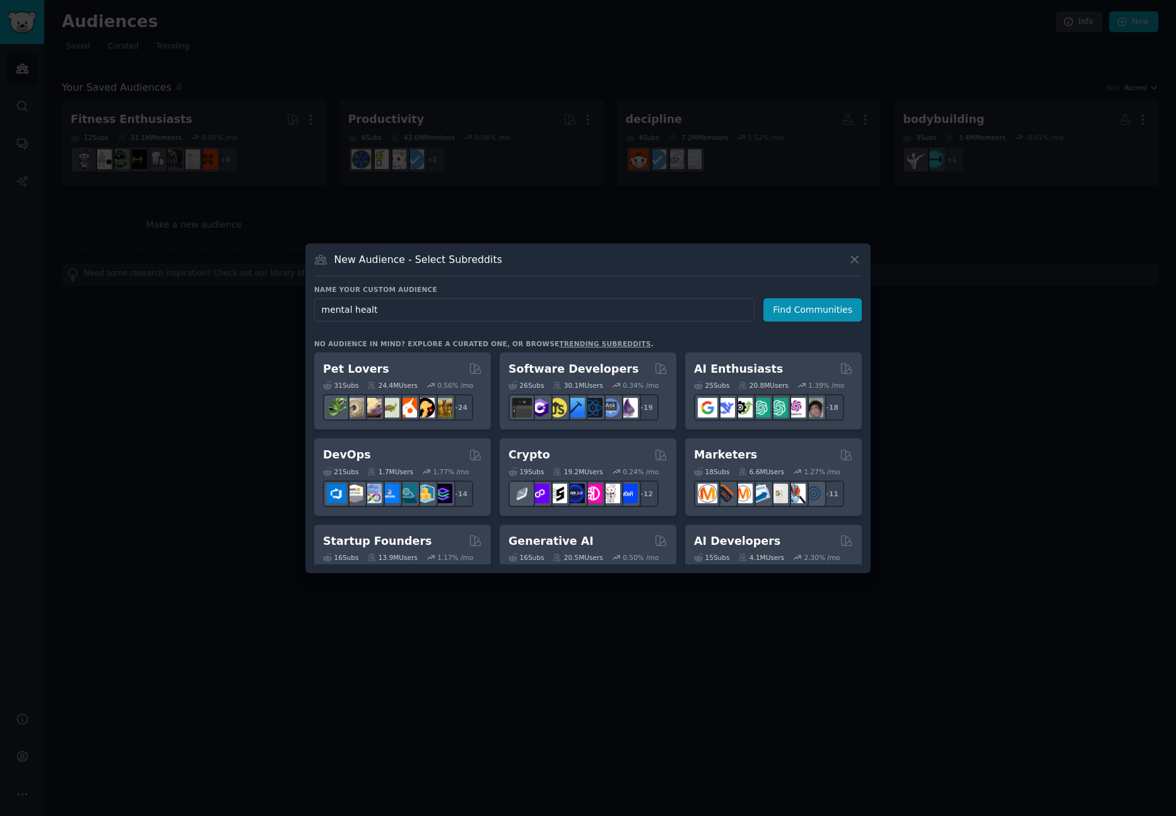
type input "mental health"
click button "Find Communities" at bounding box center [812, 309] width 98 height 23
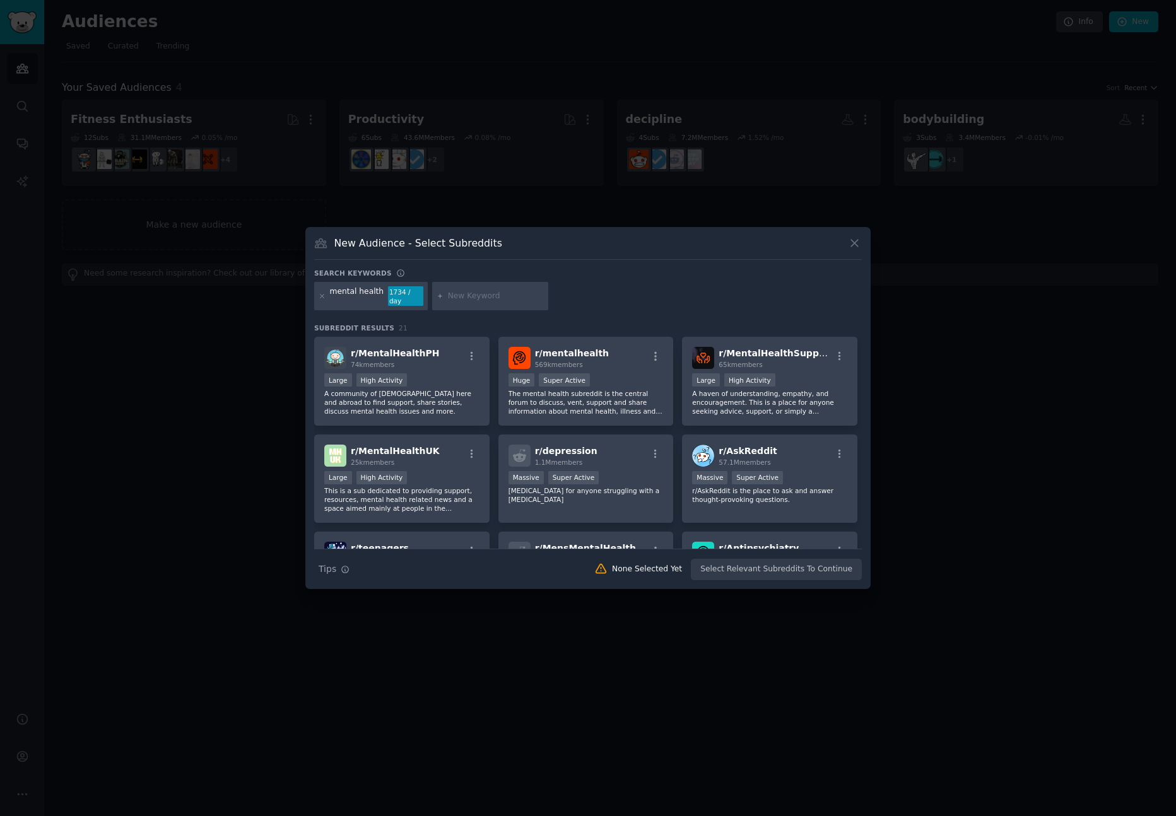
click at [62, 352] on div at bounding box center [588, 408] width 1176 height 816
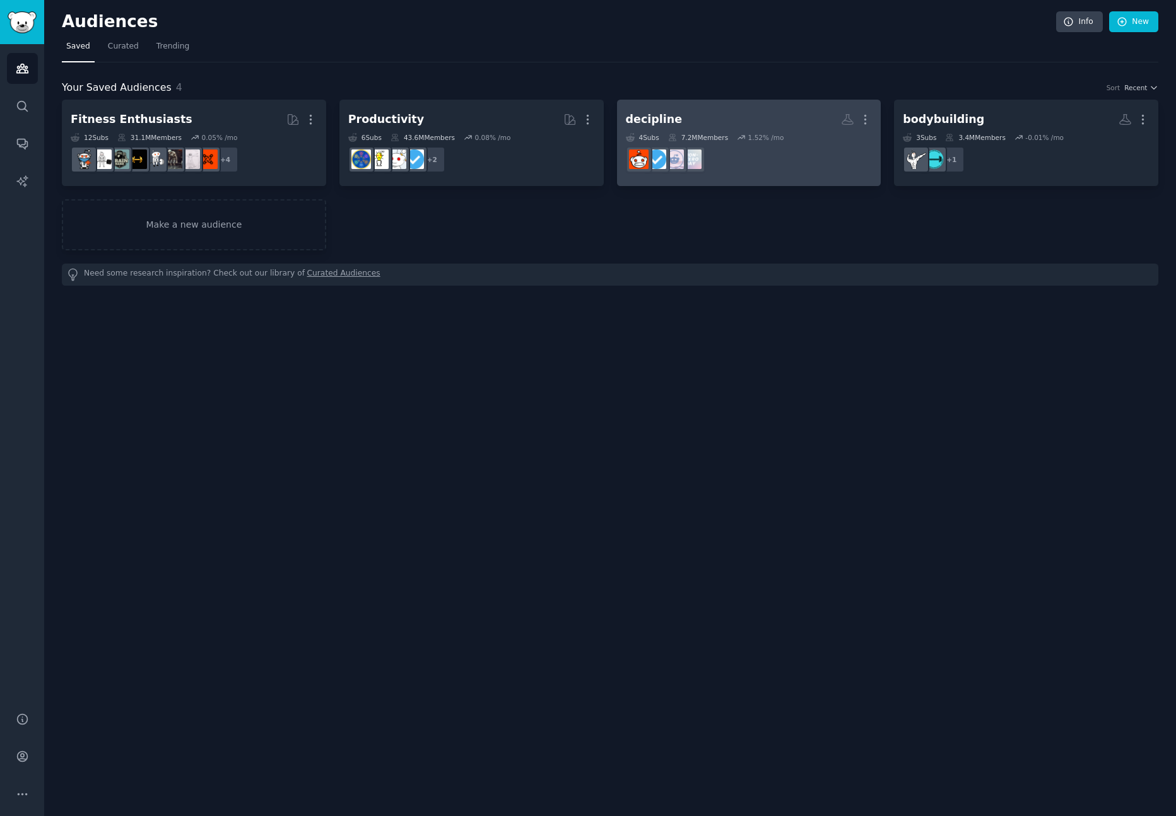
click at [683, 112] on h2 "decipline More" at bounding box center [749, 119] width 247 height 22
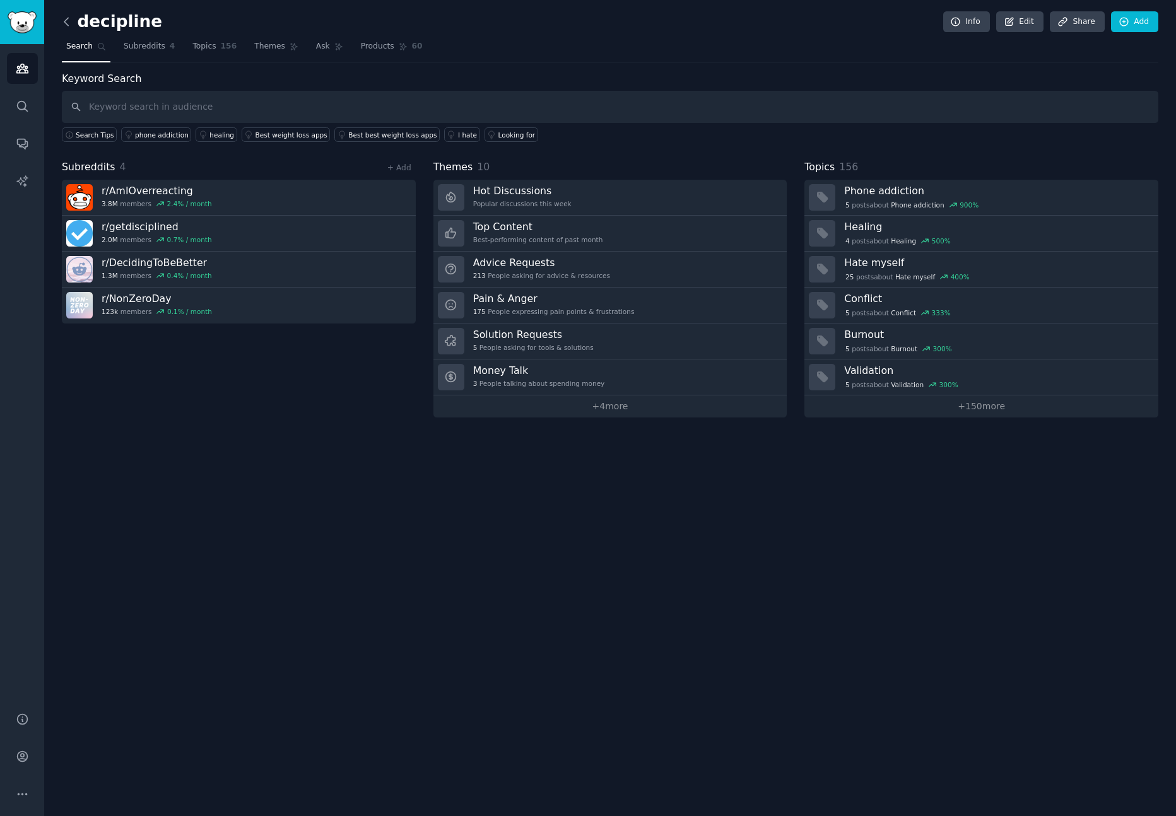
click at [67, 17] on icon at bounding box center [66, 21] width 13 height 13
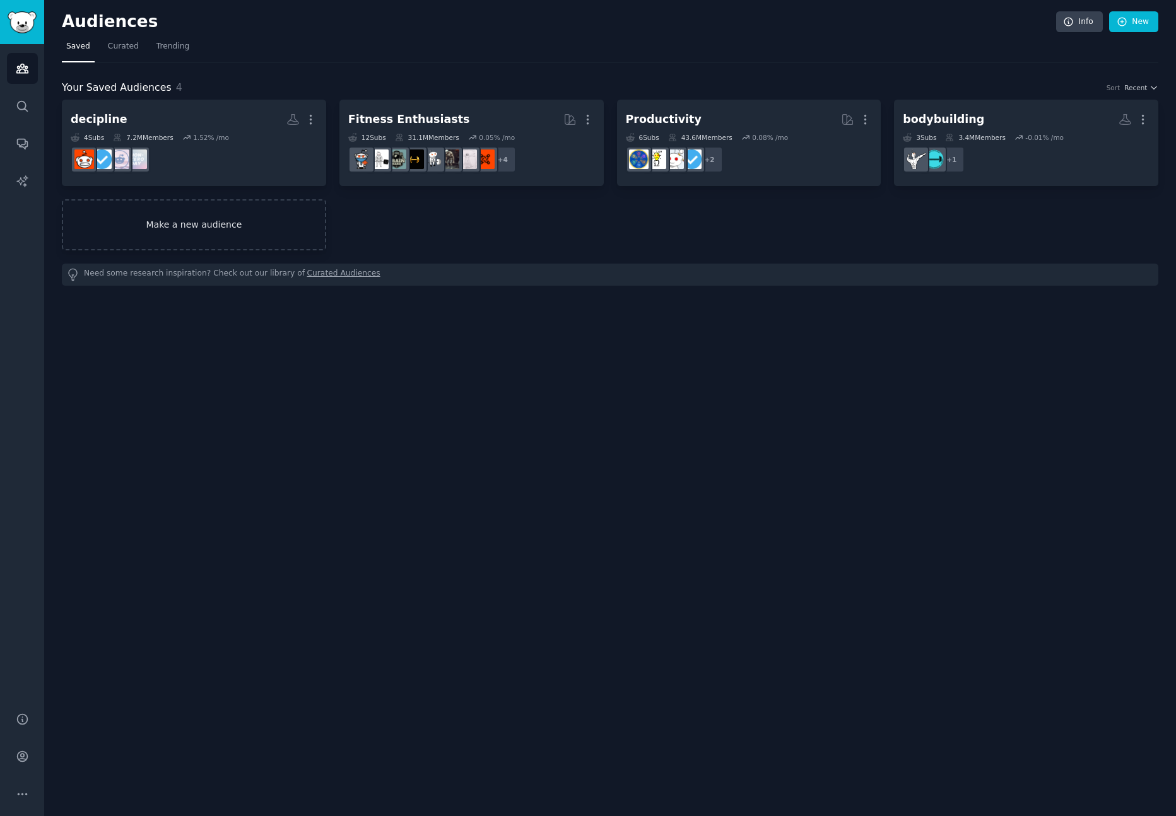
click at [272, 226] on link "Make a new audience" at bounding box center [194, 224] width 264 height 51
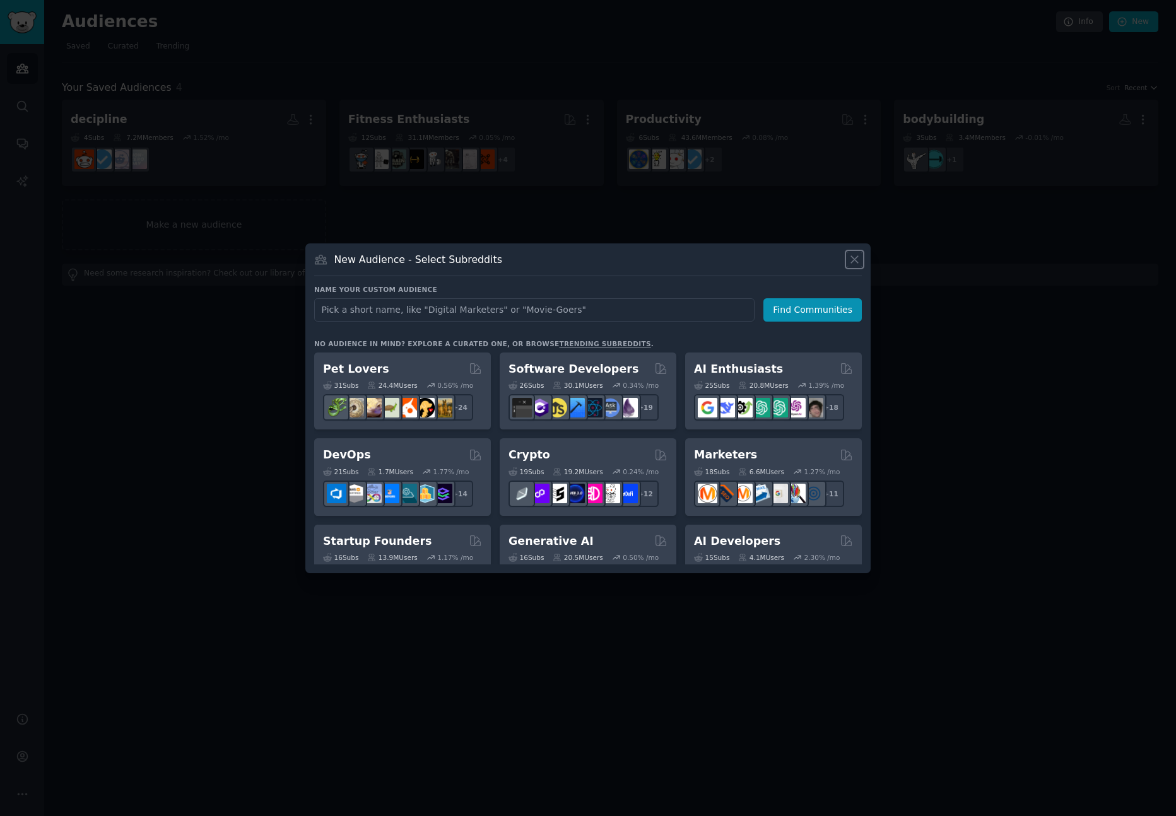
click at [855, 255] on icon at bounding box center [854, 259] width 13 height 13
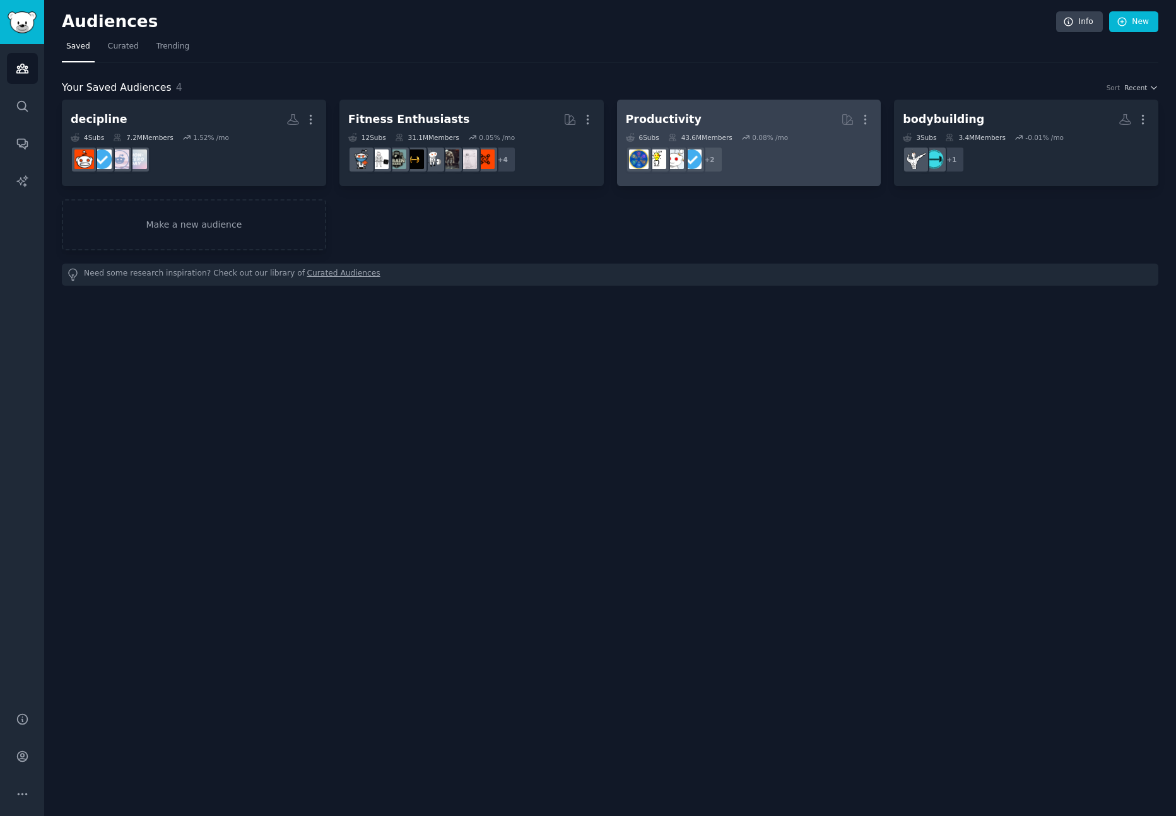
click at [706, 122] on h2 "Productivity More" at bounding box center [749, 119] width 247 height 22
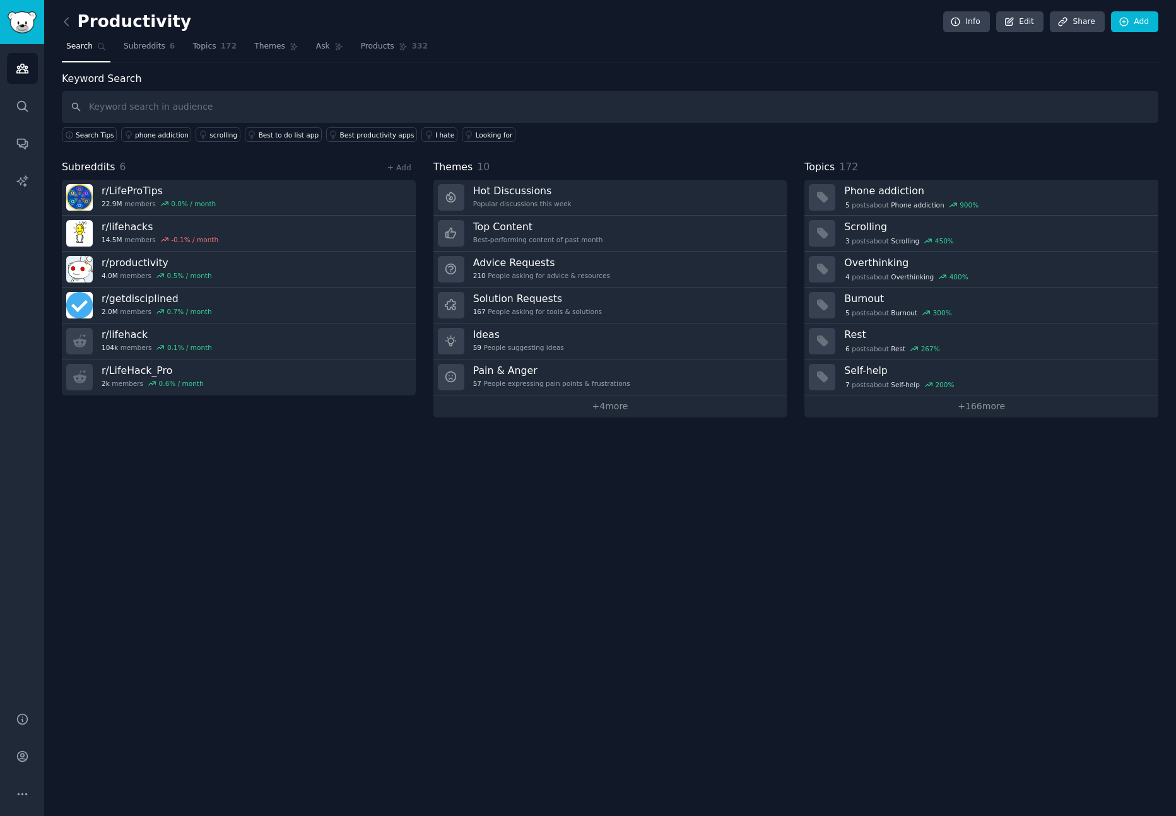
click at [137, 16] on h2 "Productivity" at bounding box center [126, 22] width 129 height 20
copy h2 "Productivity"
click at [221, 47] on span "172" at bounding box center [229, 46] width 16 height 11
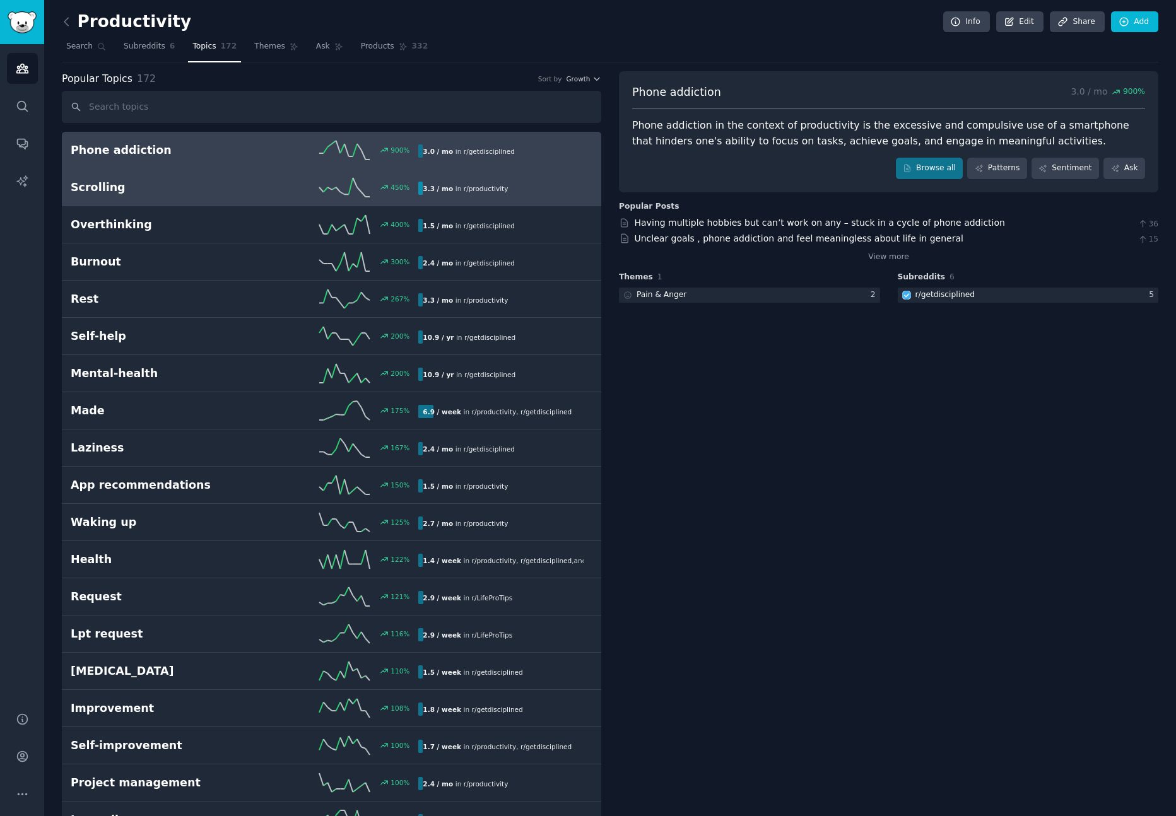
click at [342, 188] on icon at bounding box center [344, 187] width 50 height 19
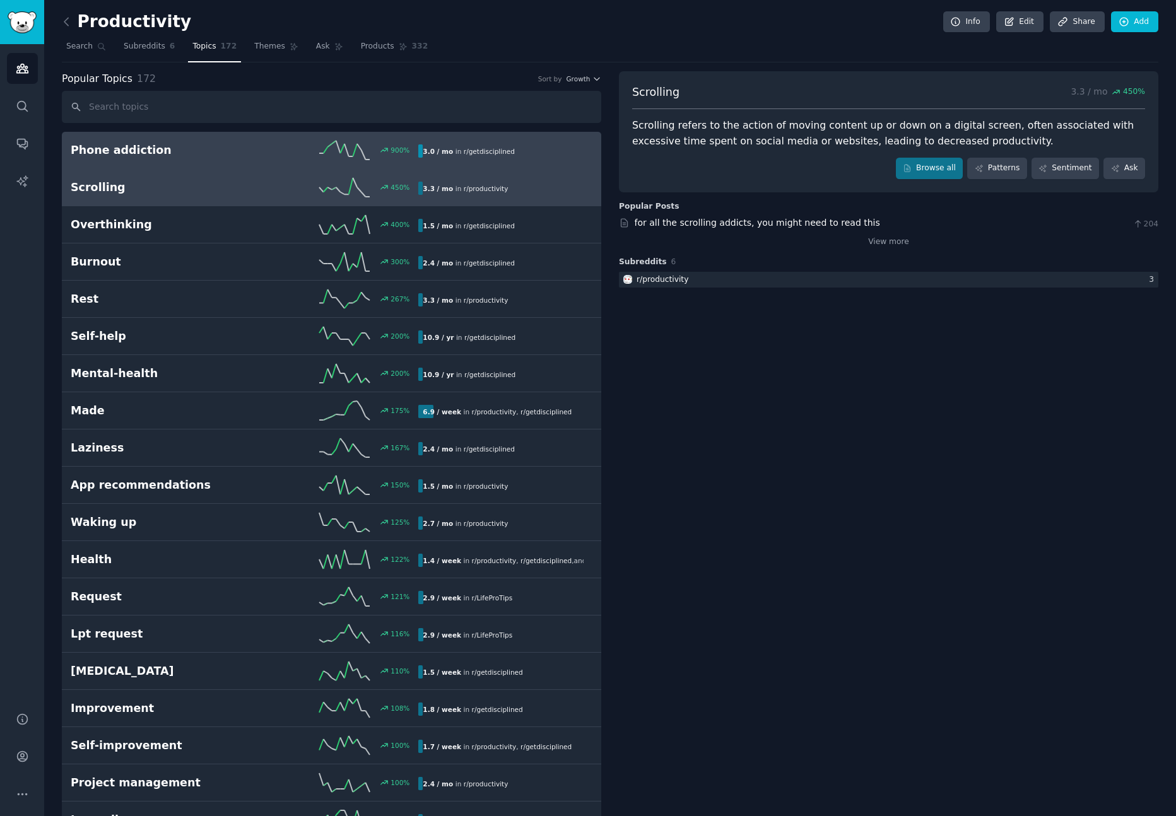
click at [312, 150] on div "900 %" at bounding box center [332, 150] width 174 height 19
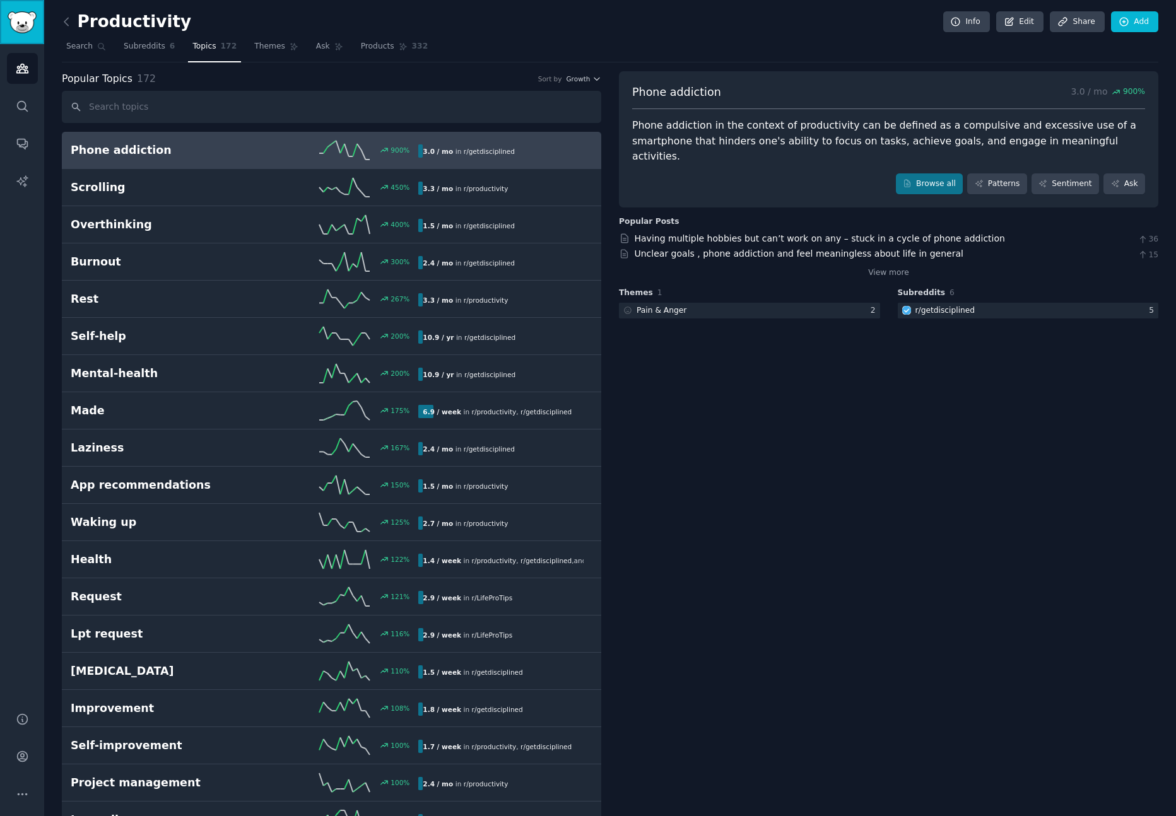
click at [13, 25] on img "Sidebar" at bounding box center [22, 22] width 29 height 22
